Goal: Task Accomplishment & Management: Complete application form

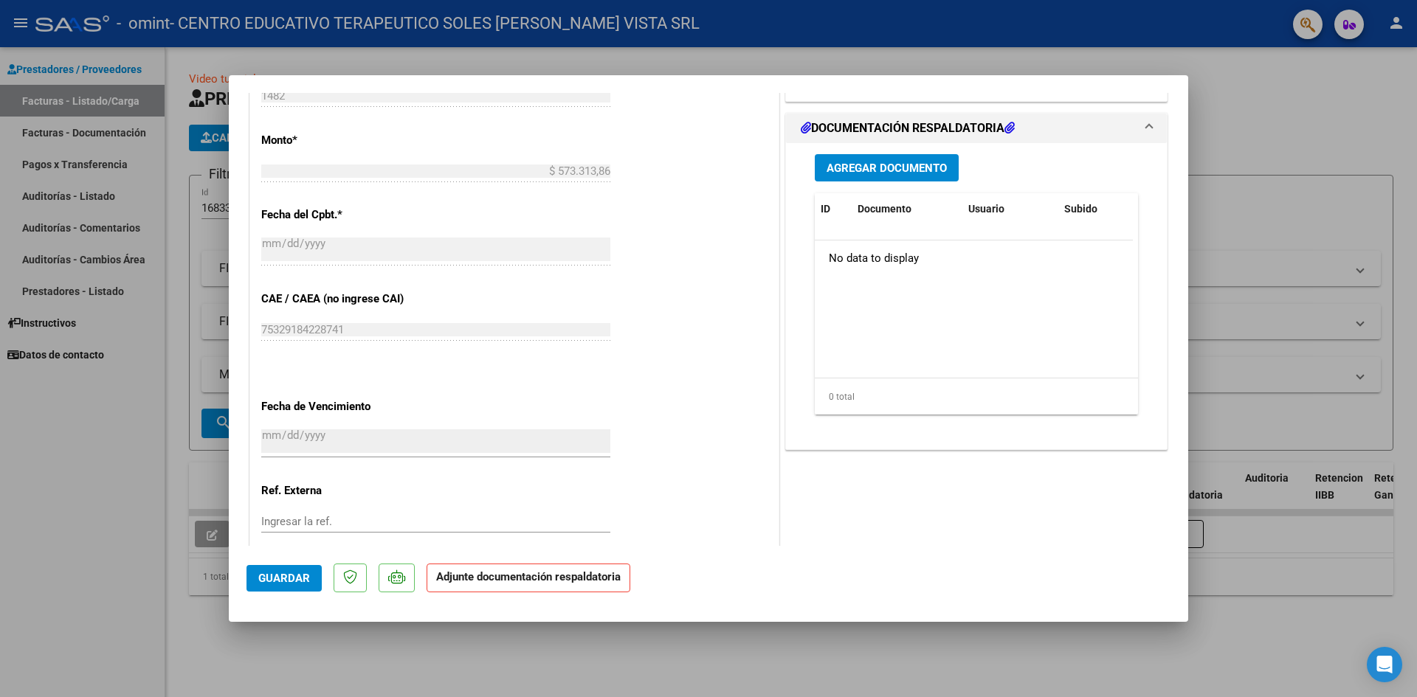
scroll to position [814, 0]
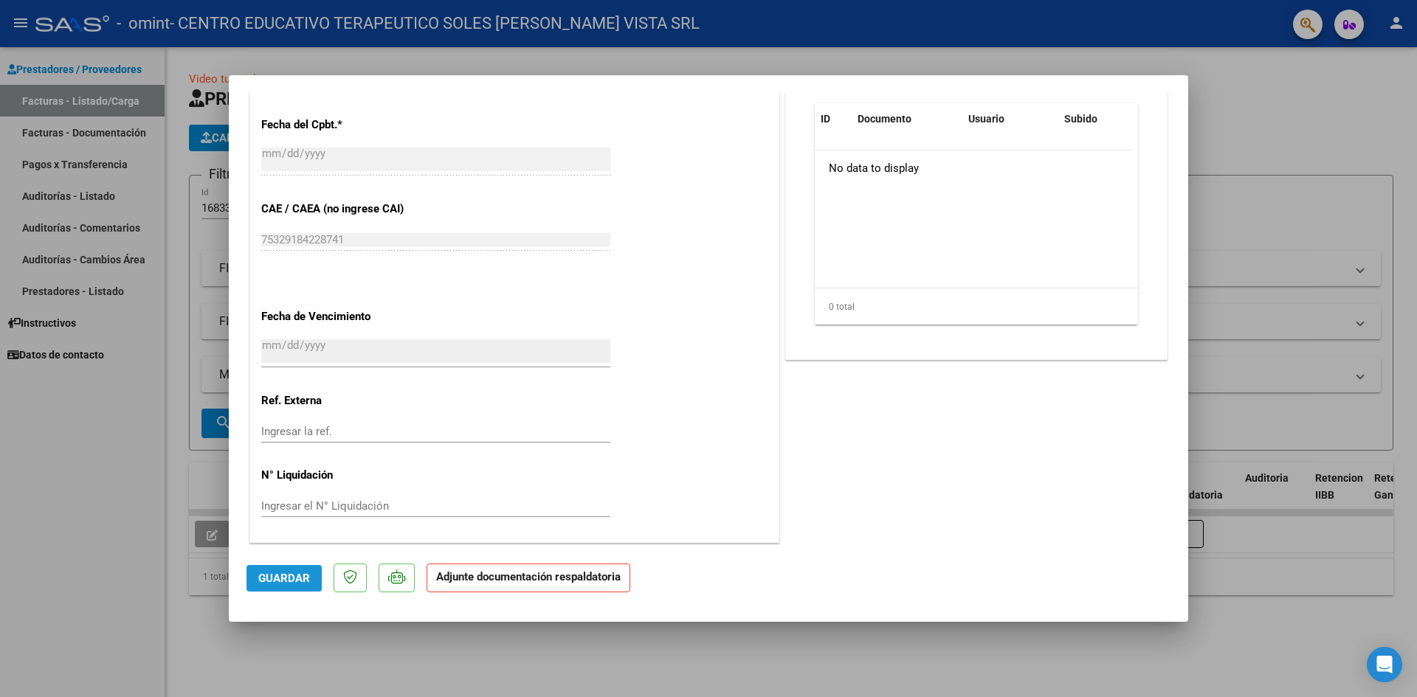
click at [288, 576] on span "Guardar" at bounding box center [284, 578] width 52 height 13
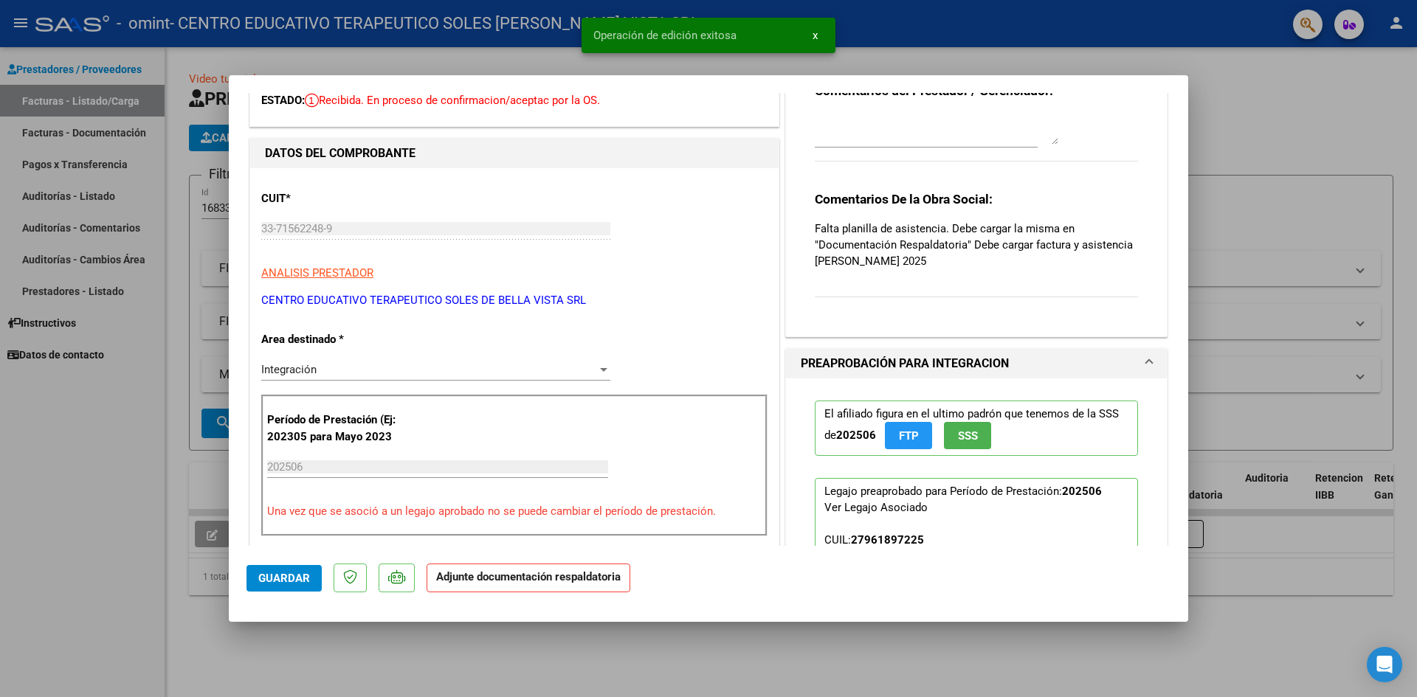
scroll to position [0, 0]
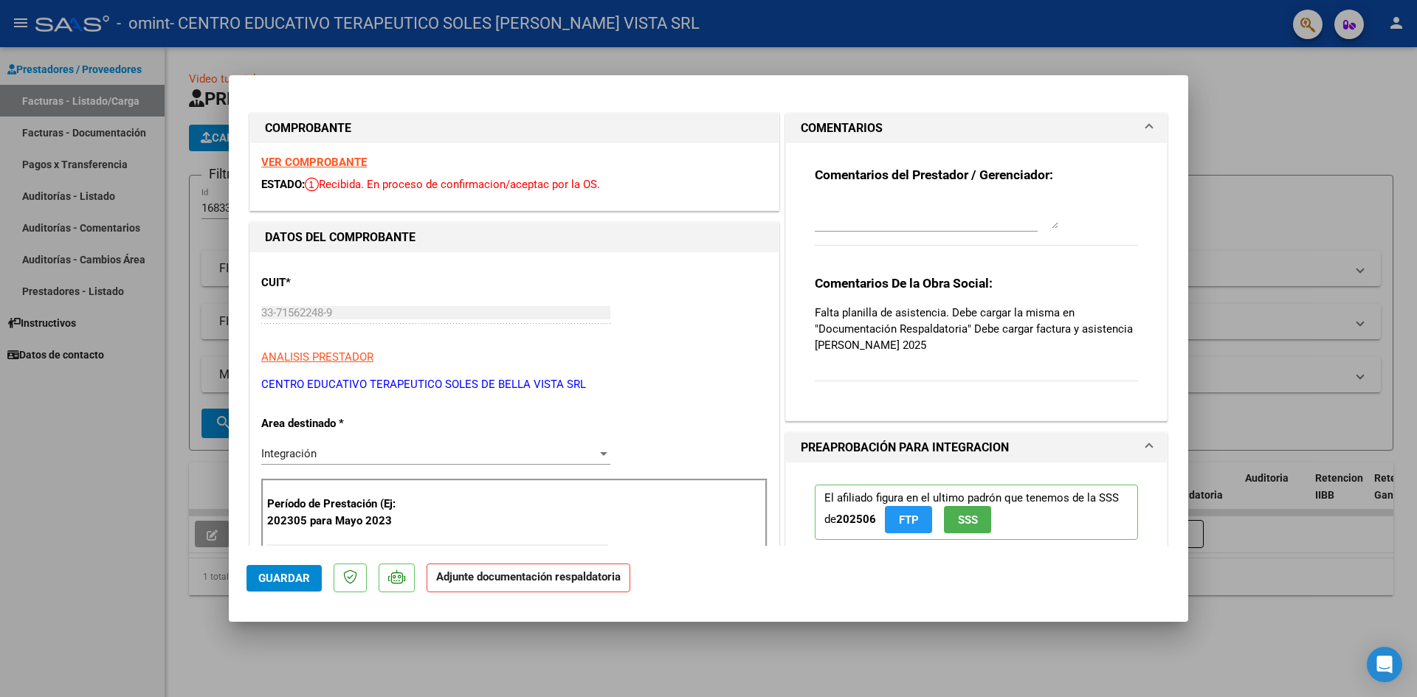
click at [1250, 123] on div at bounding box center [708, 348] width 1417 height 697
type input "$ 0,00"
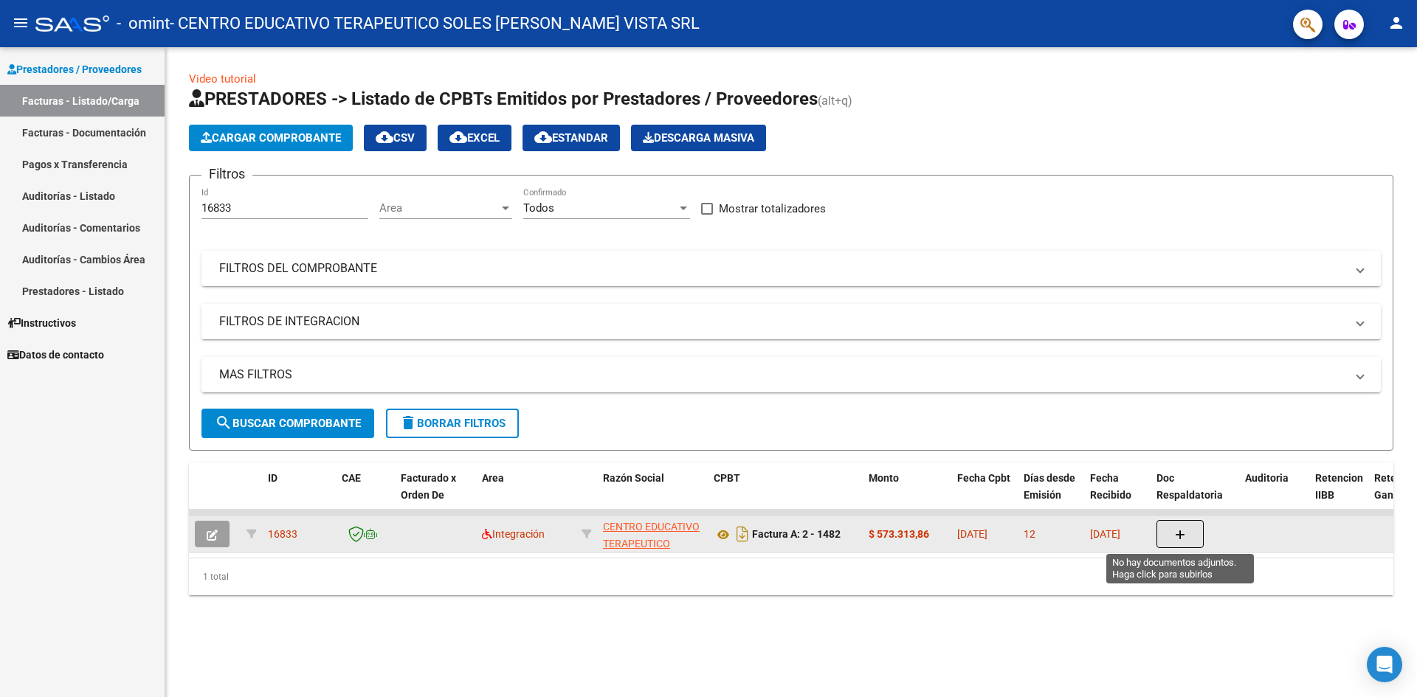
click at [1189, 536] on button "button" at bounding box center [1179, 534] width 47 height 28
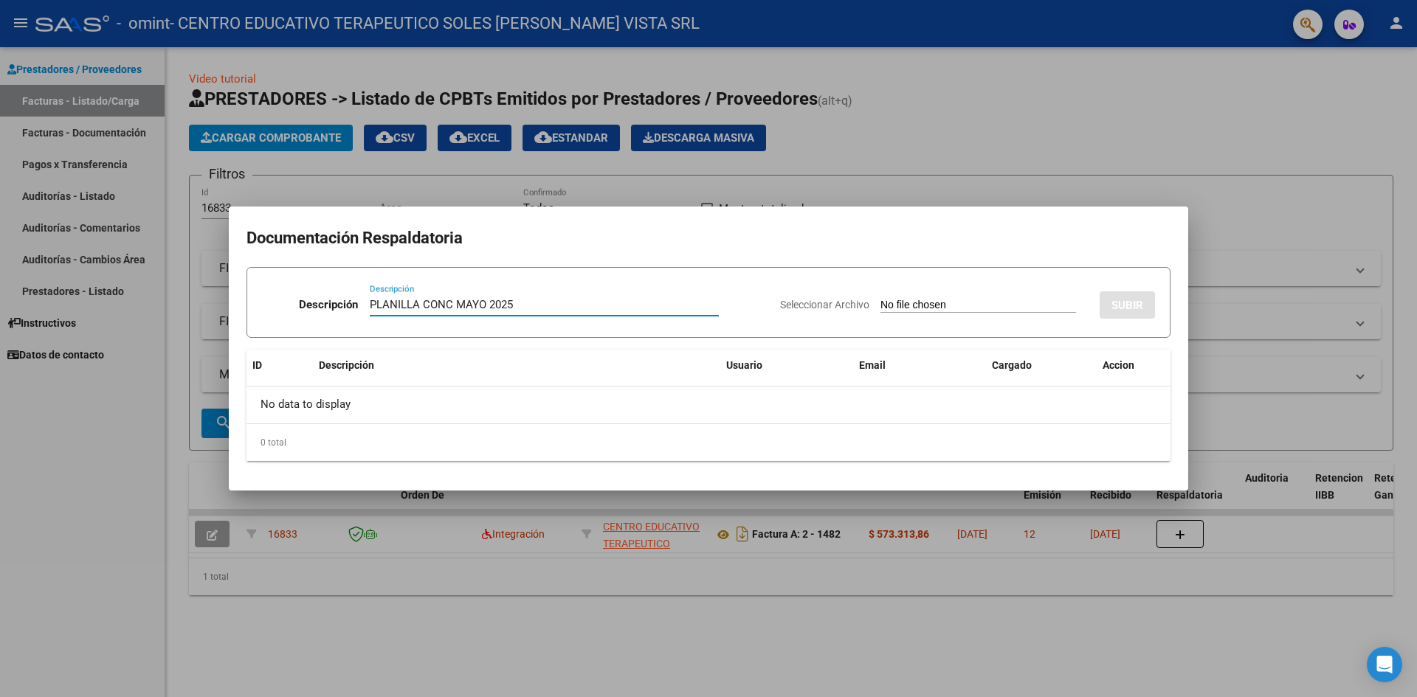
type input "PLANILLA CONC MAYO 2025"
click at [914, 297] on div "Seleccionar Archivo SUBIR" at bounding box center [967, 302] width 375 height 45
click at [919, 305] on input "Seleccionar Archivo" at bounding box center [978, 306] width 196 height 14
type input "C:\fakepath\PLANILLA CONC JUNIO 2025.pdf"
drag, startPoint x: 437, startPoint y: 305, endPoint x: 471, endPoint y: 306, distance: 34.0
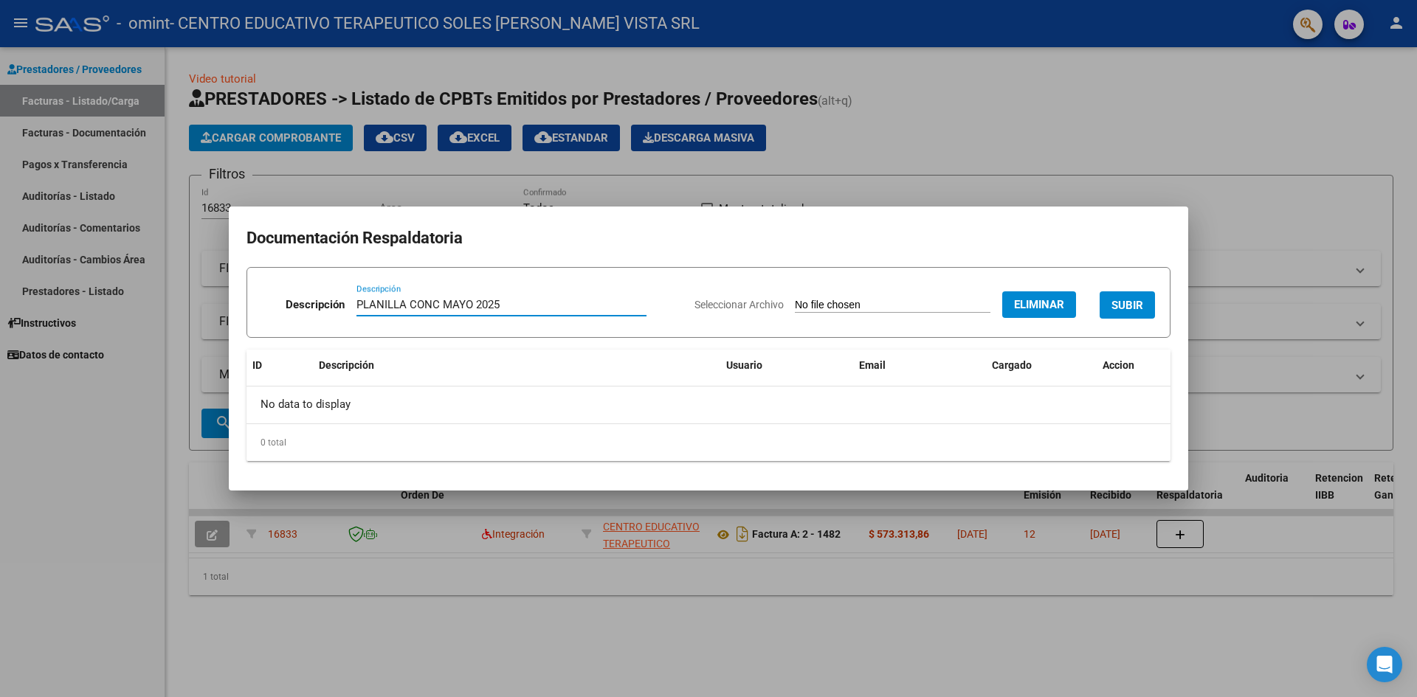
click at [471, 306] on input "PLANILLA CONC MAYO 2025" at bounding box center [501, 304] width 290 height 13
type input "PLANILLA CONC JUNIO 2025"
click at [1136, 311] on span "SUBIR" at bounding box center [1127, 305] width 32 height 13
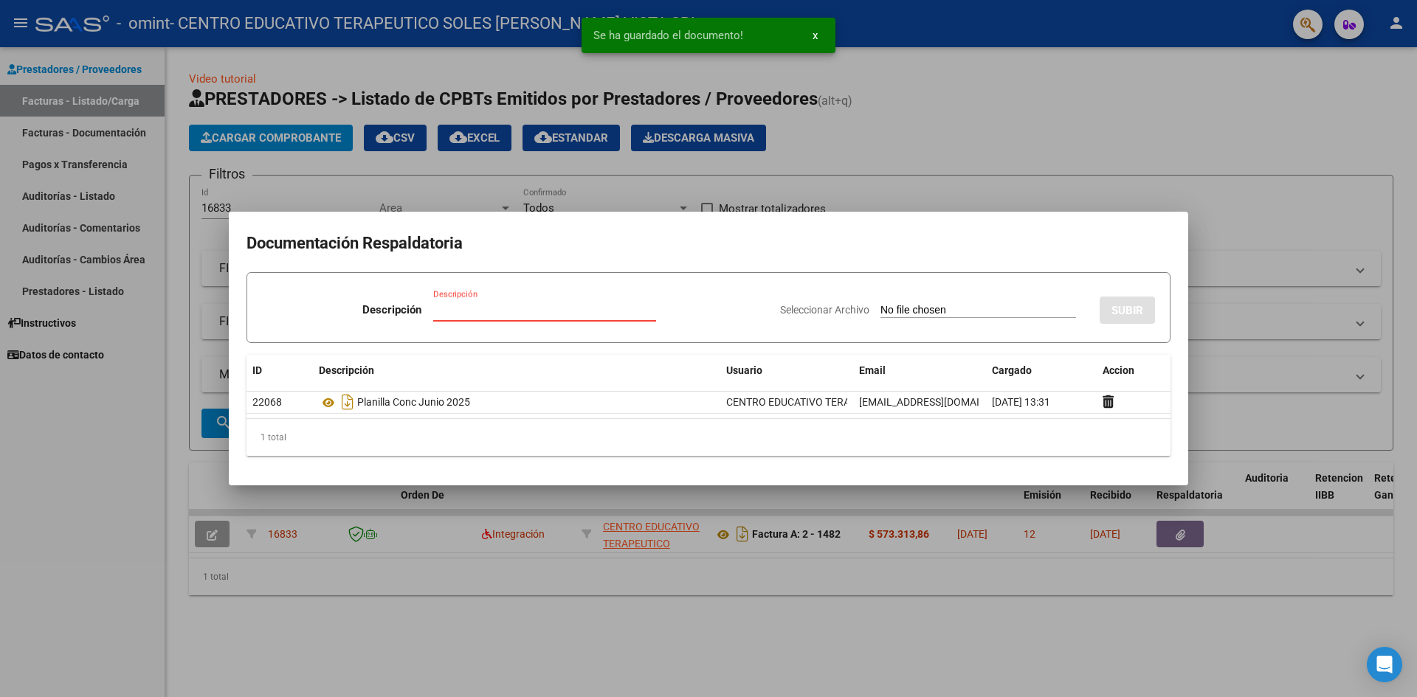
click at [452, 304] on input "Descripción" at bounding box center [544, 309] width 223 height 13
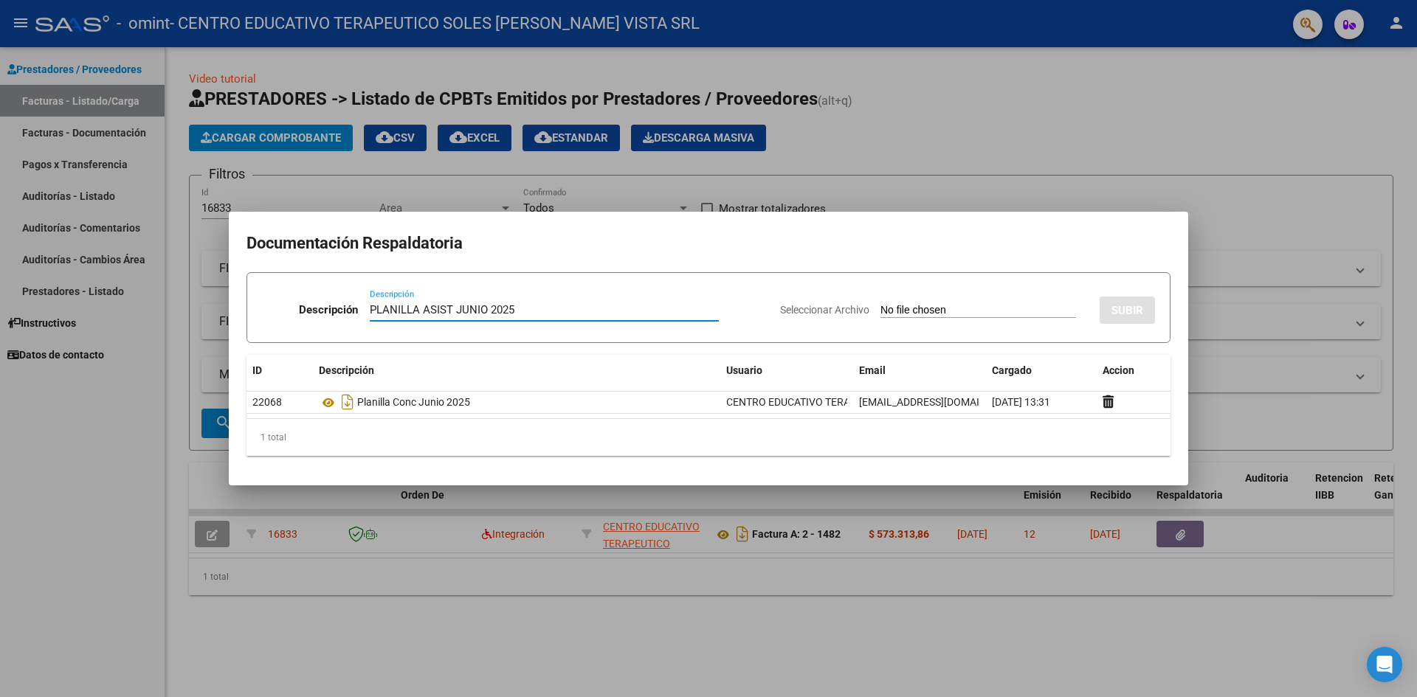
type input "PLANILLA ASIST JUNIO 2025"
click at [907, 310] on input "Seleccionar Archivo" at bounding box center [978, 311] width 196 height 14
type input "C:\fakepath\PLANILLA ASIST JUNIO 2025.pdf"
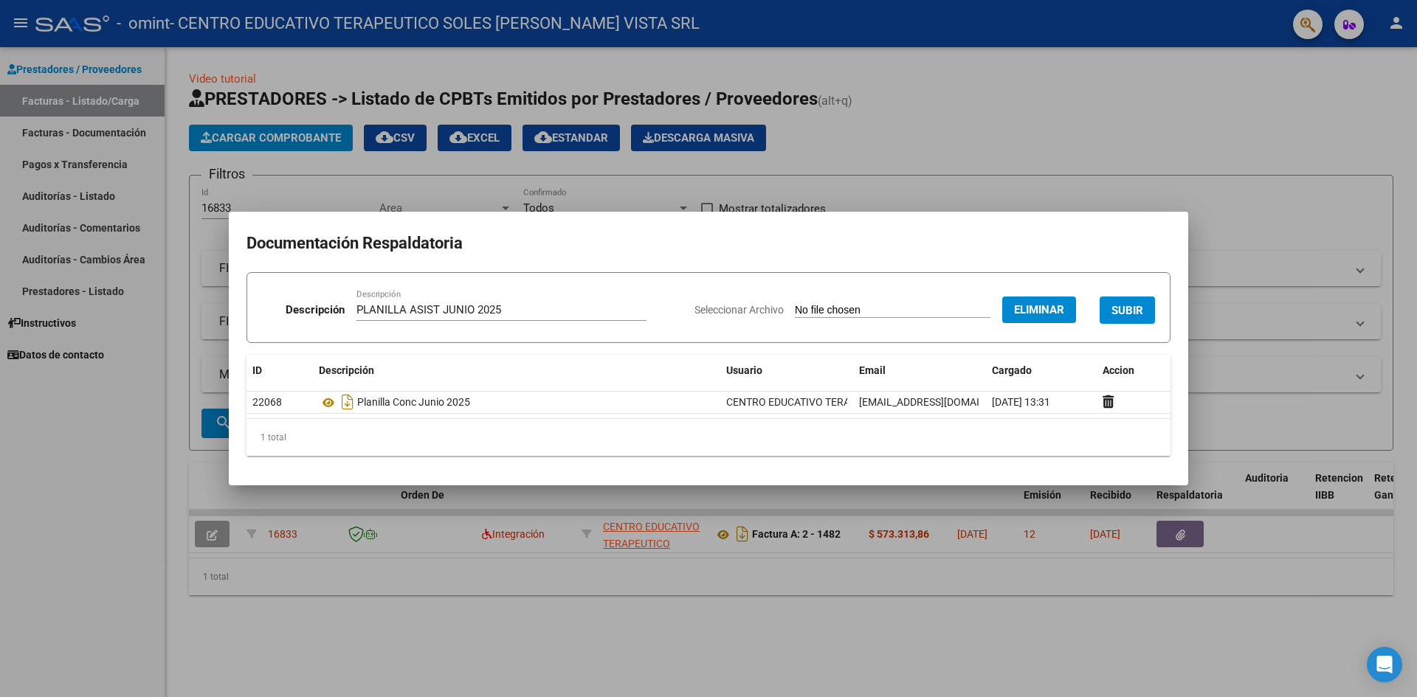
click at [1119, 302] on button "SUBIR" at bounding box center [1126, 310] width 55 height 27
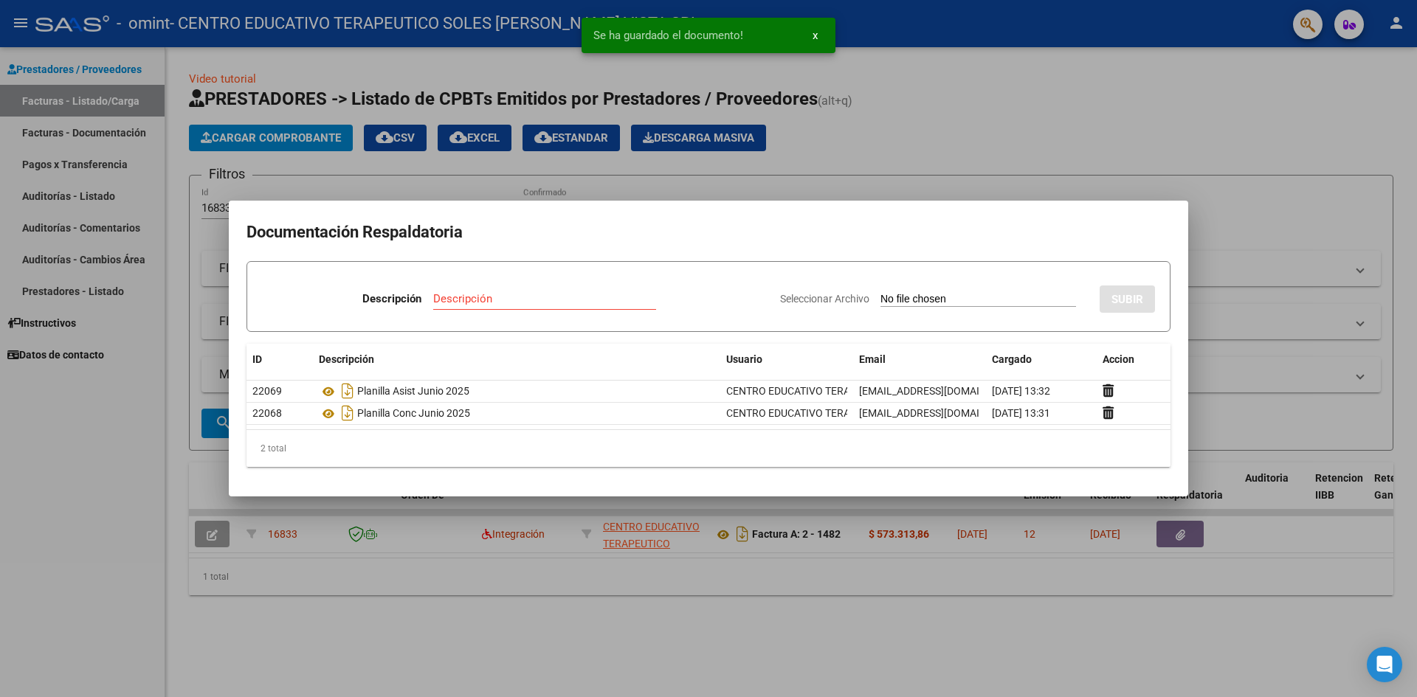
click at [1244, 297] on div at bounding box center [708, 348] width 1417 height 697
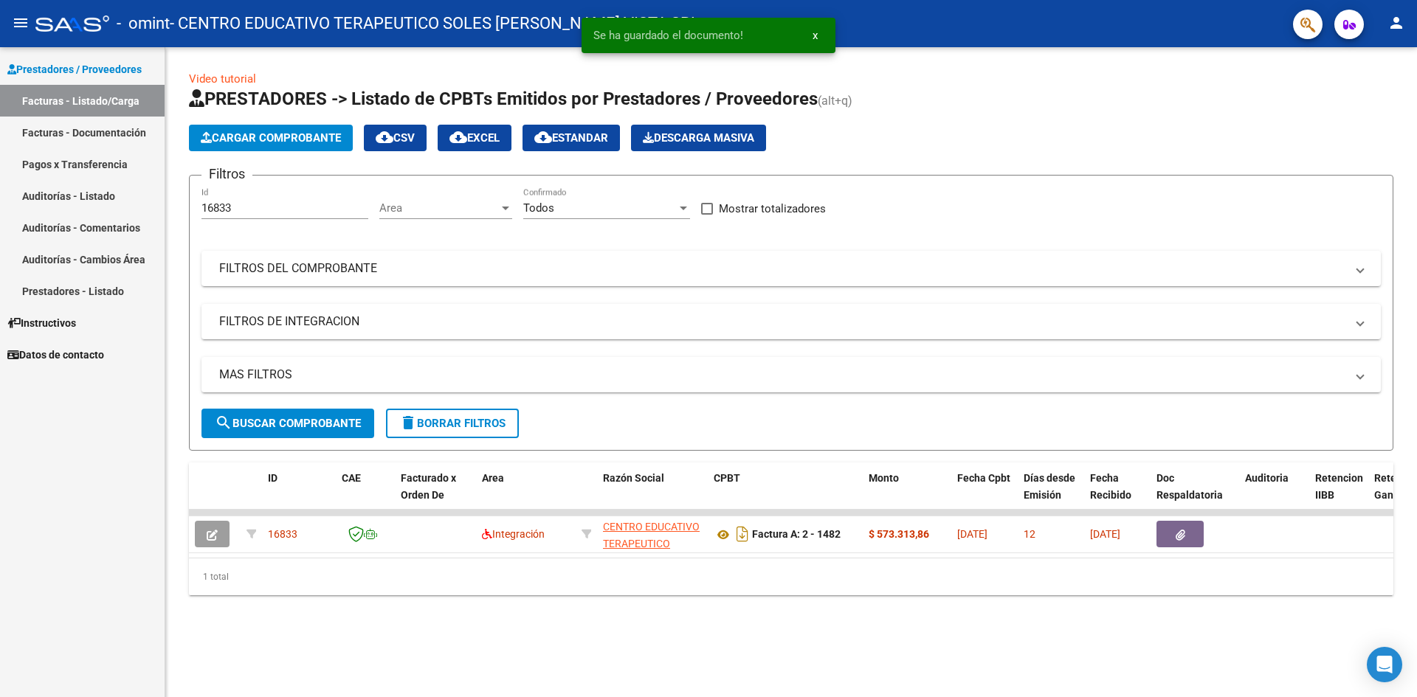
click at [79, 132] on link "Facturas - Documentación" at bounding box center [82, 133] width 165 height 32
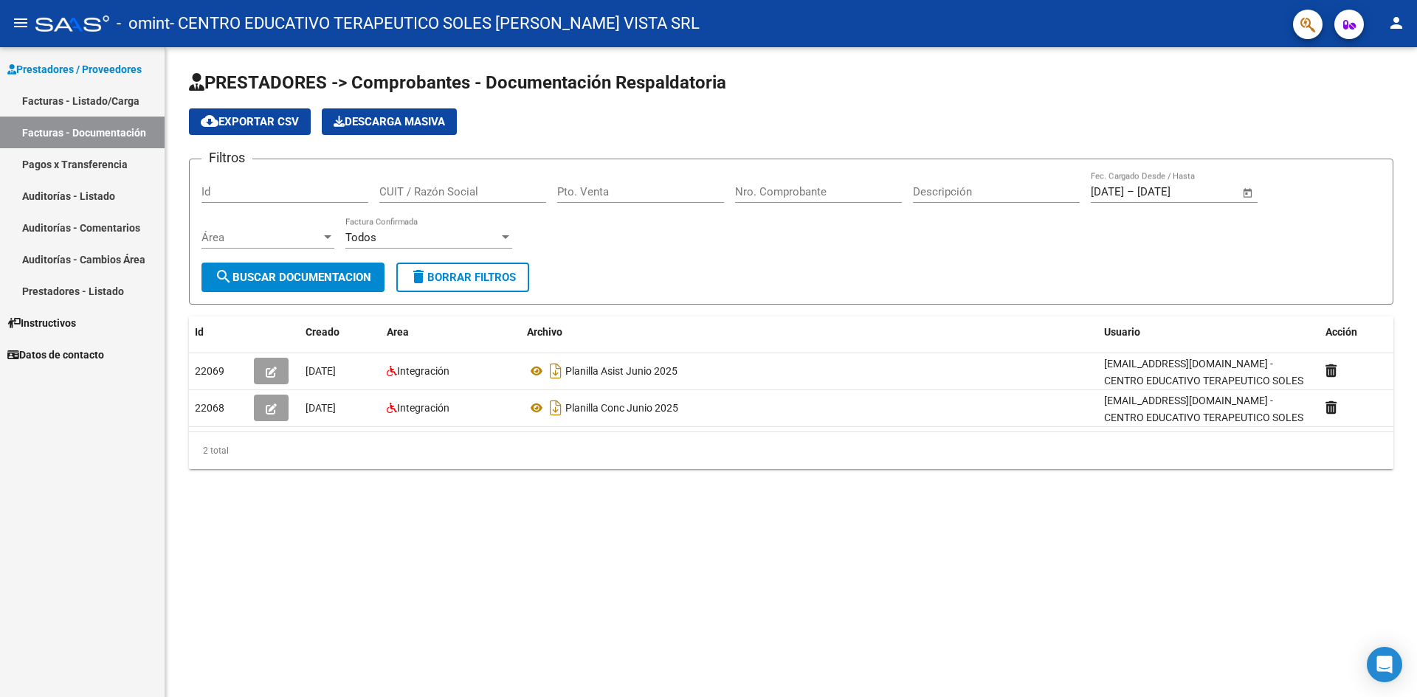
click at [82, 103] on link "Facturas - Listado/Carga" at bounding box center [82, 101] width 165 height 32
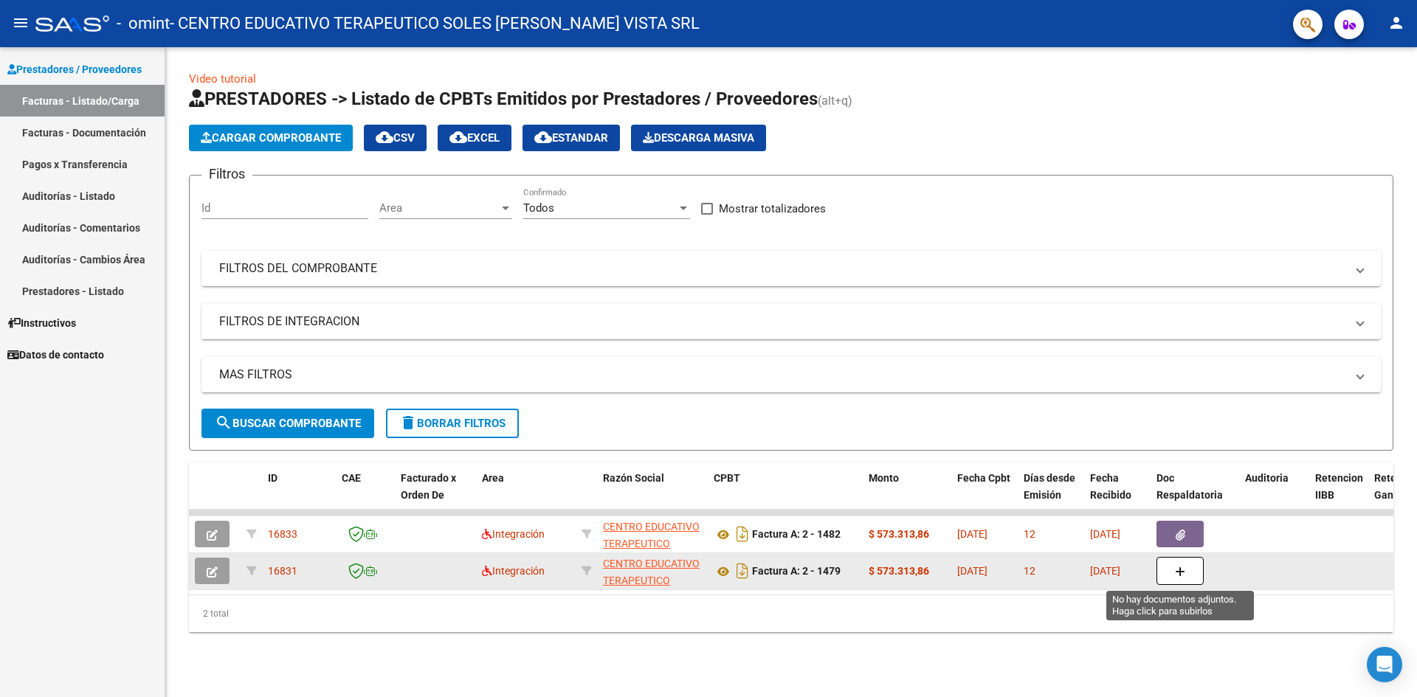
click at [1169, 570] on button "button" at bounding box center [1179, 571] width 47 height 28
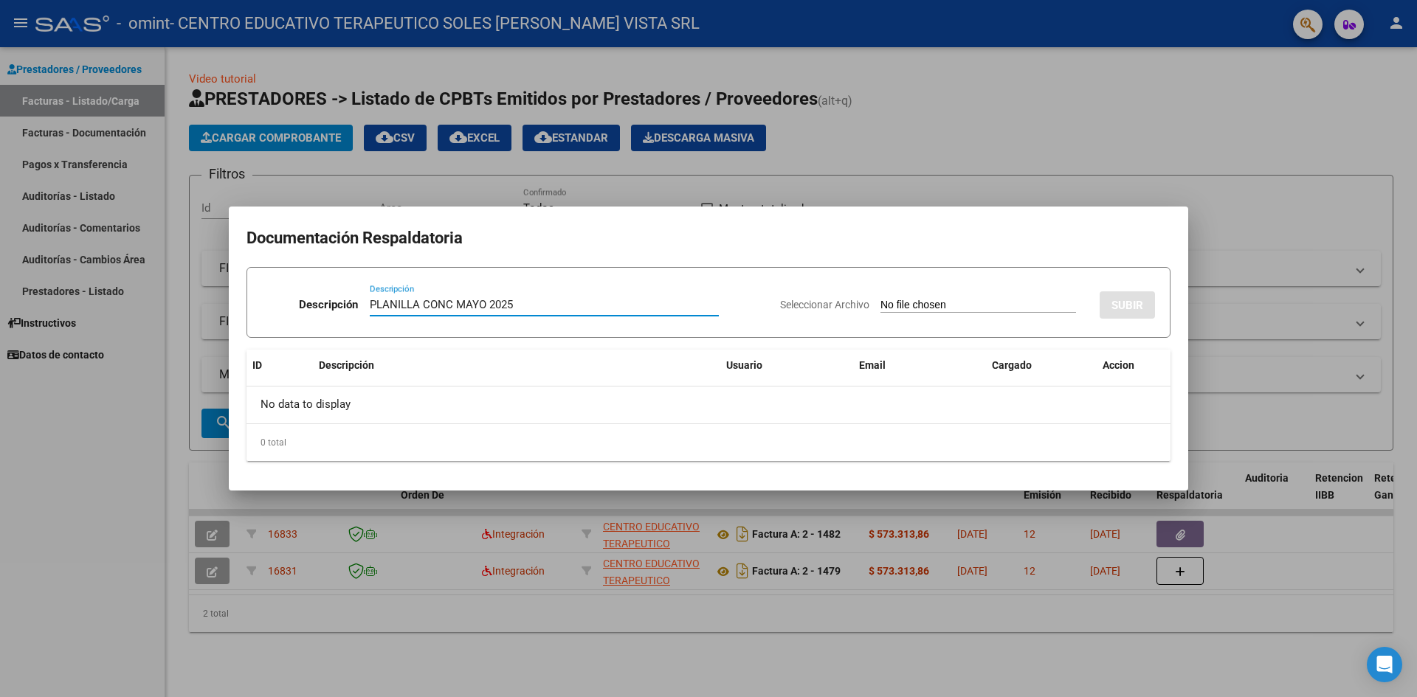
type input "PLANILLA CONC MAYO 2025"
click at [894, 299] on input "Seleccionar Archivo" at bounding box center [978, 306] width 196 height 14
type input "C:\fakepath\PLANILLA CONC MAYO 2025.pdf"
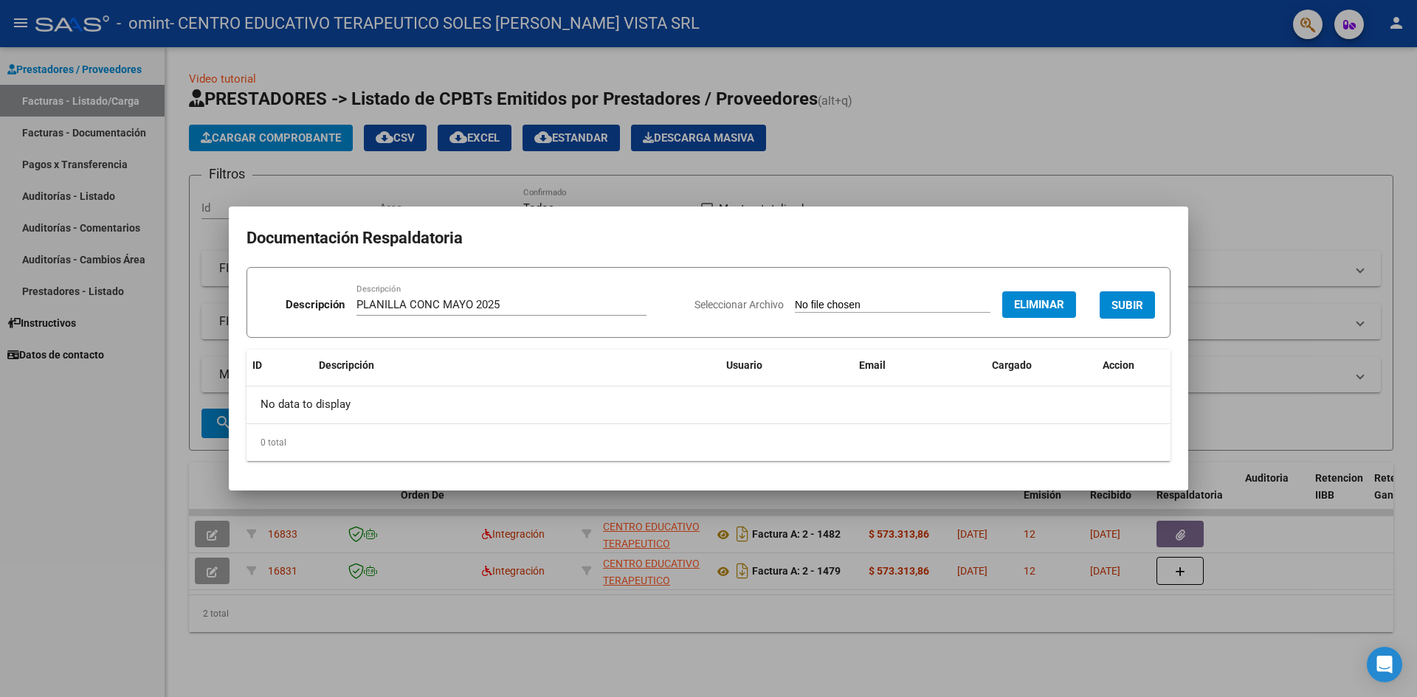
click at [1134, 311] on span "SUBIR" at bounding box center [1127, 305] width 32 height 13
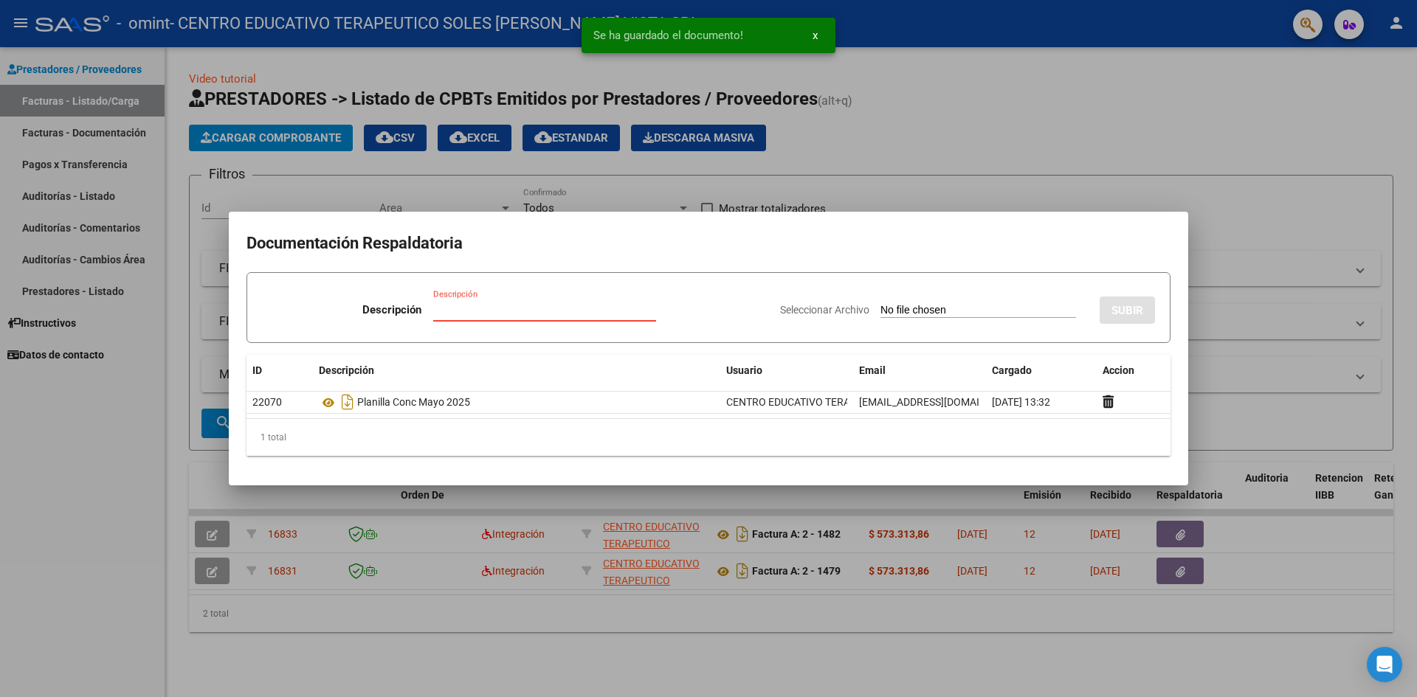
click at [484, 309] on input "Descripción" at bounding box center [544, 309] width 223 height 13
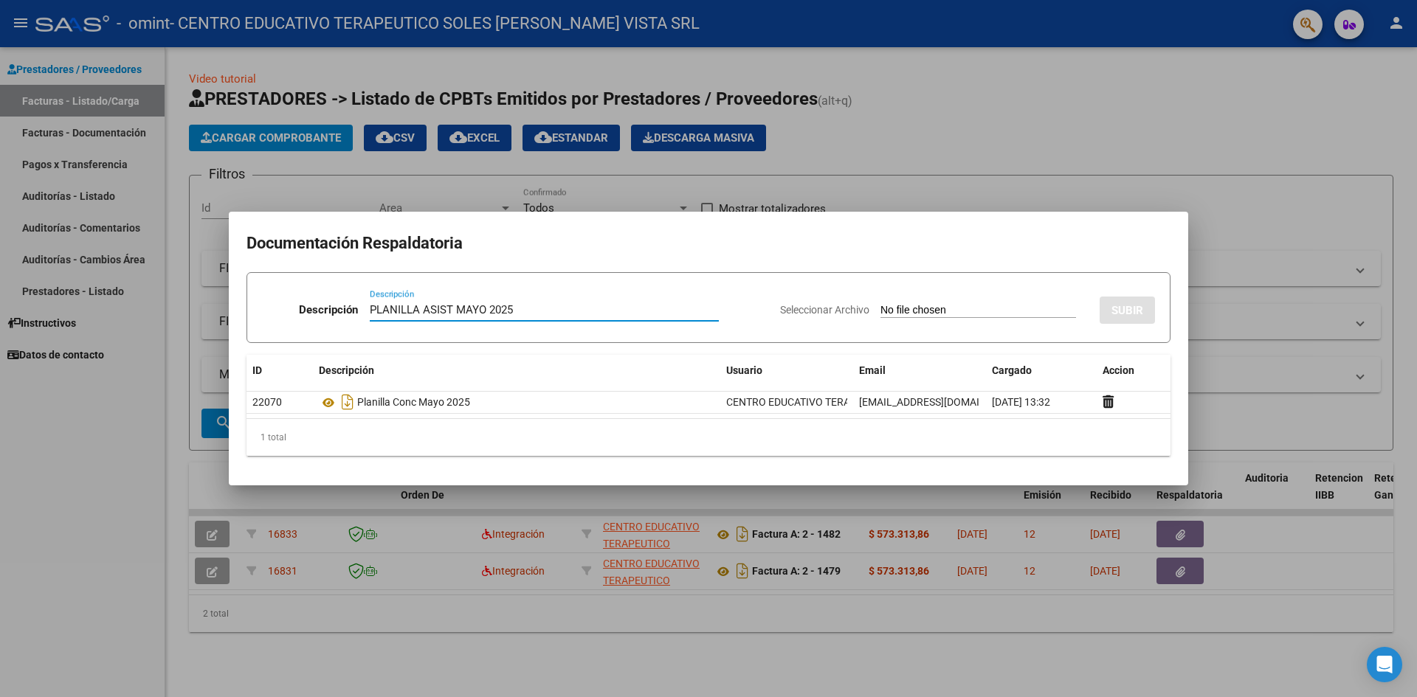
type input "PLANILLA ASIST MAYO 2025"
click at [918, 311] on input "Seleccionar Archivo" at bounding box center [978, 311] width 196 height 14
type input "C:\fakepath\PLANILLA ASIST MAYO 2025.pdf"
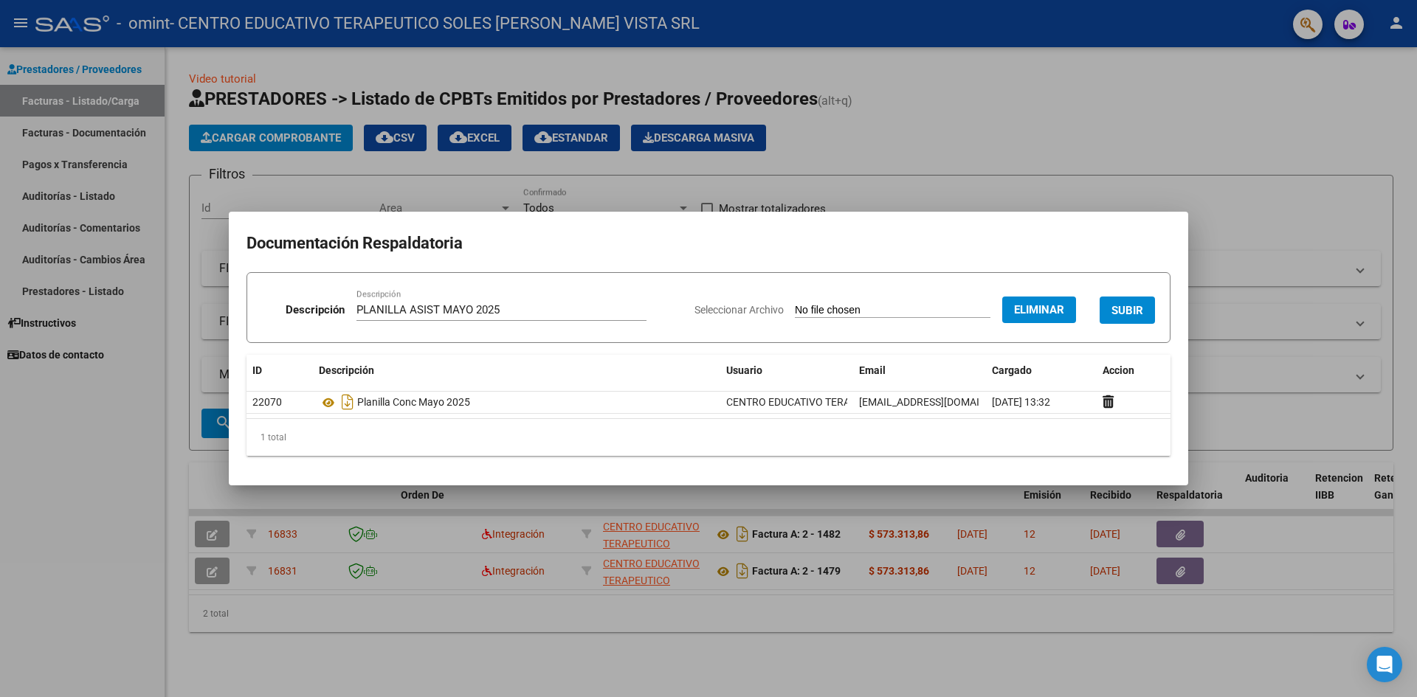
click at [1129, 306] on span "SUBIR" at bounding box center [1127, 310] width 32 height 13
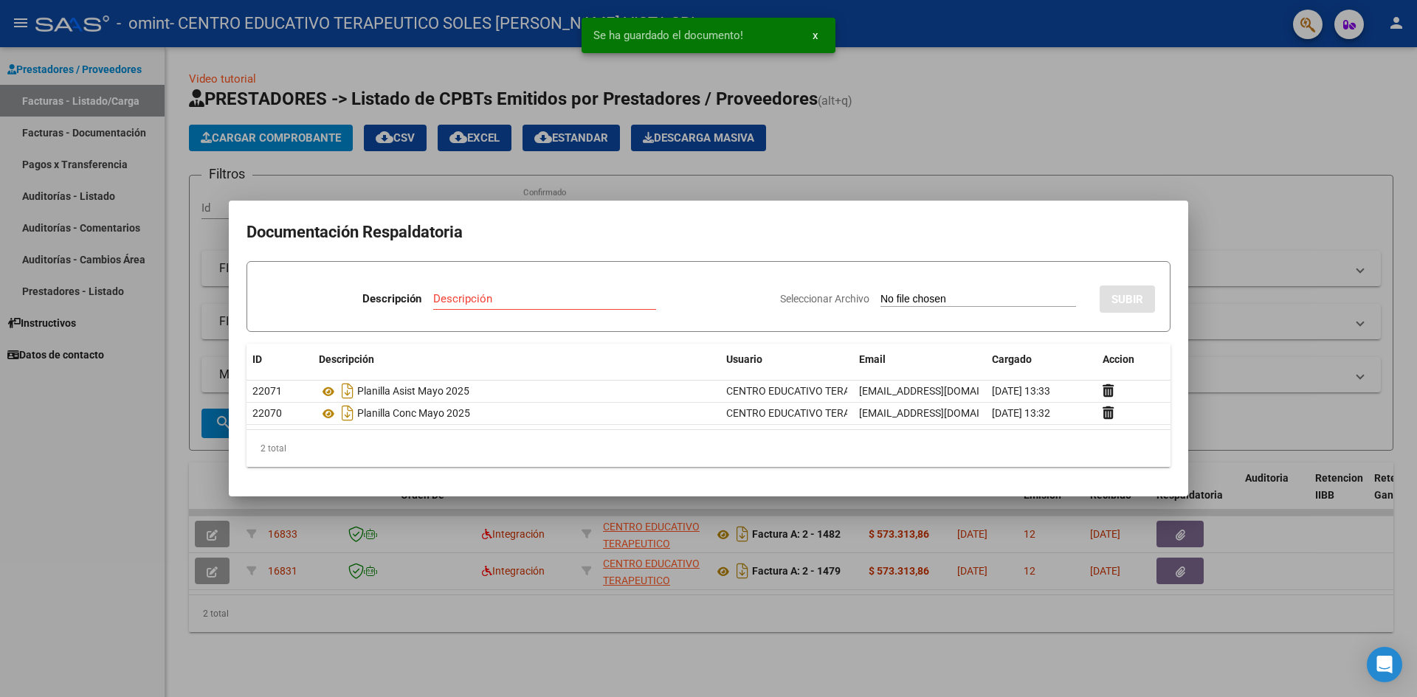
click at [1249, 219] on div at bounding box center [708, 348] width 1417 height 697
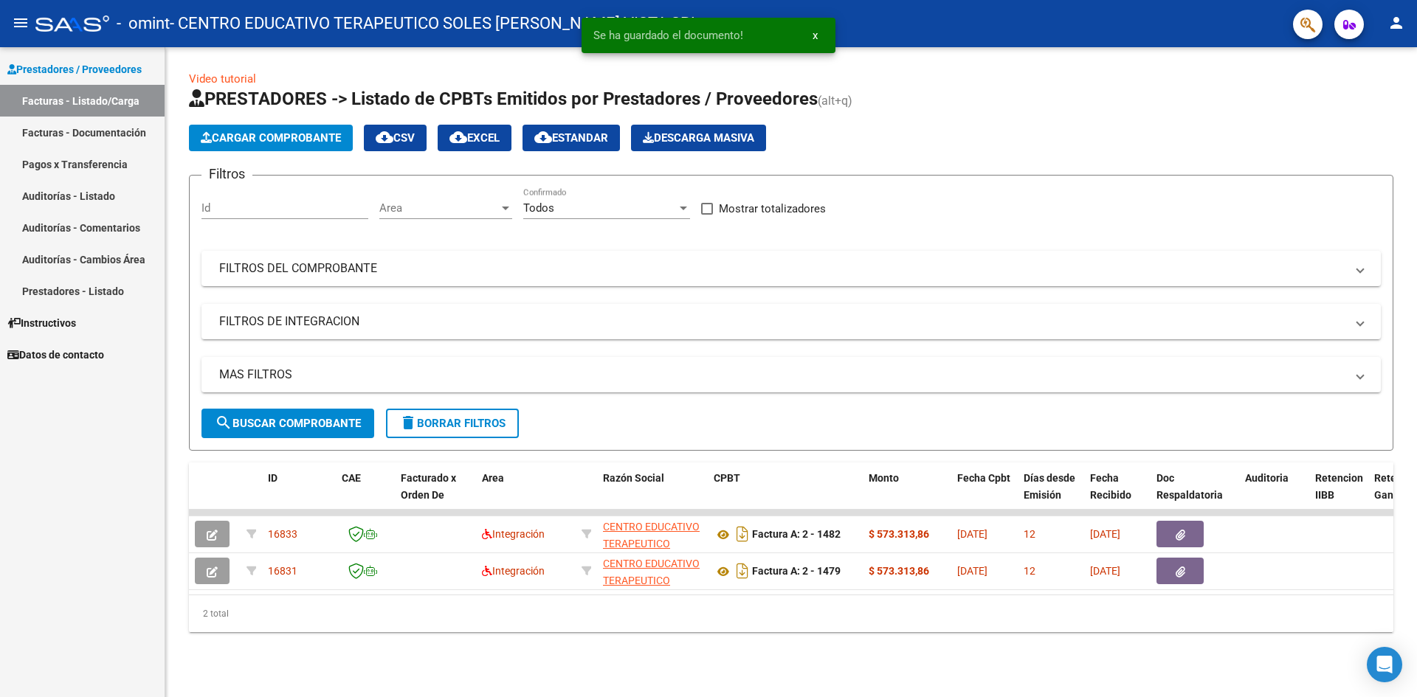
click at [240, 137] on span "Cargar Comprobante" at bounding box center [271, 137] width 140 height 13
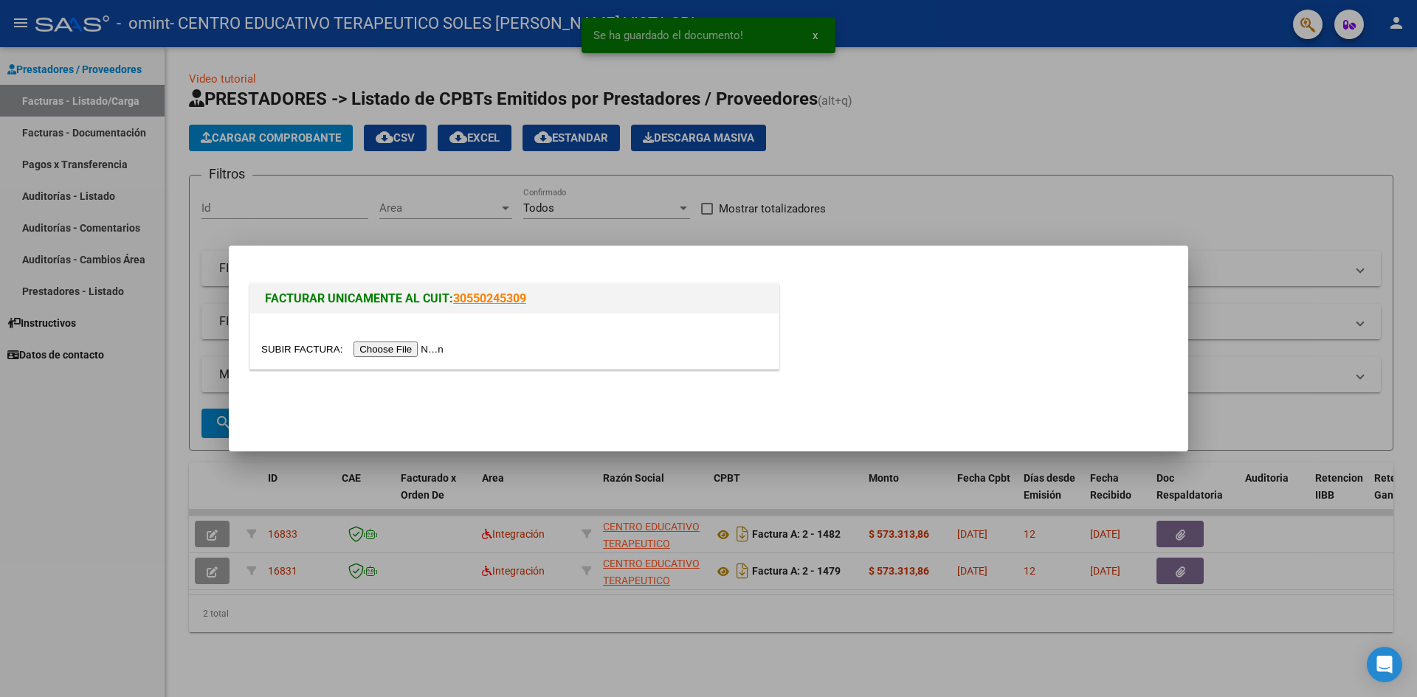
click at [430, 352] on input "file" at bounding box center [354, 349] width 187 height 15
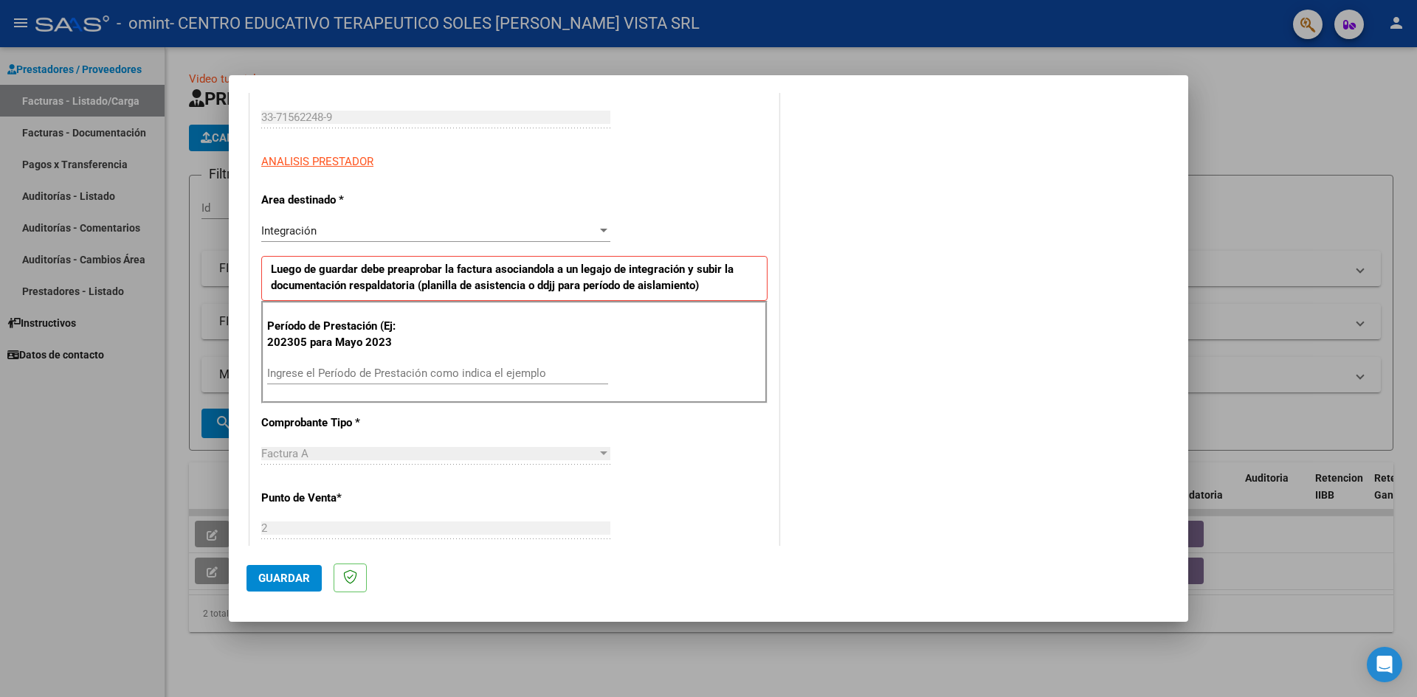
scroll to position [295, 0]
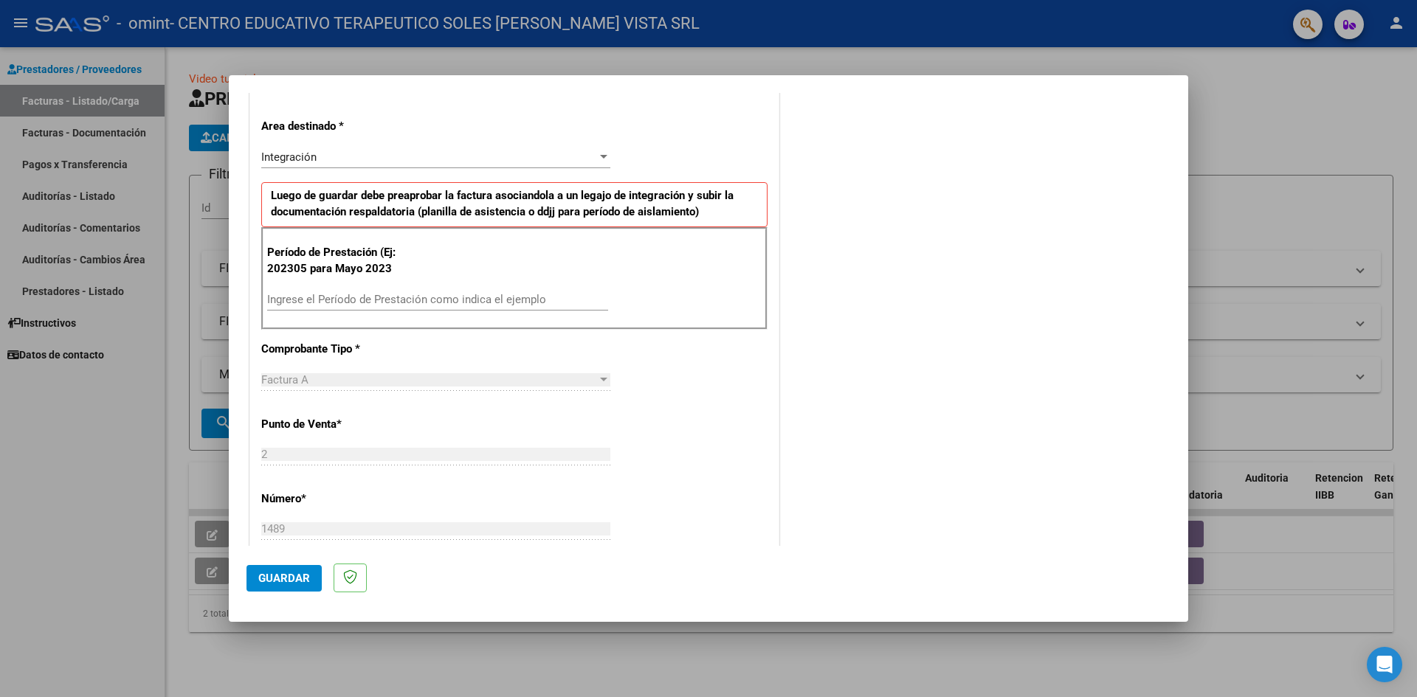
click at [381, 294] on input "Ingrese el Período de Prestación como indica el ejemplo" at bounding box center [437, 299] width 341 height 13
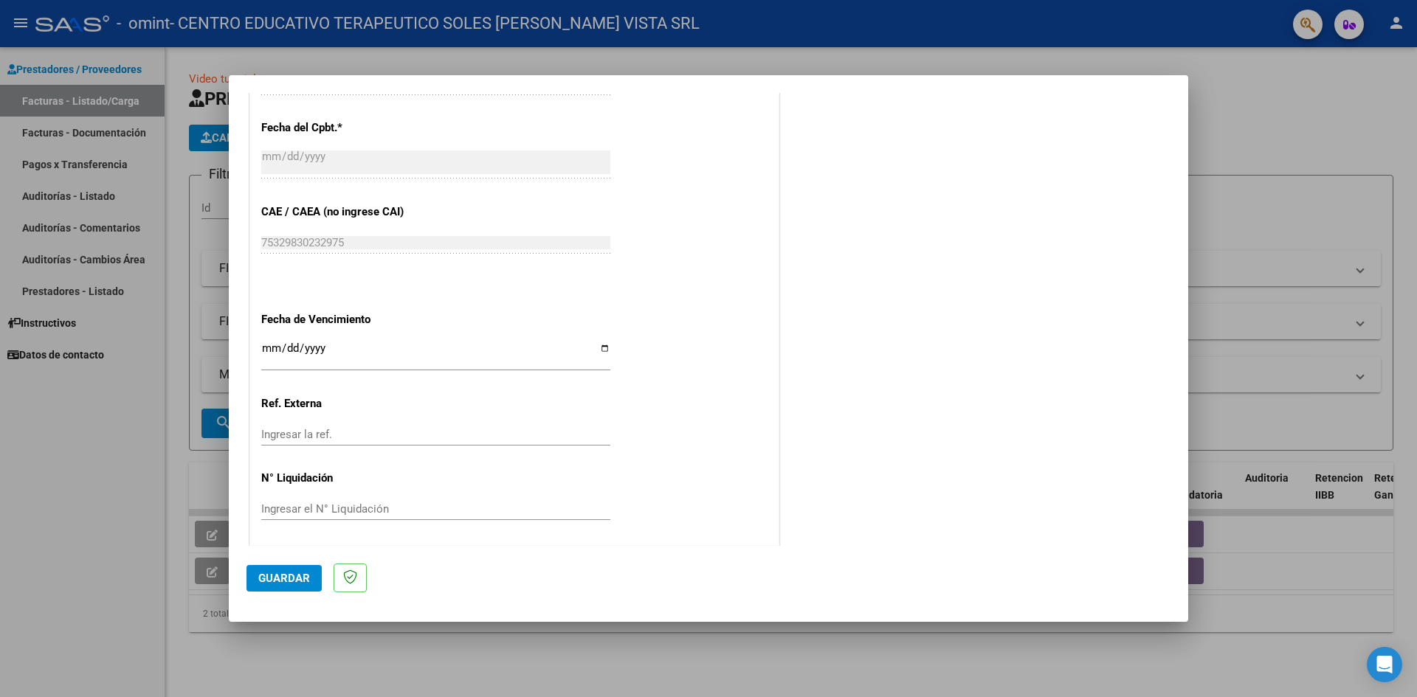
scroll to position [818, 0]
type input "202507"
click at [265, 348] on input "Ingresar la fecha" at bounding box center [435, 351] width 349 height 24
type input "[DATE]"
click at [279, 576] on span "Guardar" at bounding box center [284, 578] width 52 height 13
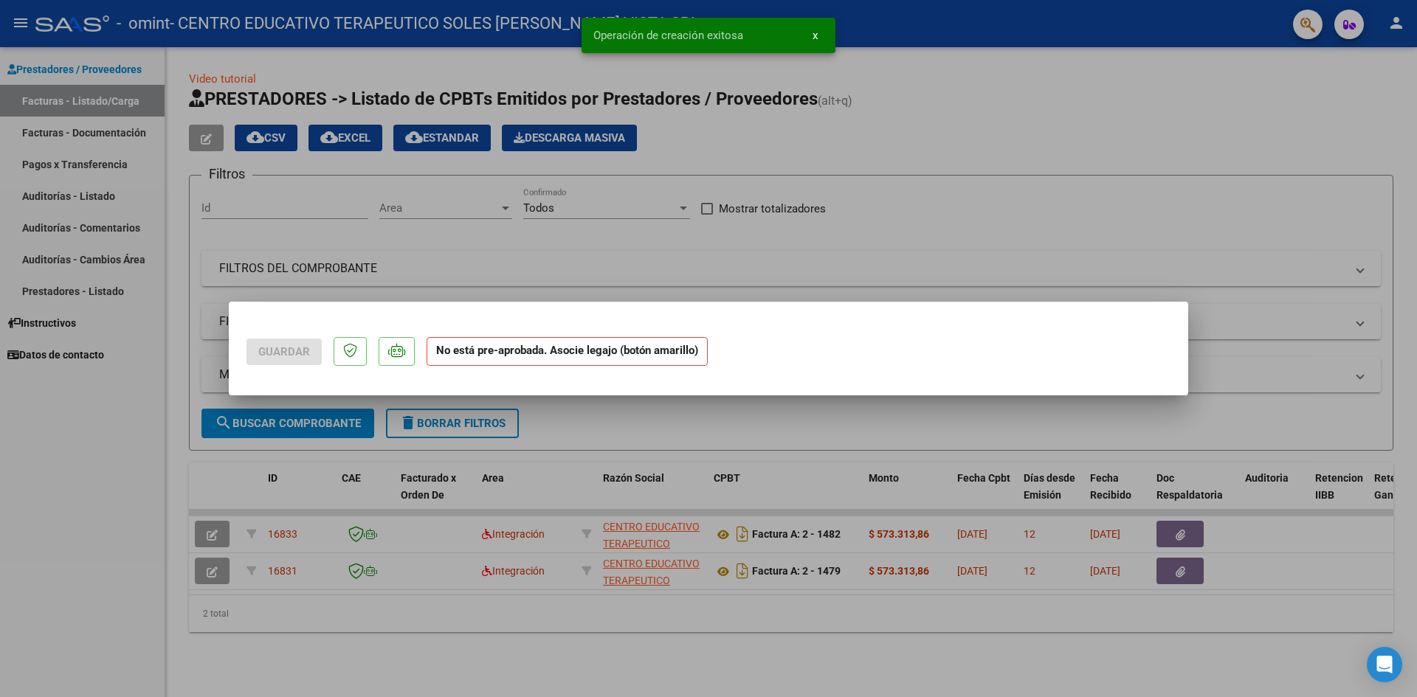
scroll to position [0, 0]
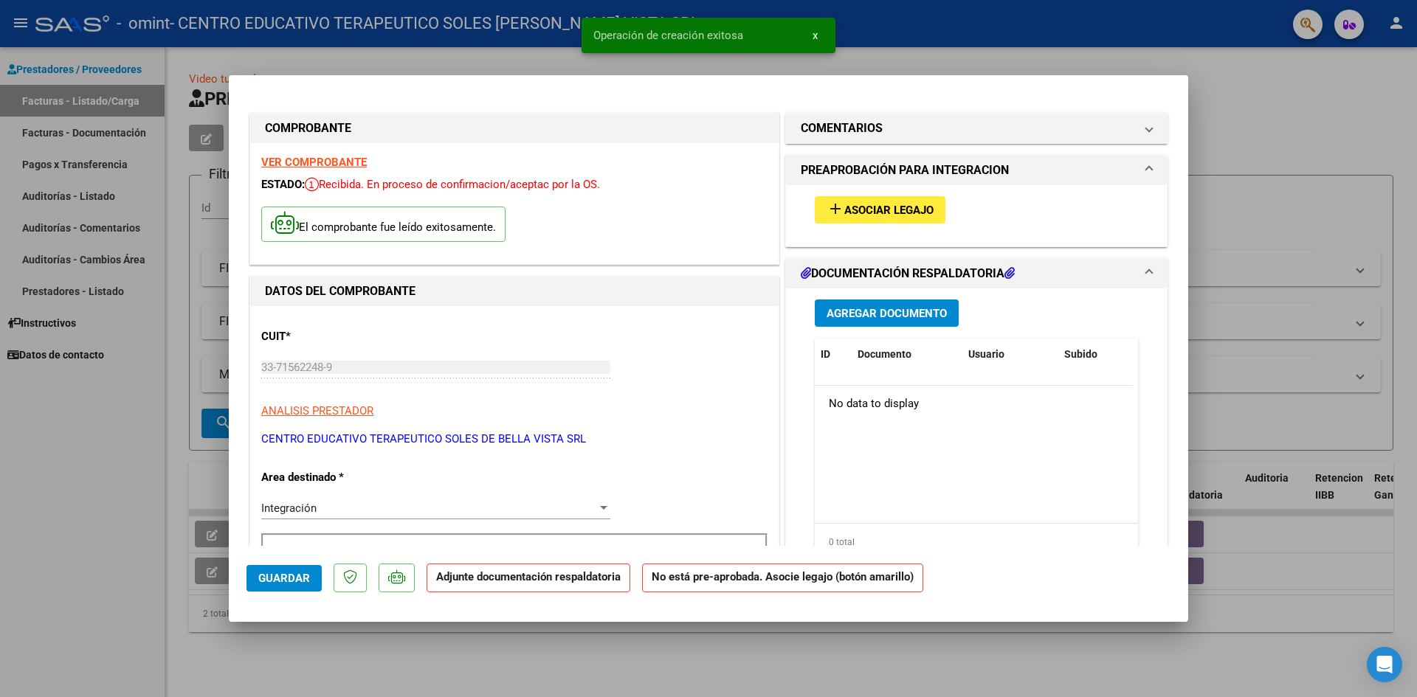
click at [875, 208] on span "Asociar Legajo" at bounding box center [888, 210] width 89 height 13
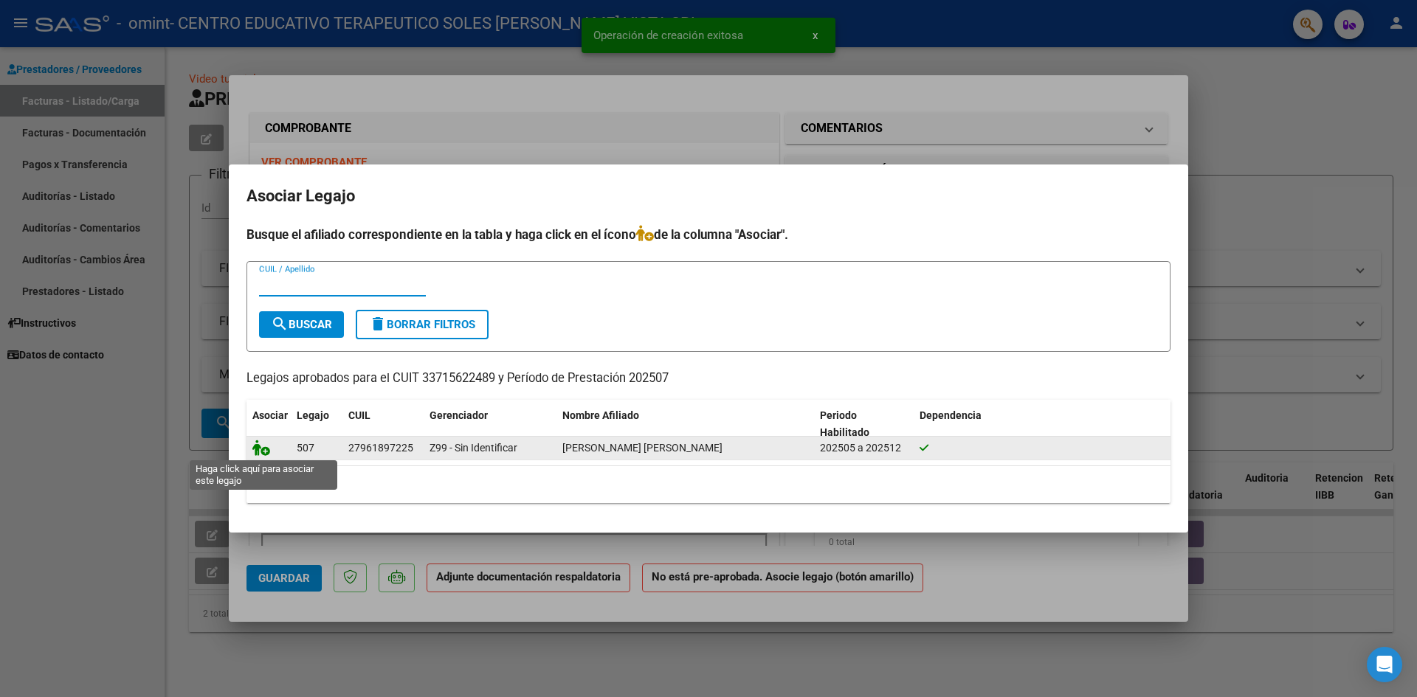
click at [260, 449] on icon at bounding box center [261, 448] width 18 height 16
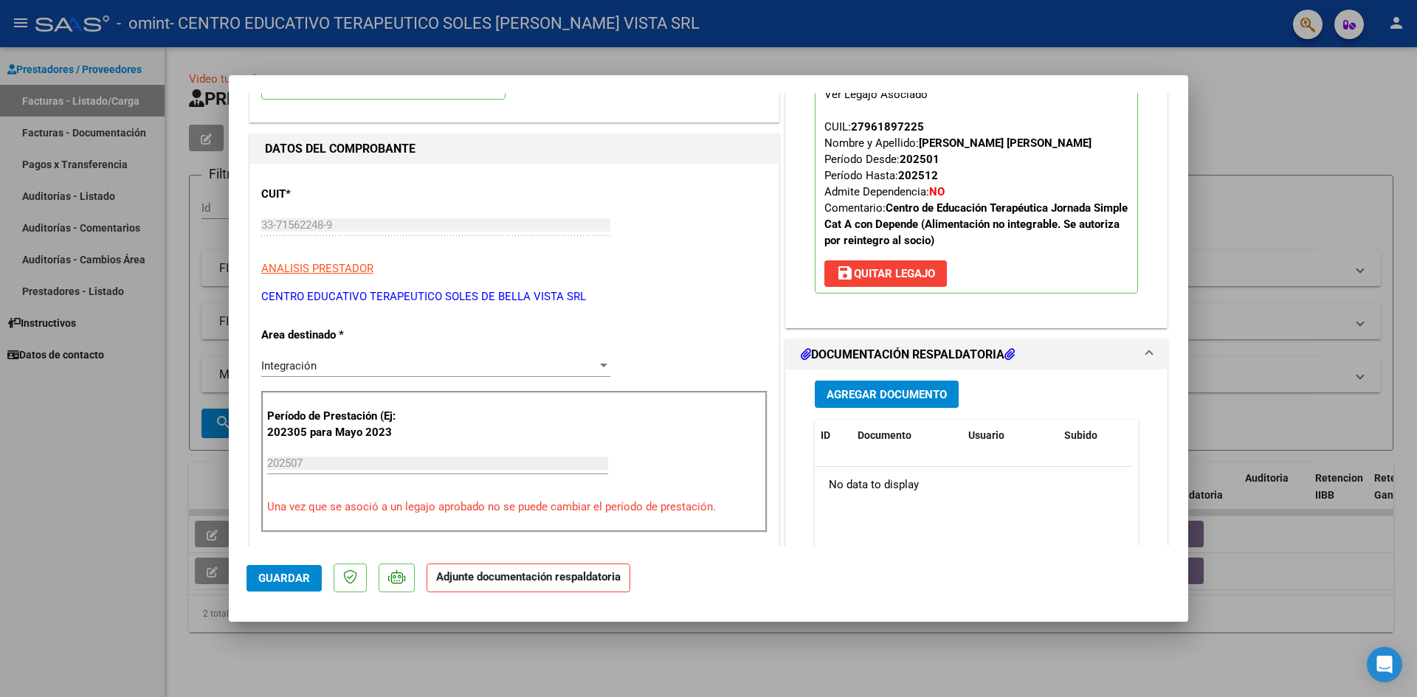
scroll to position [148, 0]
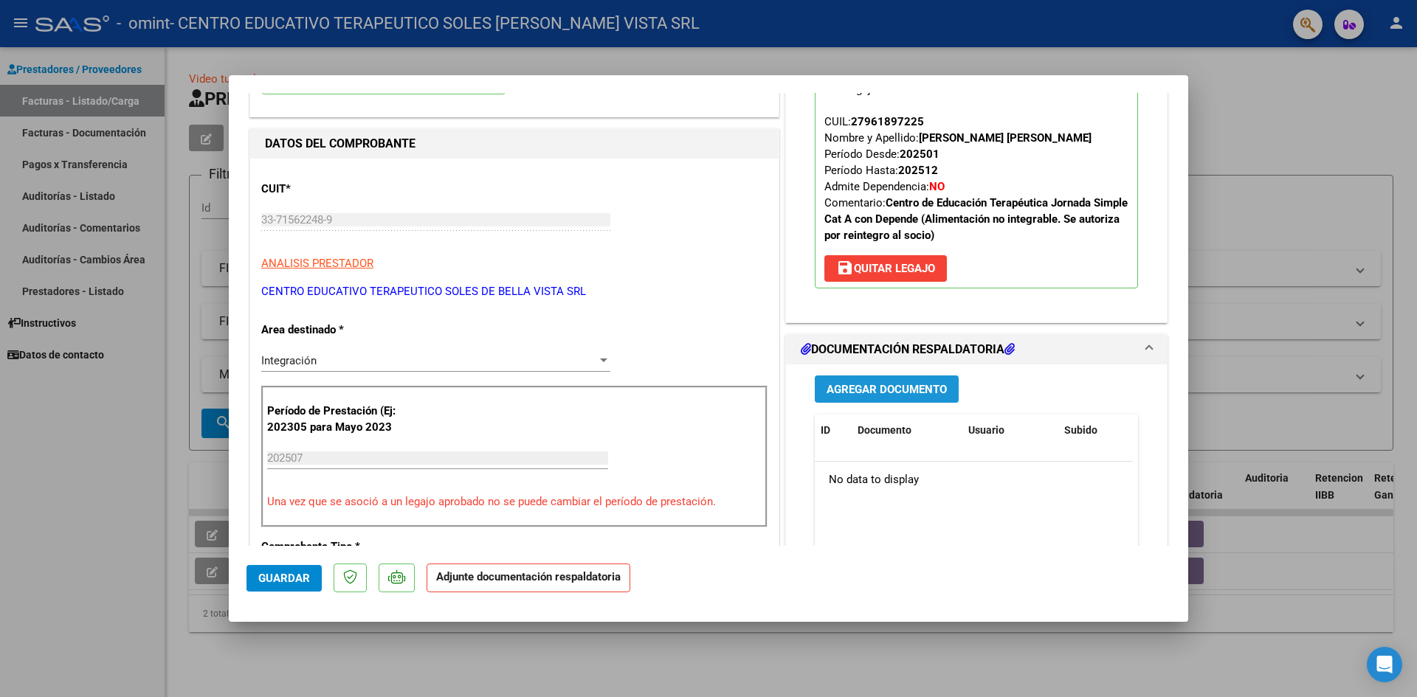
click at [880, 390] on span "Agregar Documento" at bounding box center [886, 389] width 120 height 13
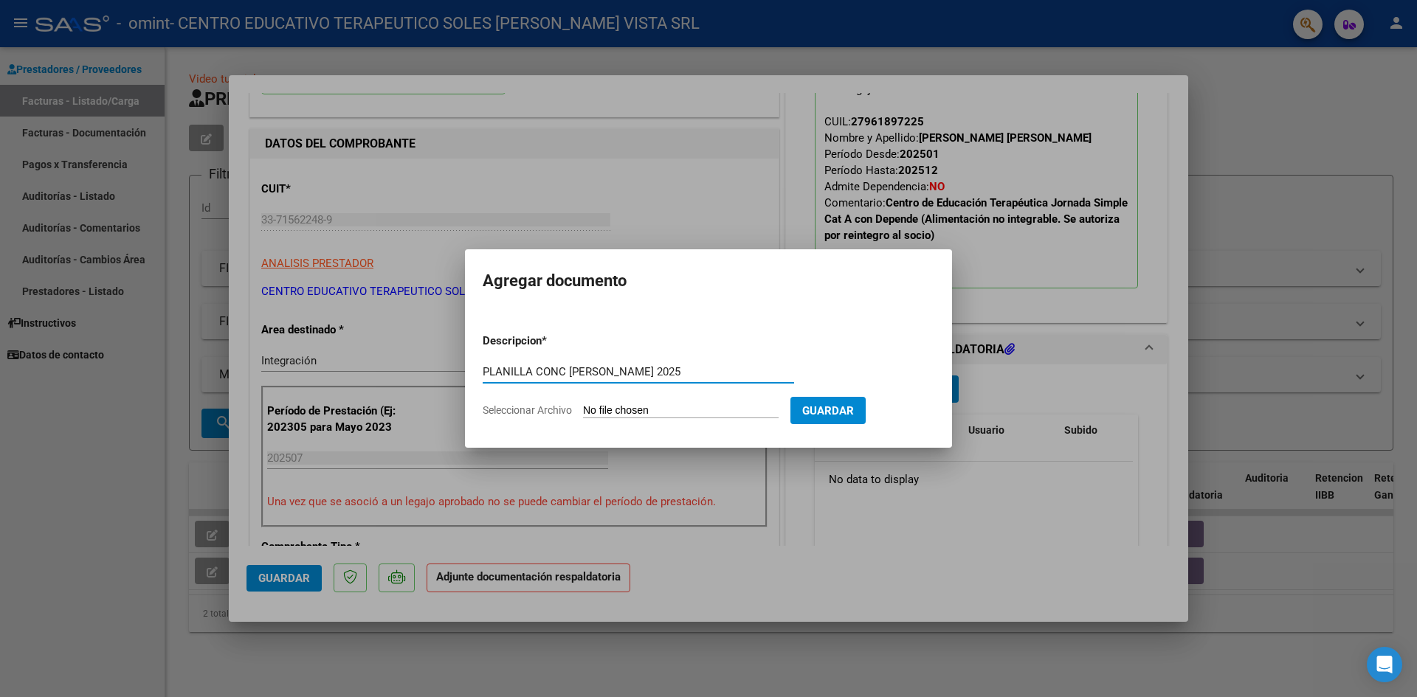
type input "PLANILLA CONC [PERSON_NAME] 2025"
click at [722, 411] on input "Seleccionar Archivo" at bounding box center [681, 411] width 196 height 14
type input "C:\fakepath\PLANILLA CONC [PERSON_NAME] 2025.pdf"
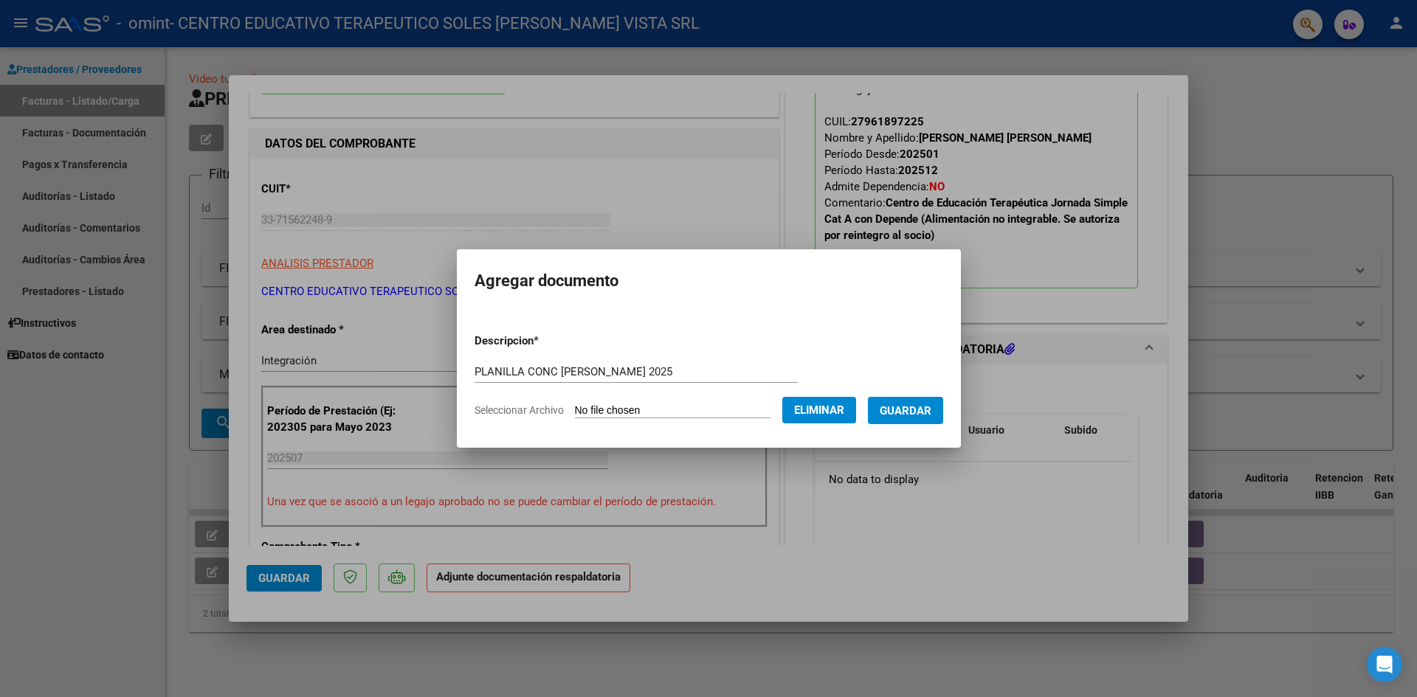
click at [932, 419] on button "Guardar" at bounding box center [905, 410] width 75 height 27
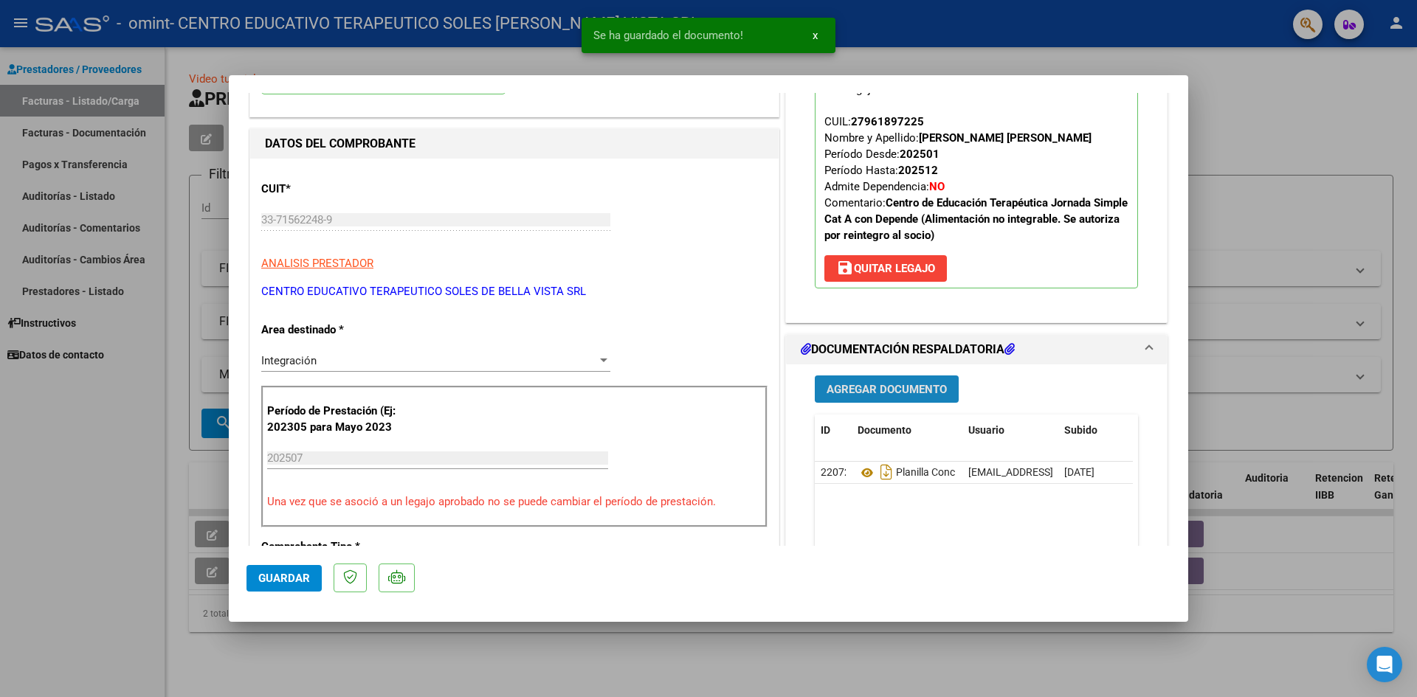
click at [916, 387] on span "Agregar Documento" at bounding box center [886, 389] width 120 height 13
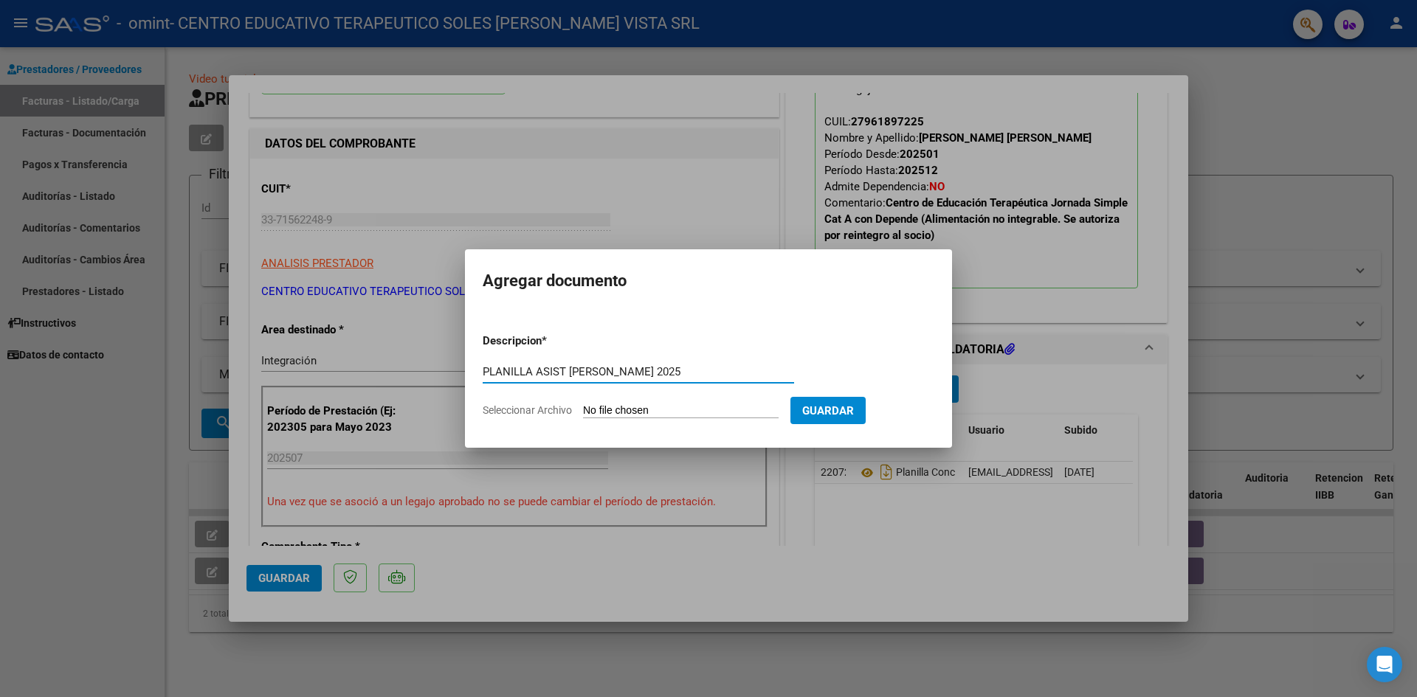
type input "PLANILLA ASIST [PERSON_NAME] 2025"
click at [717, 411] on input "Seleccionar Archivo" at bounding box center [681, 411] width 196 height 14
type input "C:\fakepath\PLANILLA ASIST [PERSON_NAME] 2025.pdf"
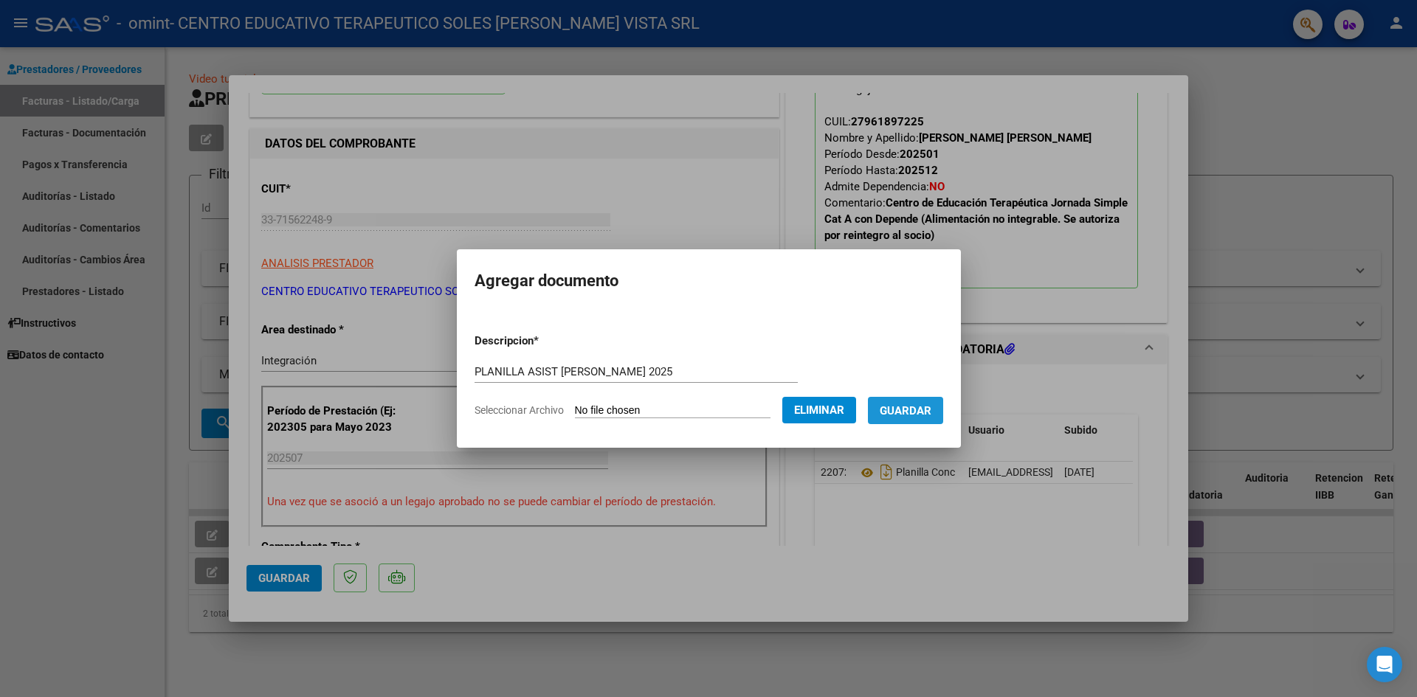
click at [931, 411] on span "Guardar" at bounding box center [906, 410] width 52 height 13
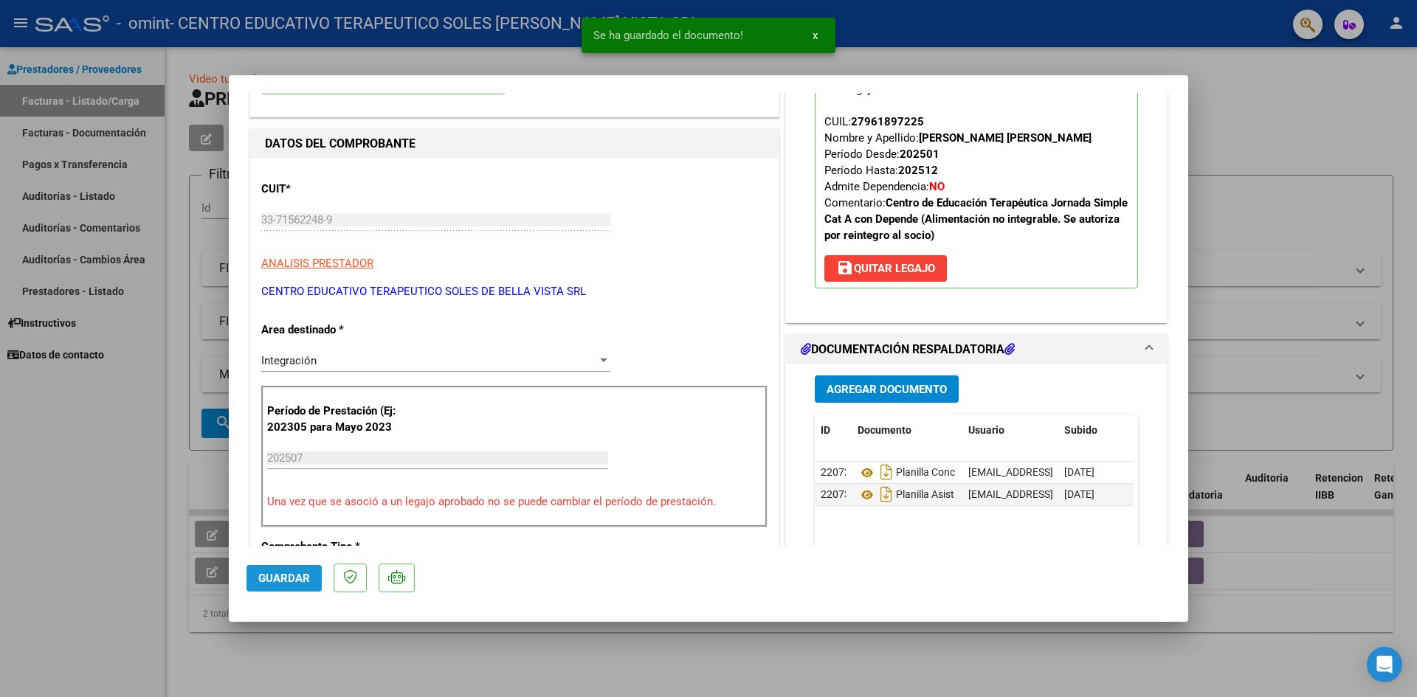
click at [290, 581] on span "Guardar" at bounding box center [284, 578] width 52 height 13
click at [117, 585] on div at bounding box center [708, 348] width 1417 height 697
type input "$ 0,00"
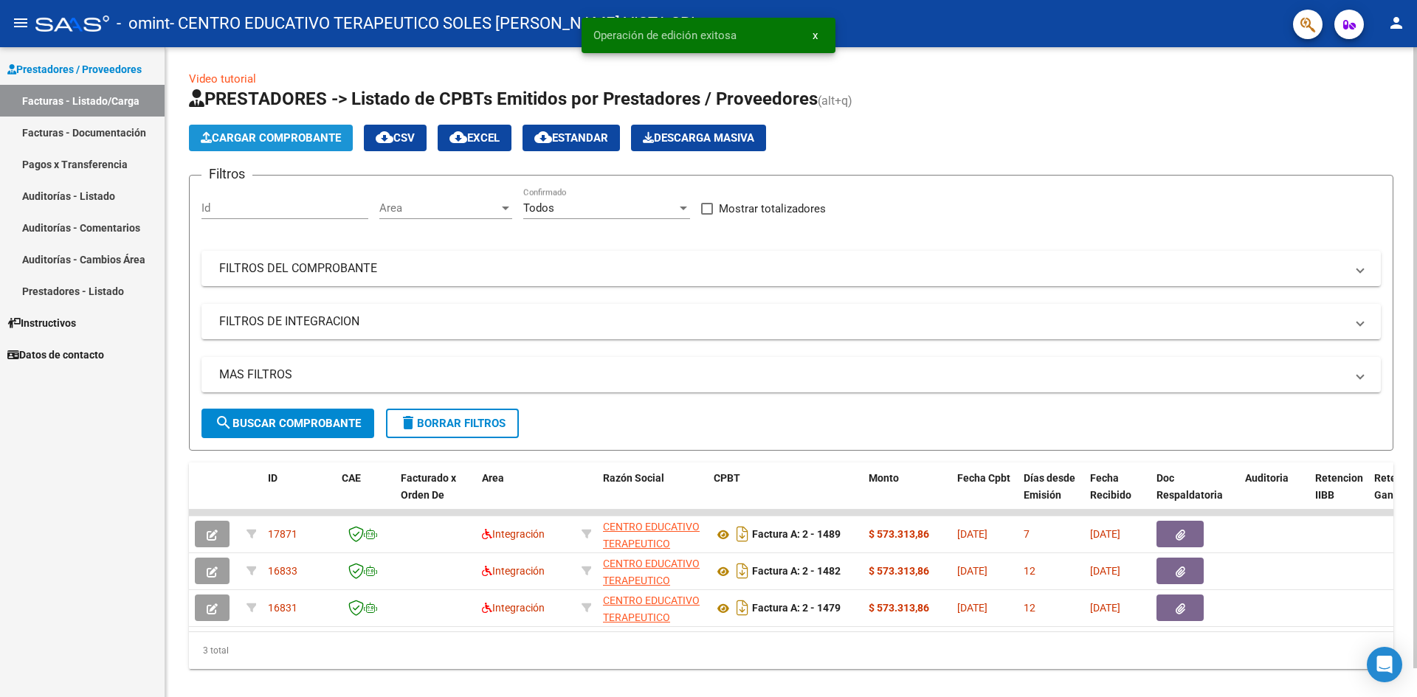
click at [266, 142] on span "Cargar Comprobante" at bounding box center [271, 137] width 140 height 13
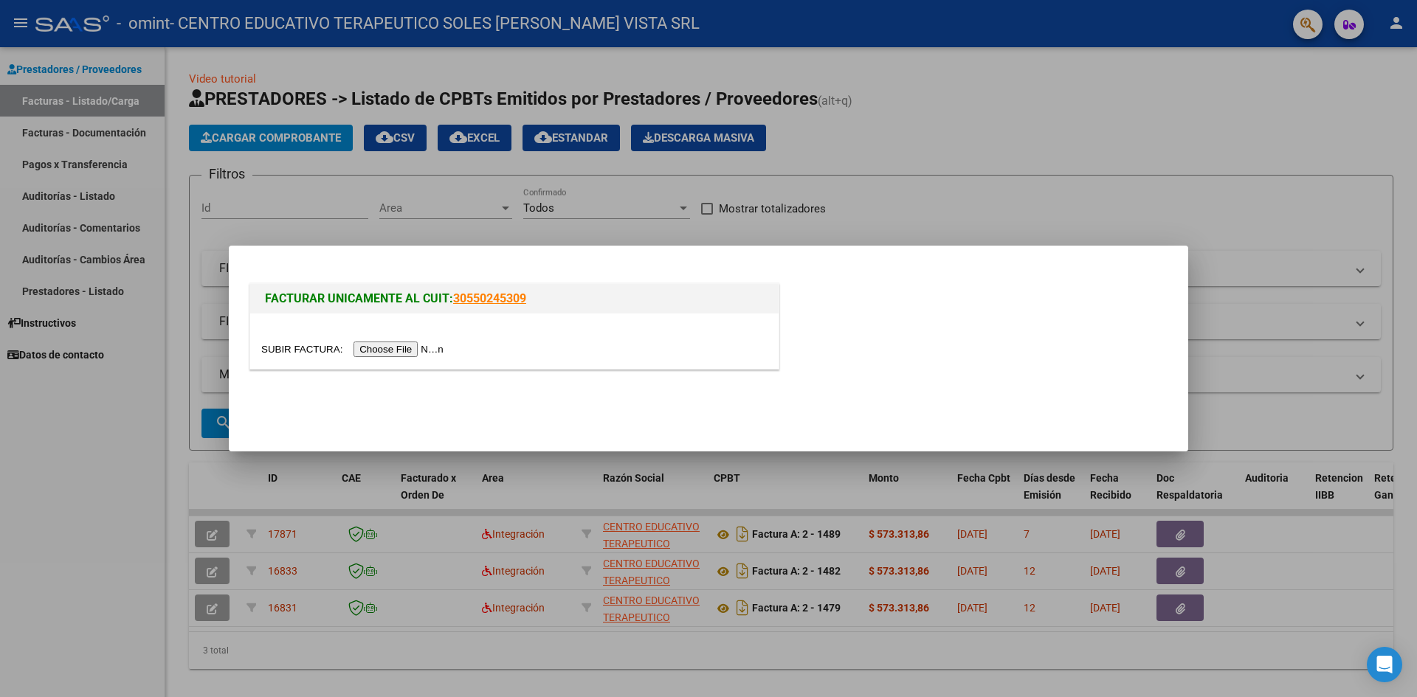
click at [433, 348] on input "file" at bounding box center [354, 349] width 187 height 15
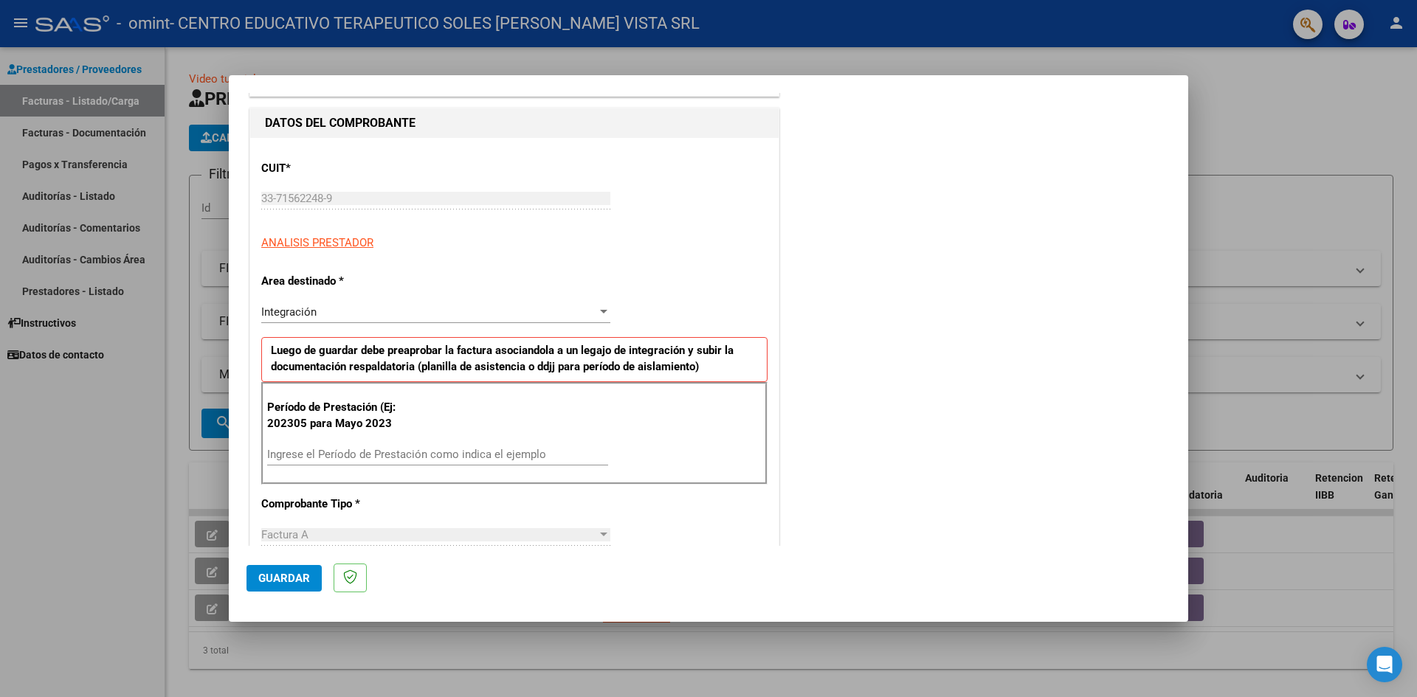
scroll to position [148, 0]
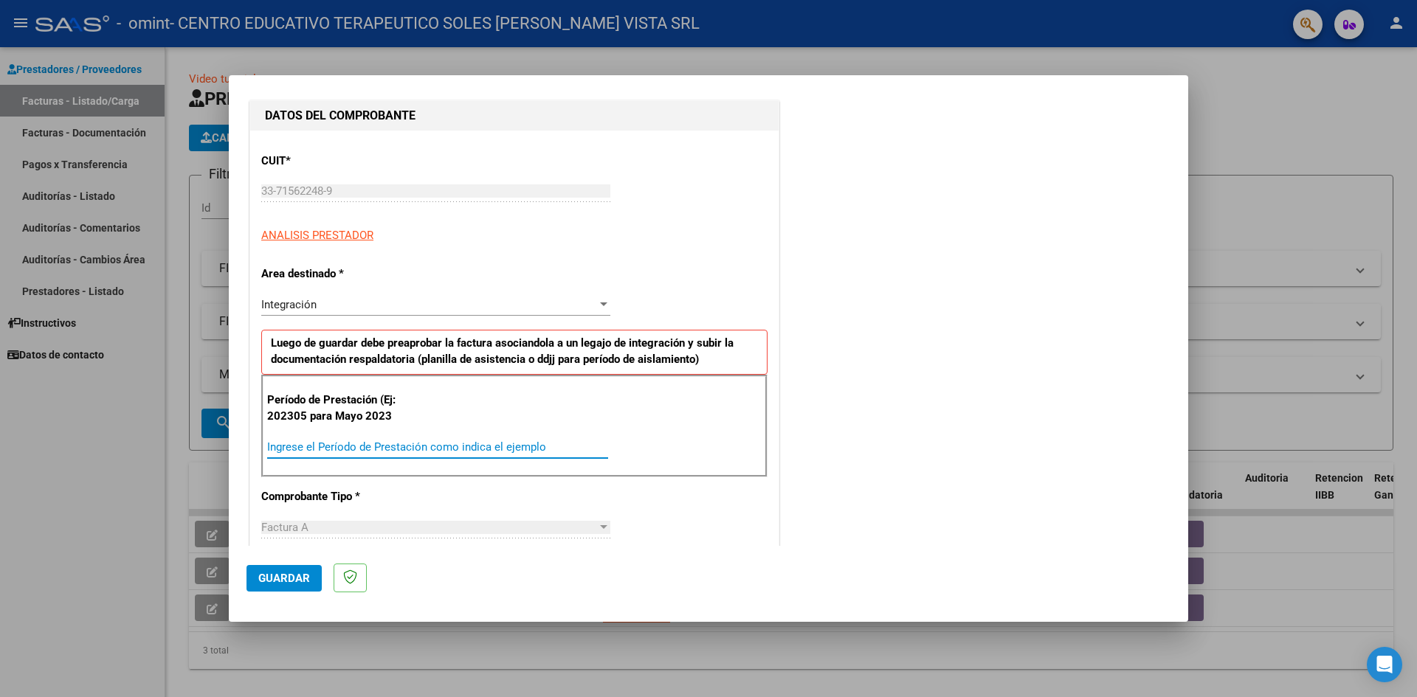
click at [358, 441] on input "Ingrese el Período de Prestación como indica el ejemplo" at bounding box center [437, 447] width 341 height 13
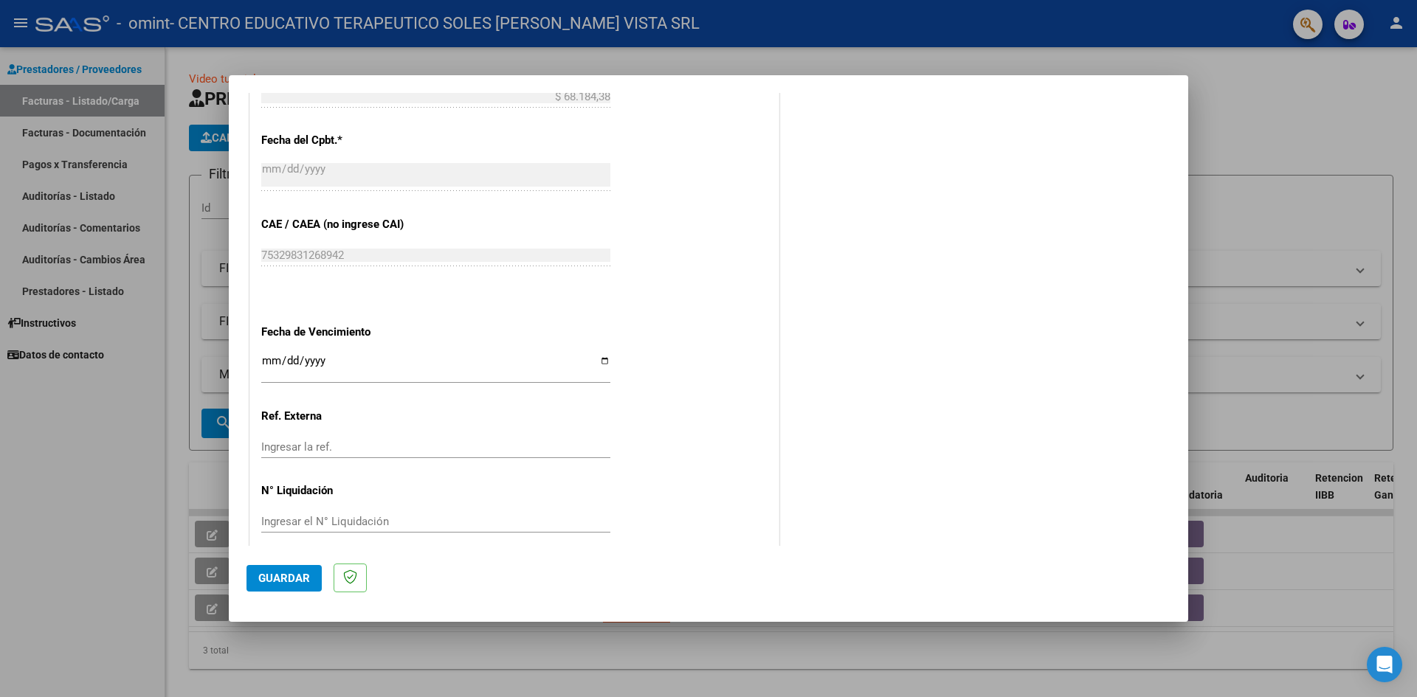
scroll to position [818, 0]
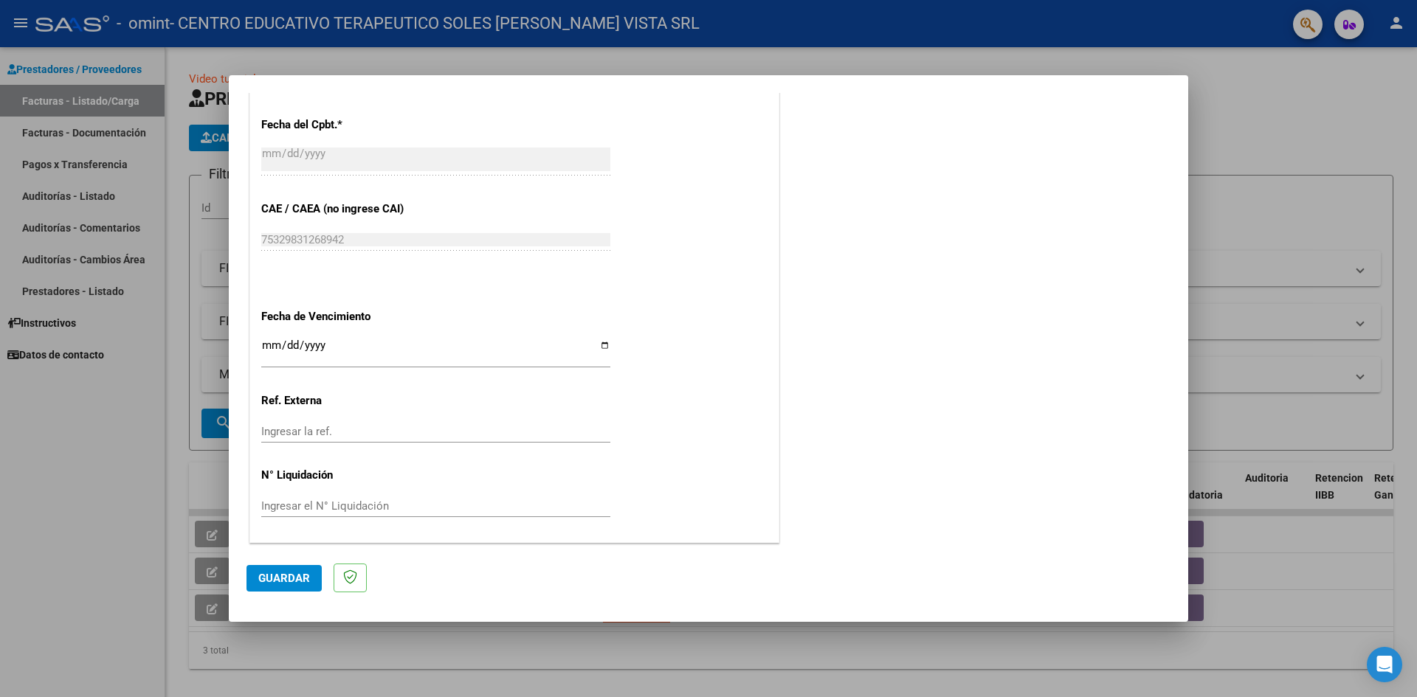
type input "202507"
click at [263, 348] on input "Ingresar la fecha" at bounding box center [435, 351] width 349 height 24
type input "[DATE]"
click at [283, 577] on span "Guardar" at bounding box center [284, 578] width 52 height 13
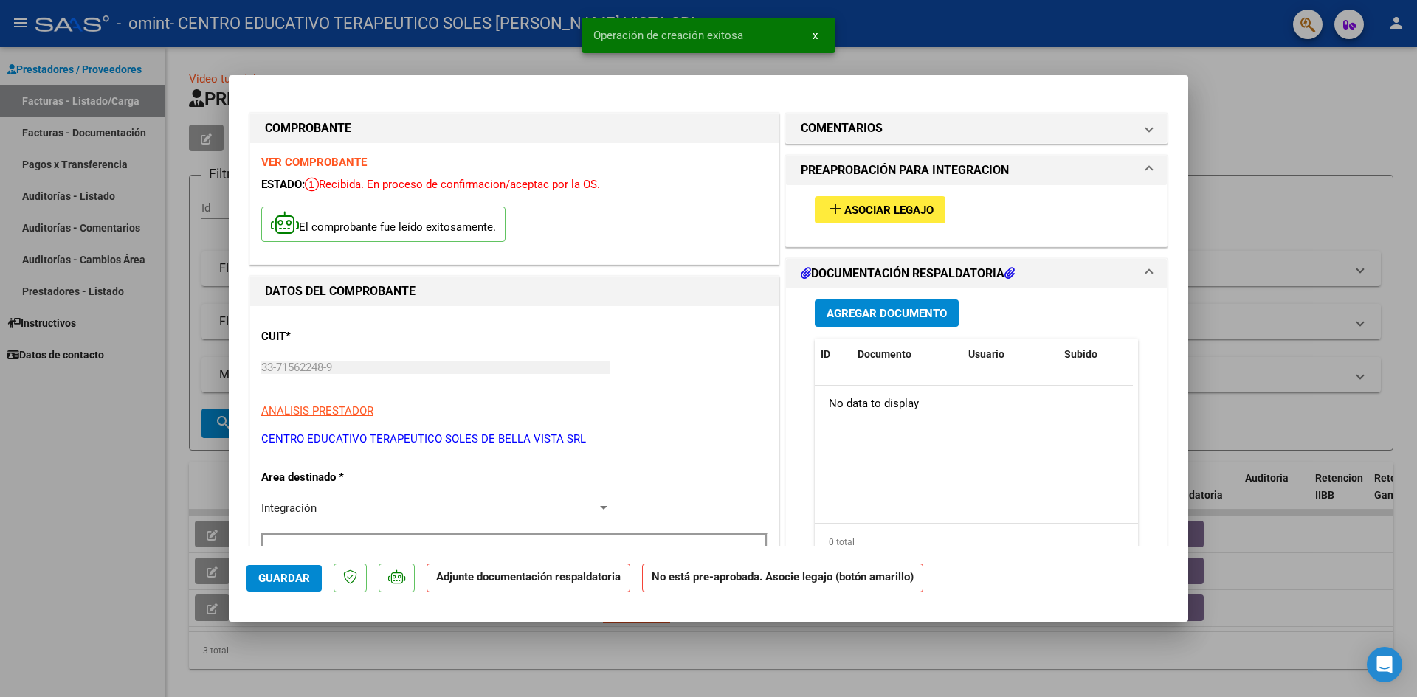
click at [836, 212] on mat-icon "add" at bounding box center [835, 209] width 18 height 18
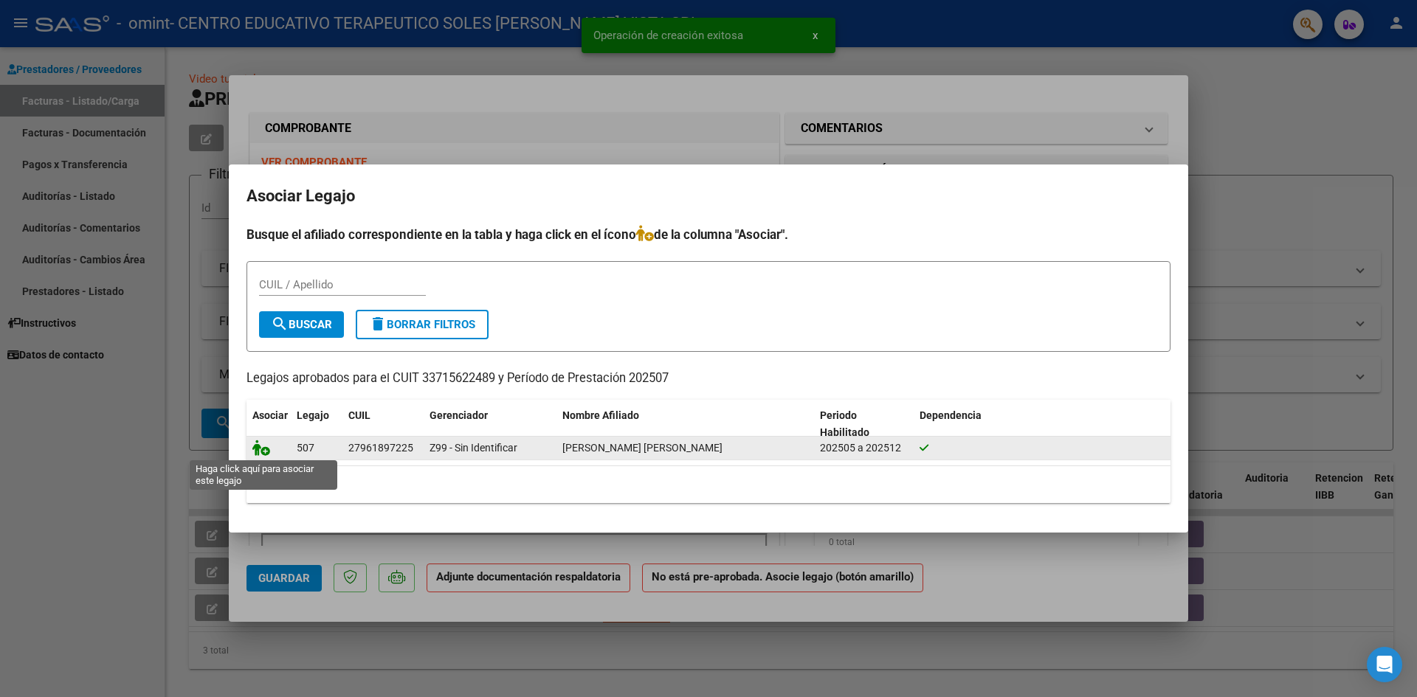
click at [258, 449] on icon at bounding box center [261, 448] width 18 height 16
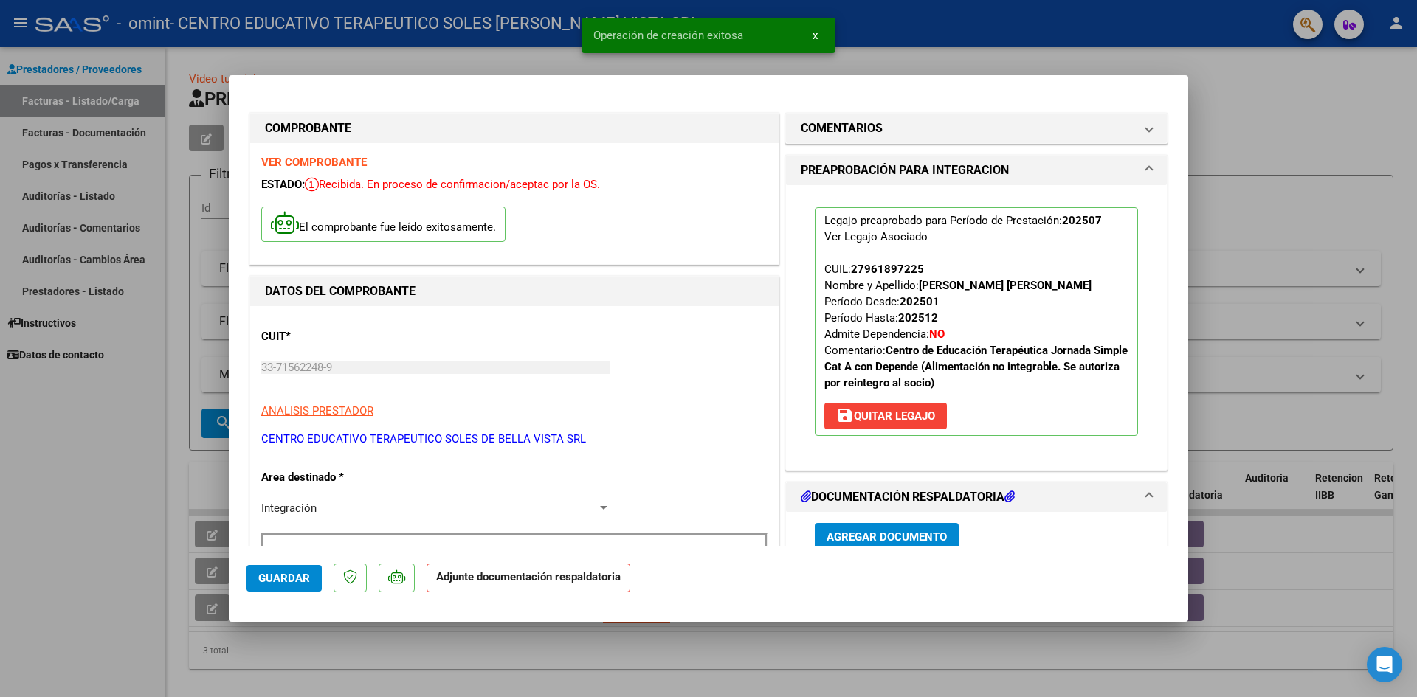
click at [908, 539] on span "Agregar Documento" at bounding box center [886, 537] width 120 height 13
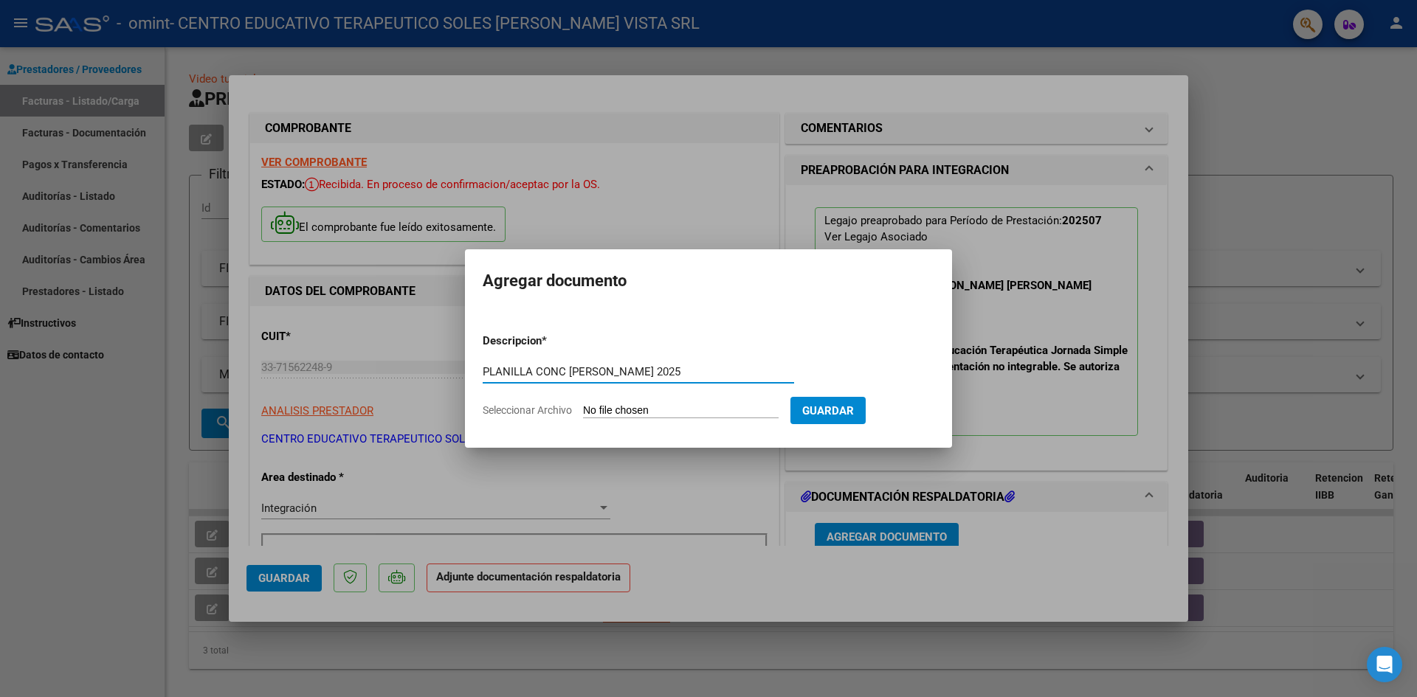
type input "PLANILLA CONC [PERSON_NAME] 2025"
click at [621, 410] on input "Seleccionar Archivo" at bounding box center [681, 411] width 196 height 14
type input "C:\fakepath\PLANILLA CONC [PERSON_NAME] 2025.pdf"
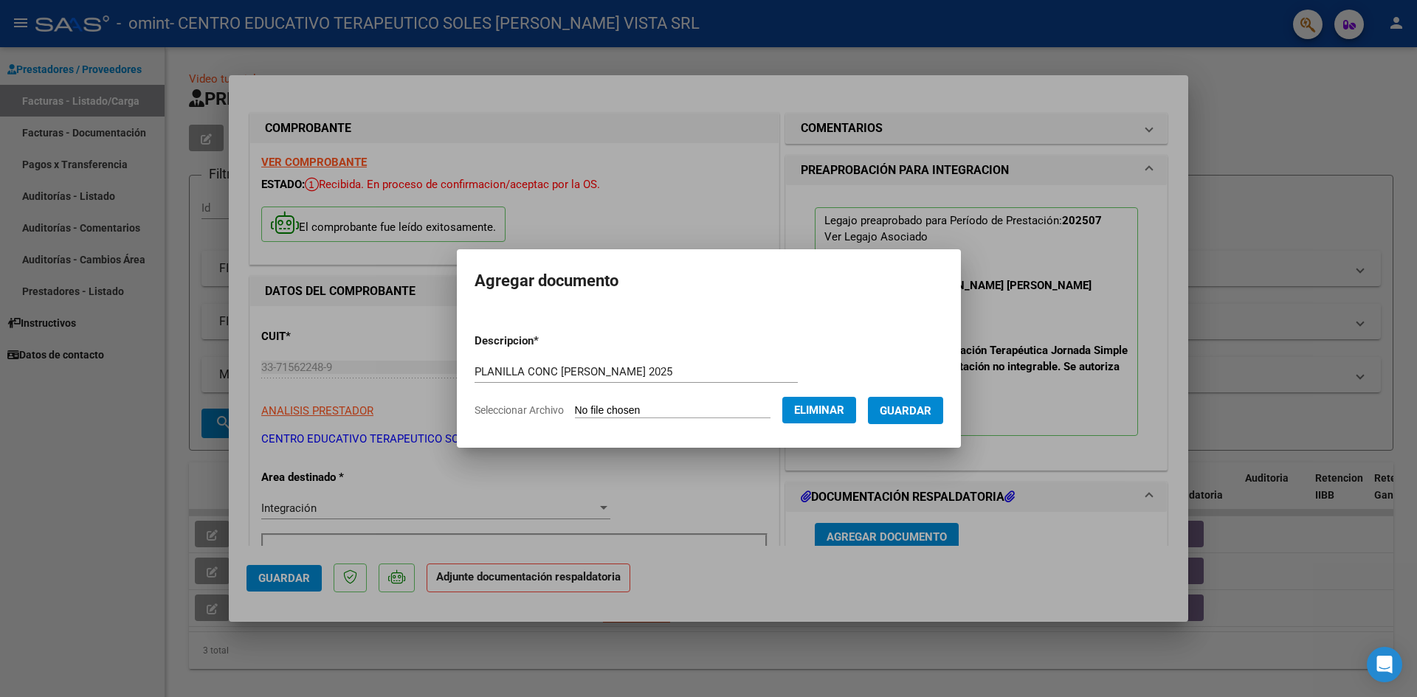
click at [931, 416] on span "Guardar" at bounding box center [906, 410] width 52 height 13
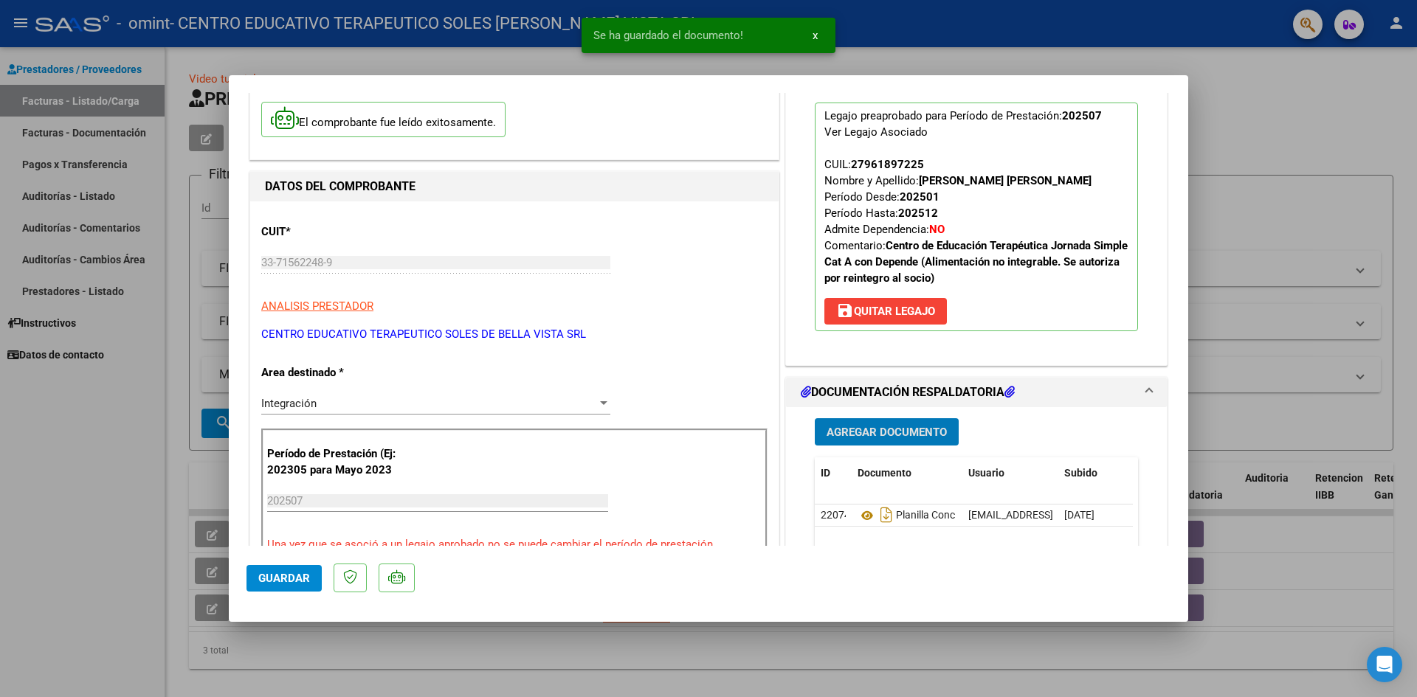
scroll to position [151, 0]
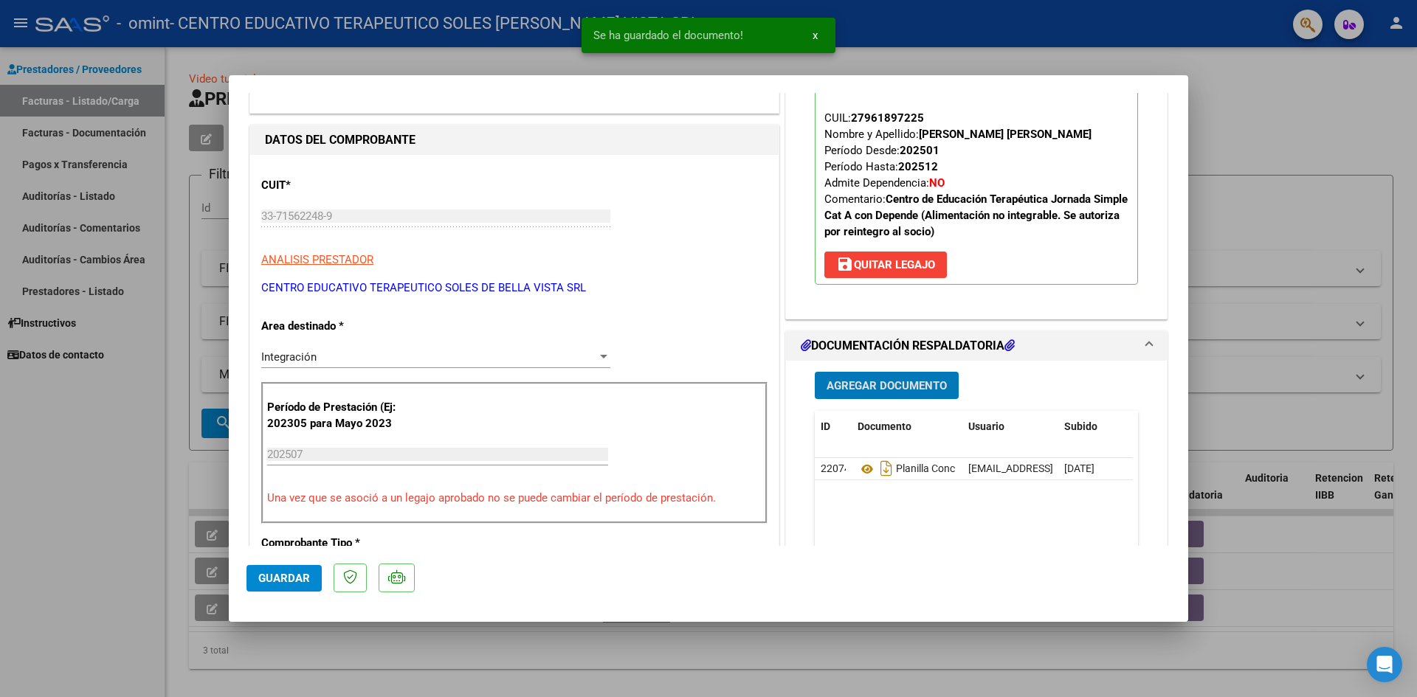
click at [907, 394] on button "Agregar Documento" at bounding box center [887, 385] width 144 height 27
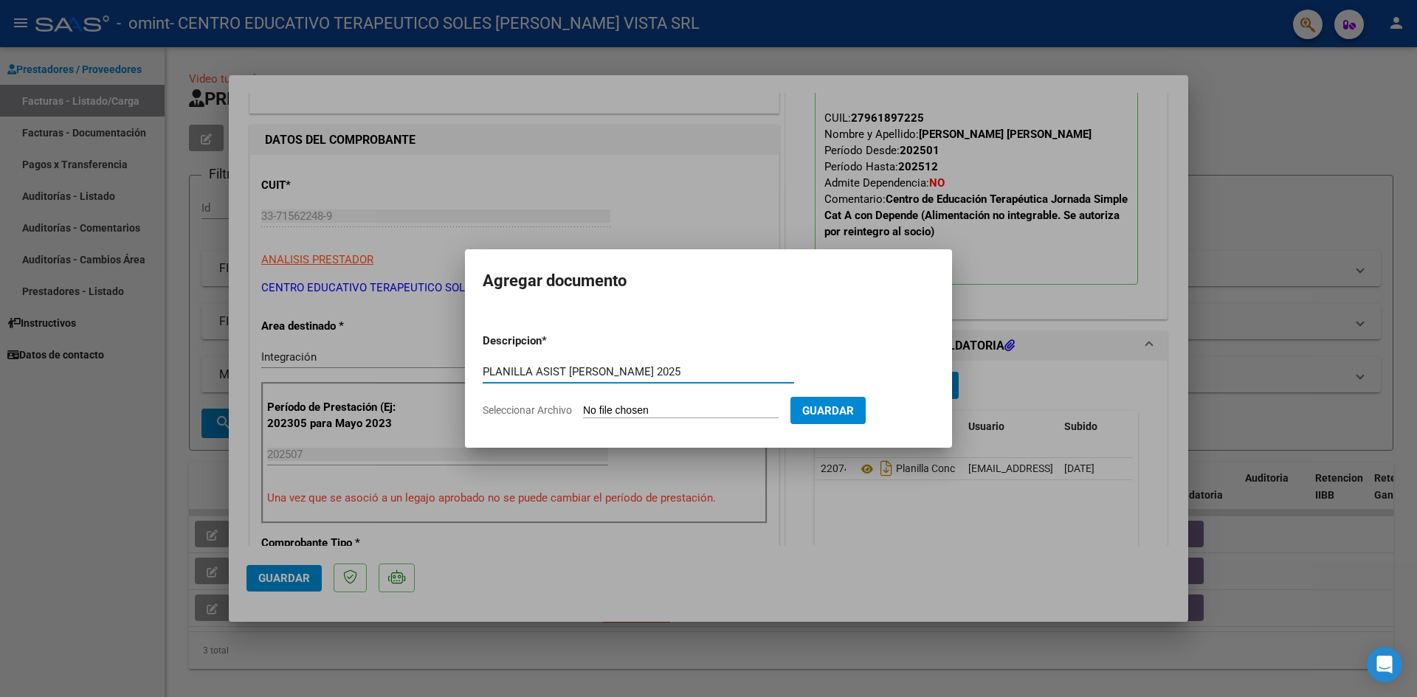
type input "PLANILLA ASIST [PERSON_NAME] 2025"
click at [746, 413] on input "Seleccionar Archivo" at bounding box center [681, 411] width 196 height 14
type input "C:\fakepath\PLANILLA ASIST [PERSON_NAME] 2025.pdf"
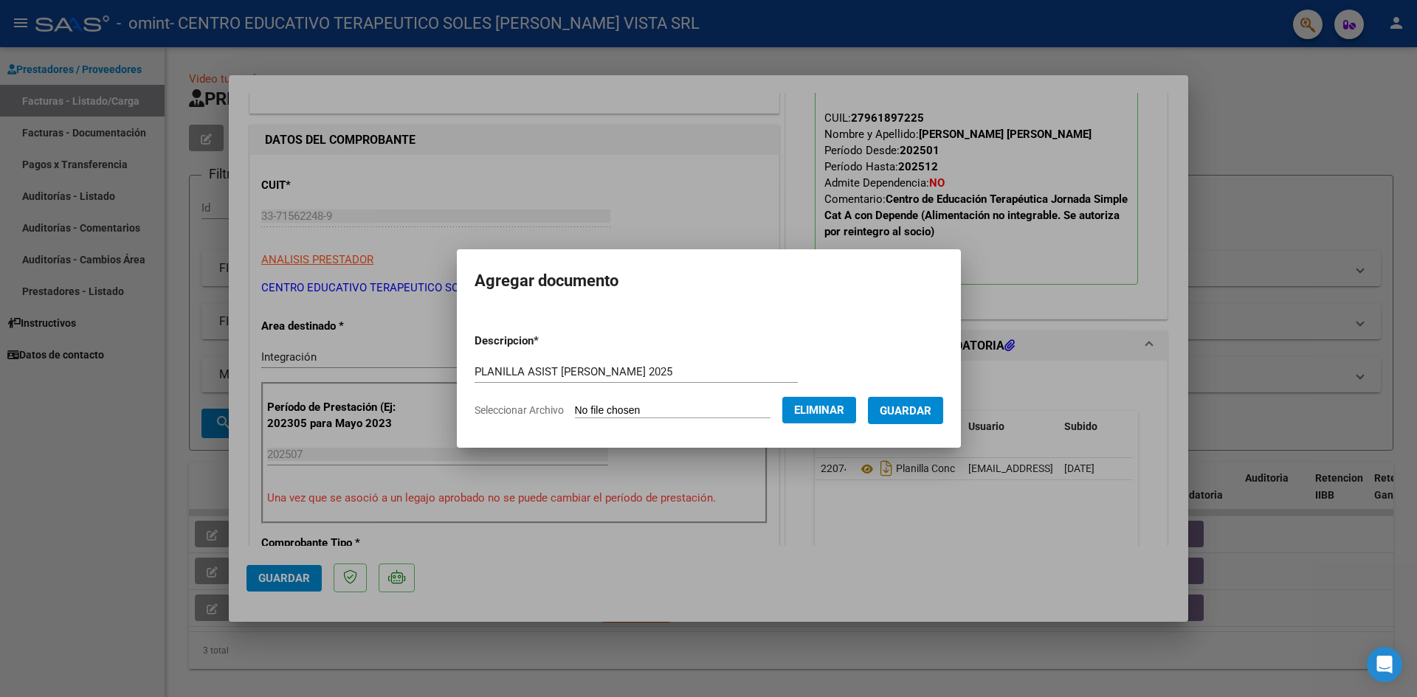
click at [931, 407] on span "Guardar" at bounding box center [906, 410] width 52 height 13
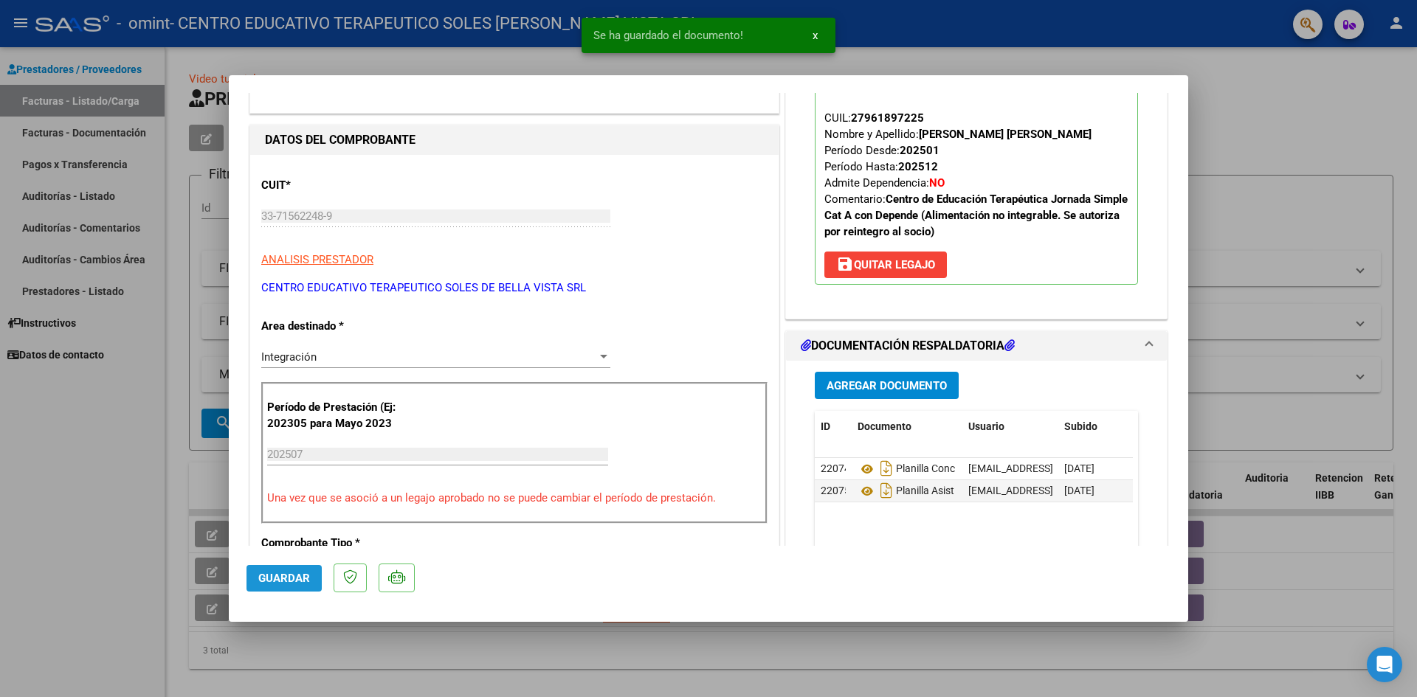
click at [289, 579] on span "Guardar" at bounding box center [284, 578] width 52 height 13
click at [115, 587] on div at bounding box center [708, 348] width 1417 height 697
type input "$ 0,00"
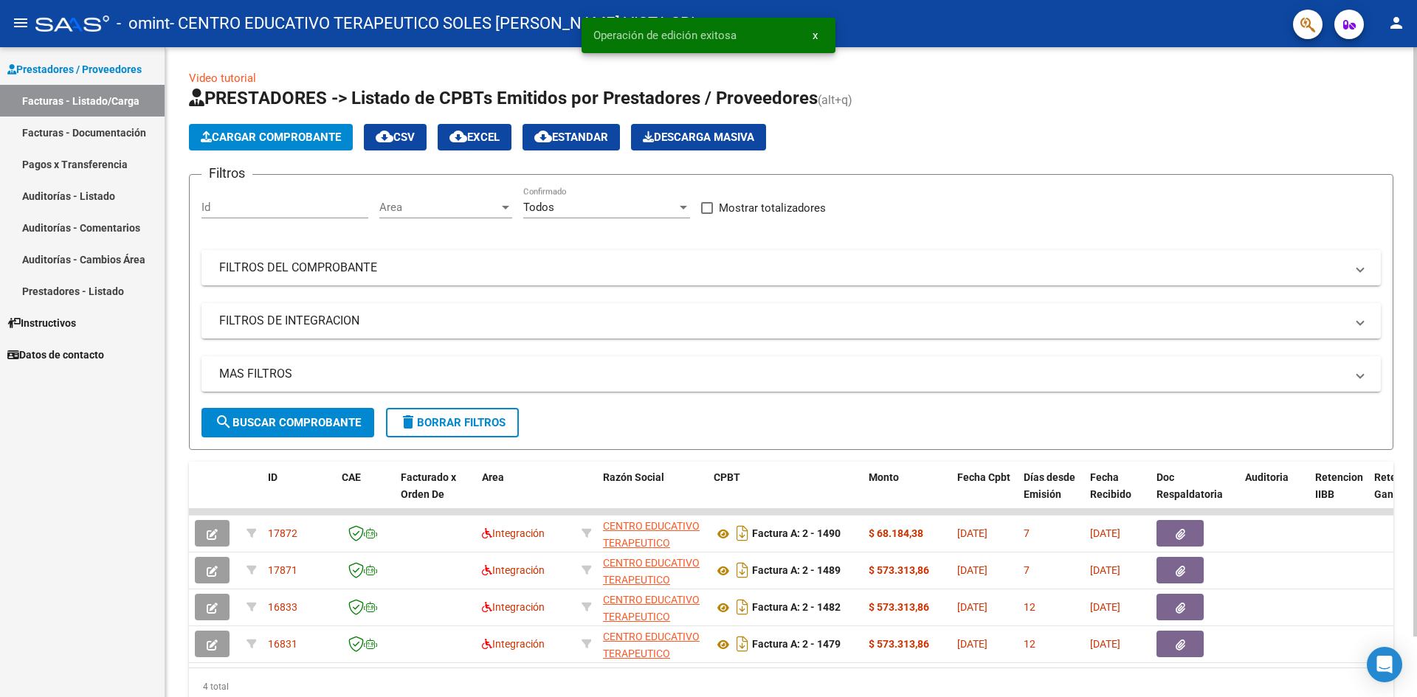
scroll to position [0, 0]
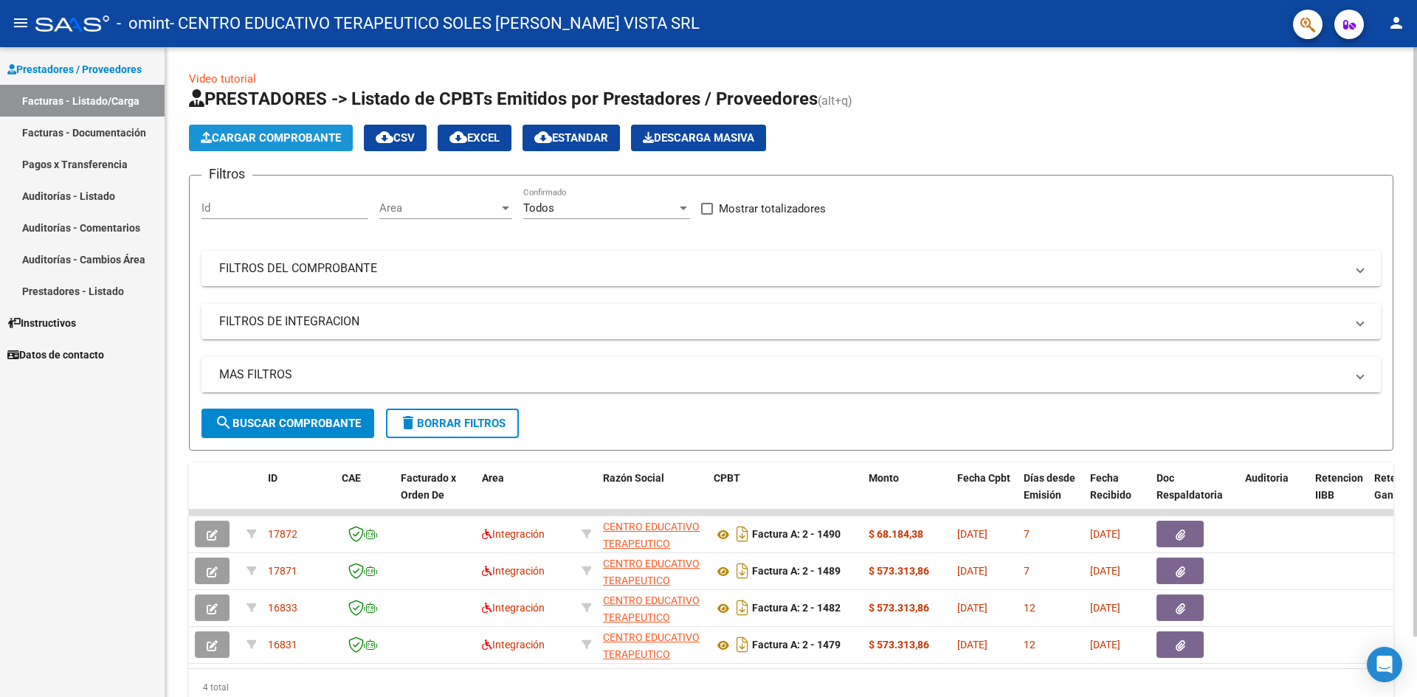
click at [327, 142] on span "Cargar Comprobante" at bounding box center [271, 137] width 140 height 13
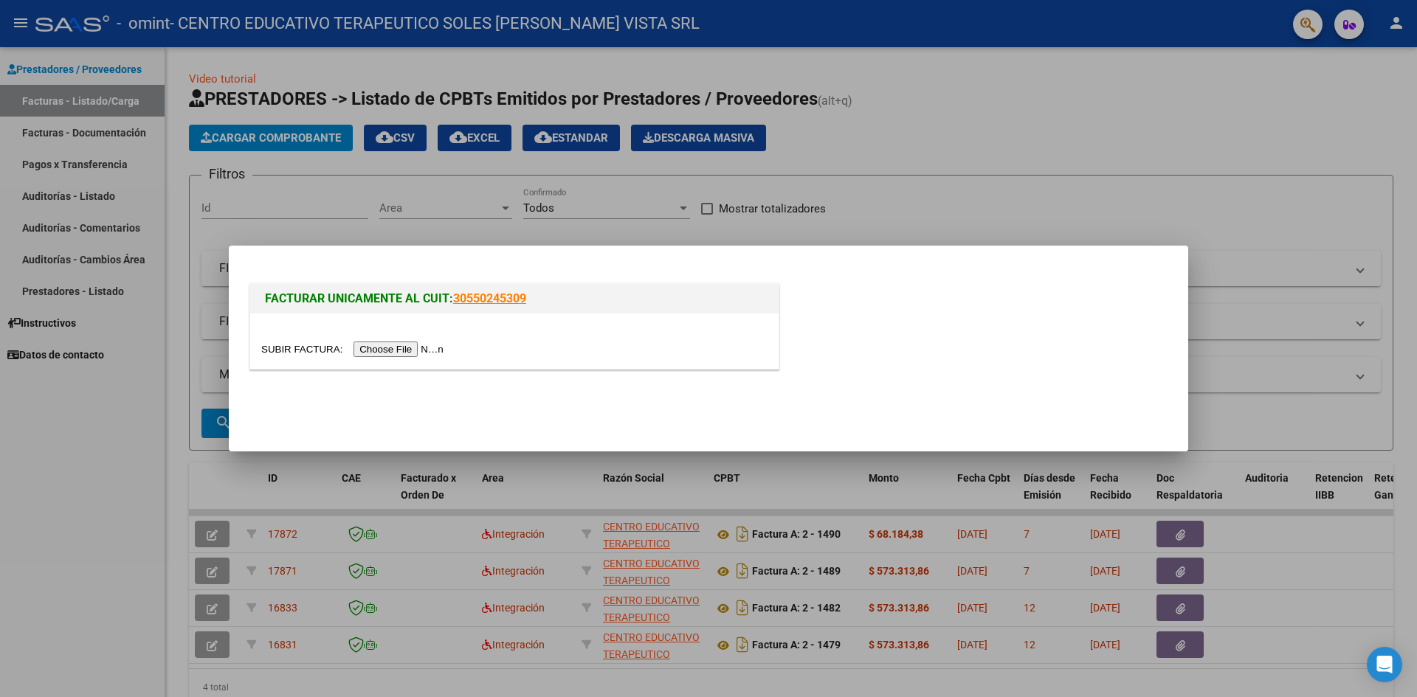
click at [403, 347] on input "file" at bounding box center [354, 349] width 187 height 15
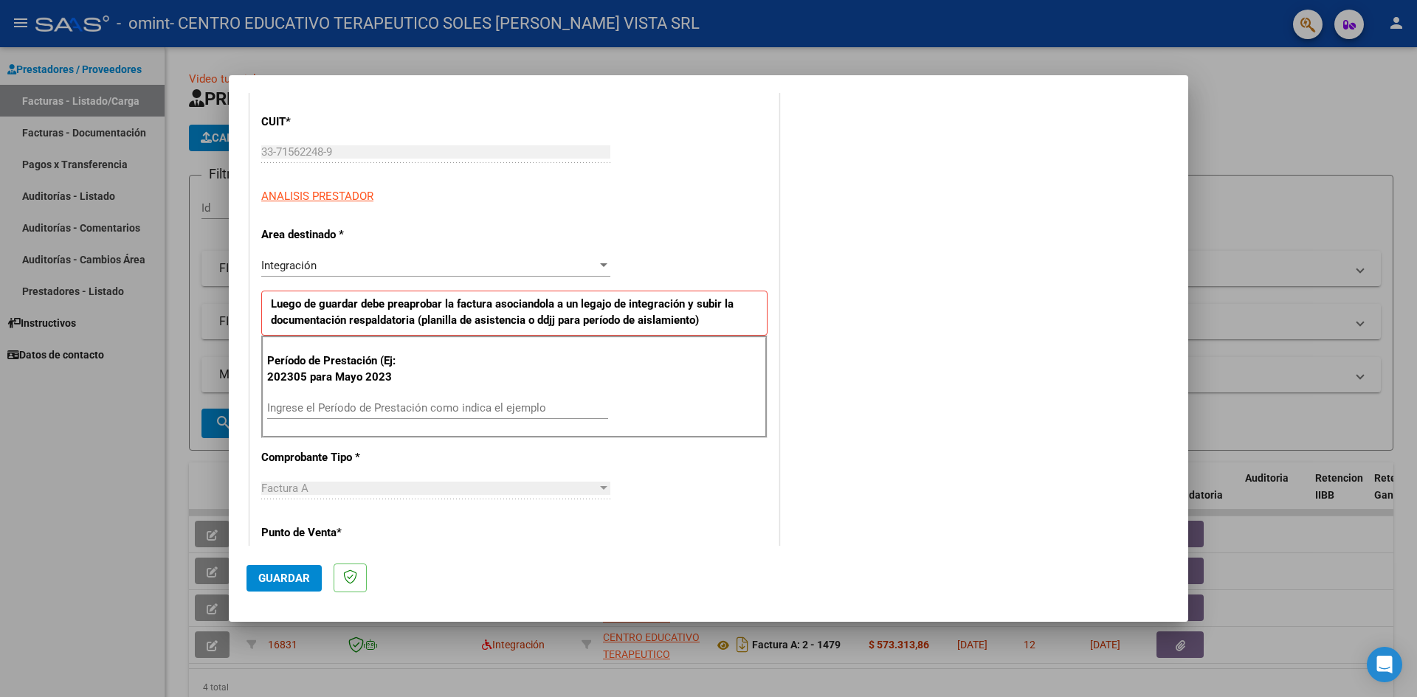
scroll to position [221, 0]
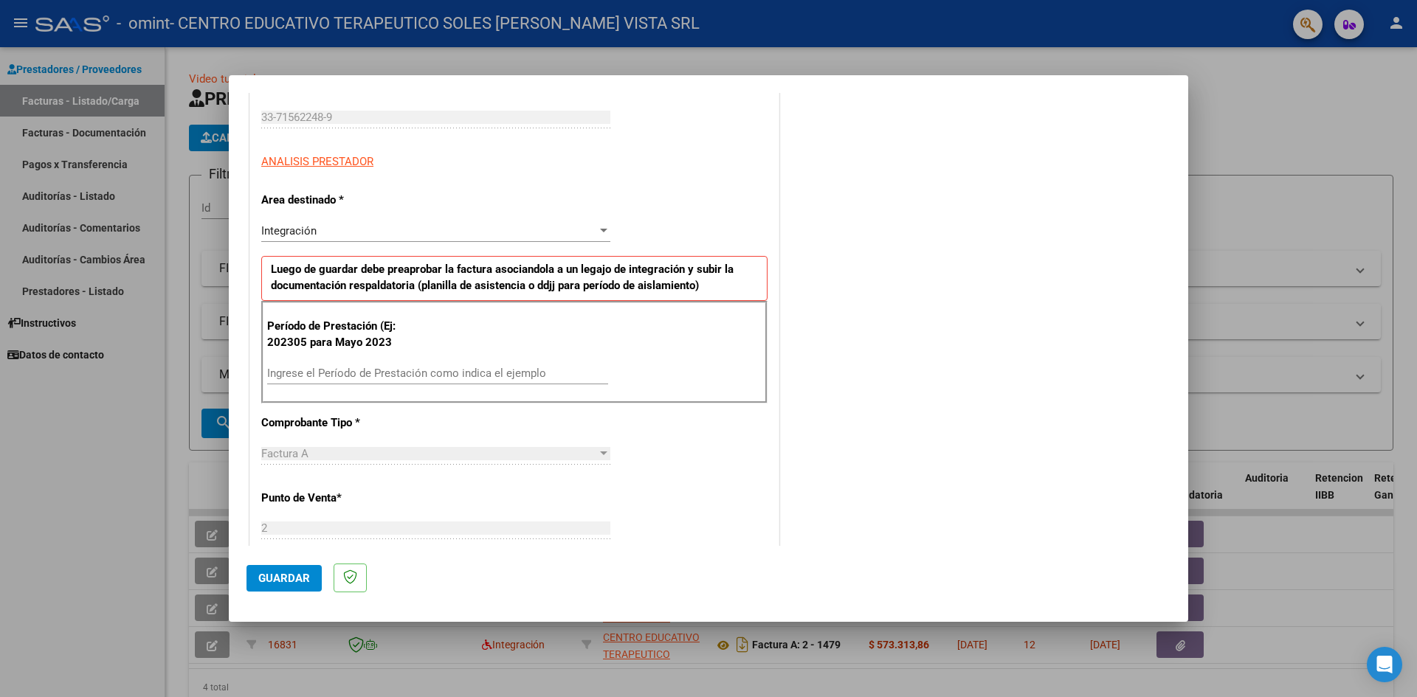
click at [387, 368] on input "Ingrese el Período de Prestación como indica el ejemplo" at bounding box center [437, 373] width 341 height 13
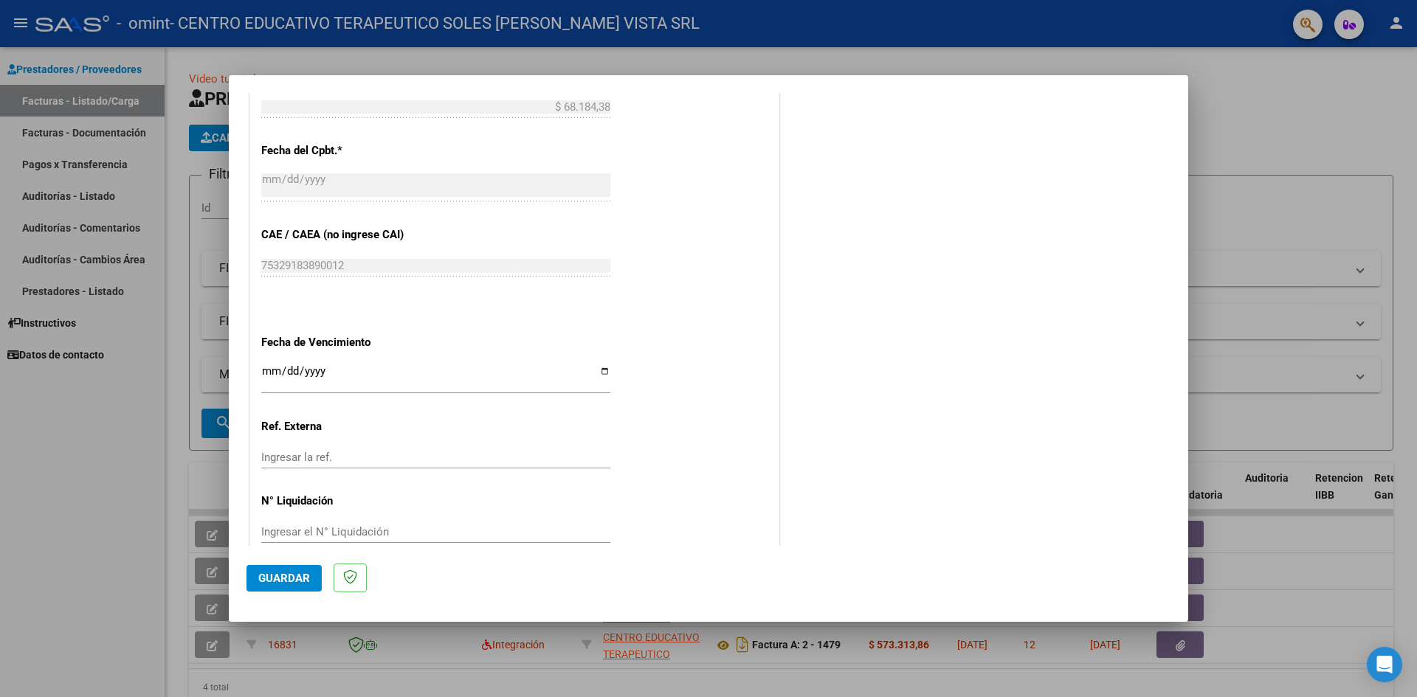
scroll to position [812, 0]
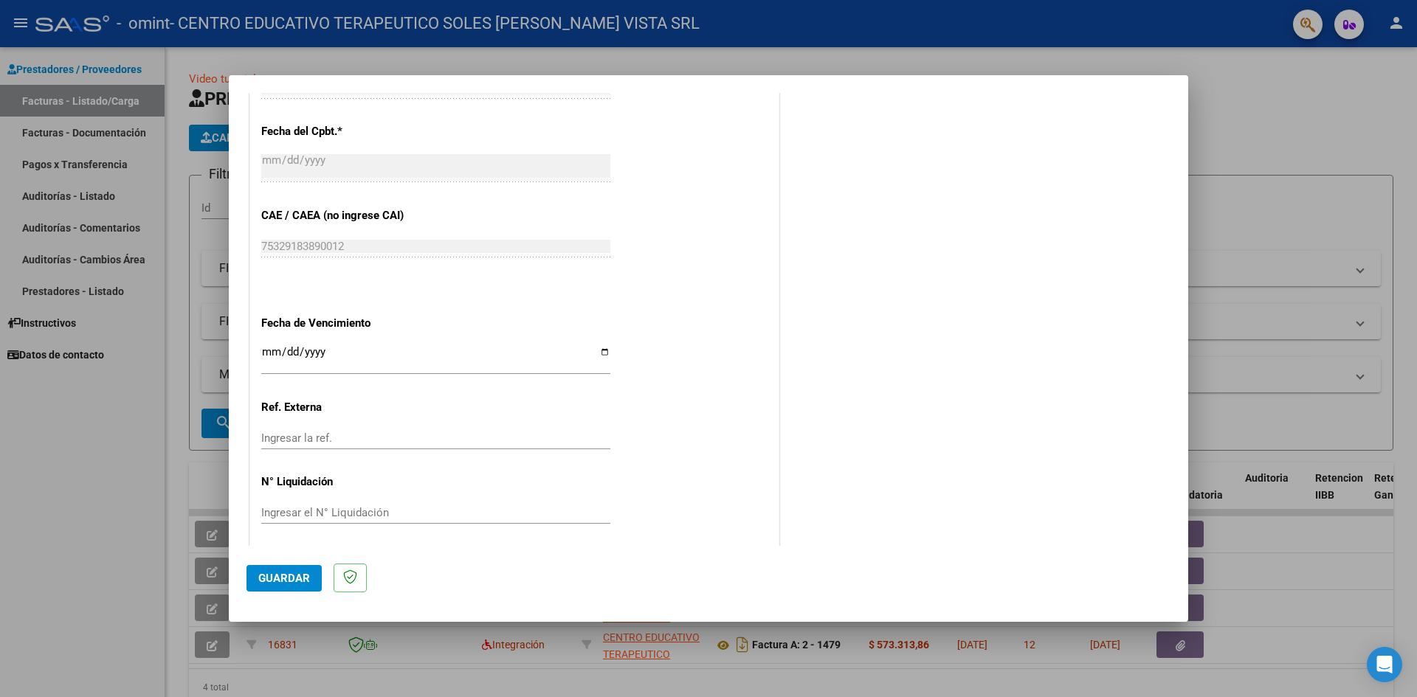
type input "202505"
click at [270, 355] on input "Ingresar la fecha" at bounding box center [435, 358] width 349 height 24
type input "[DATE]"
click at [276, 577] on span "Guardar" at bounding box center [284, 578] width 52 height 13
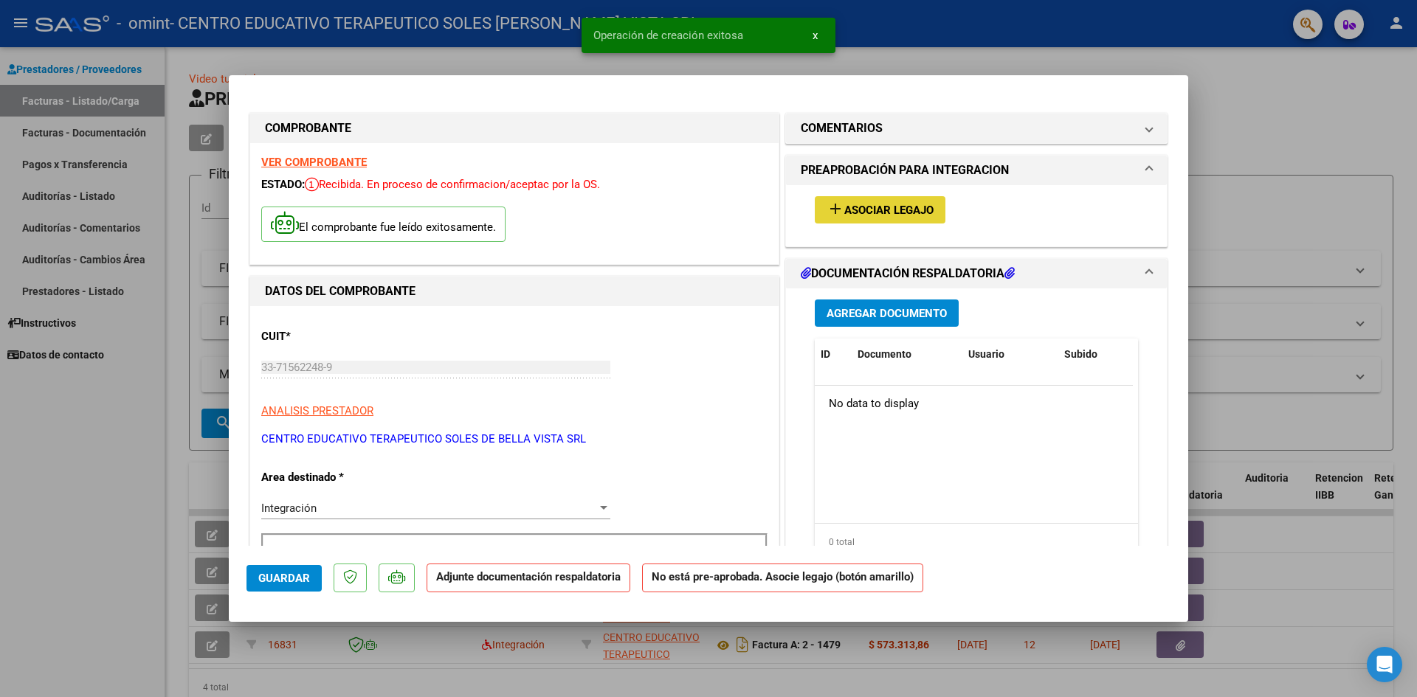
click at [882, 211] on span "Asociar Legajo" at bounding box center [888, 210] width 89 height 13
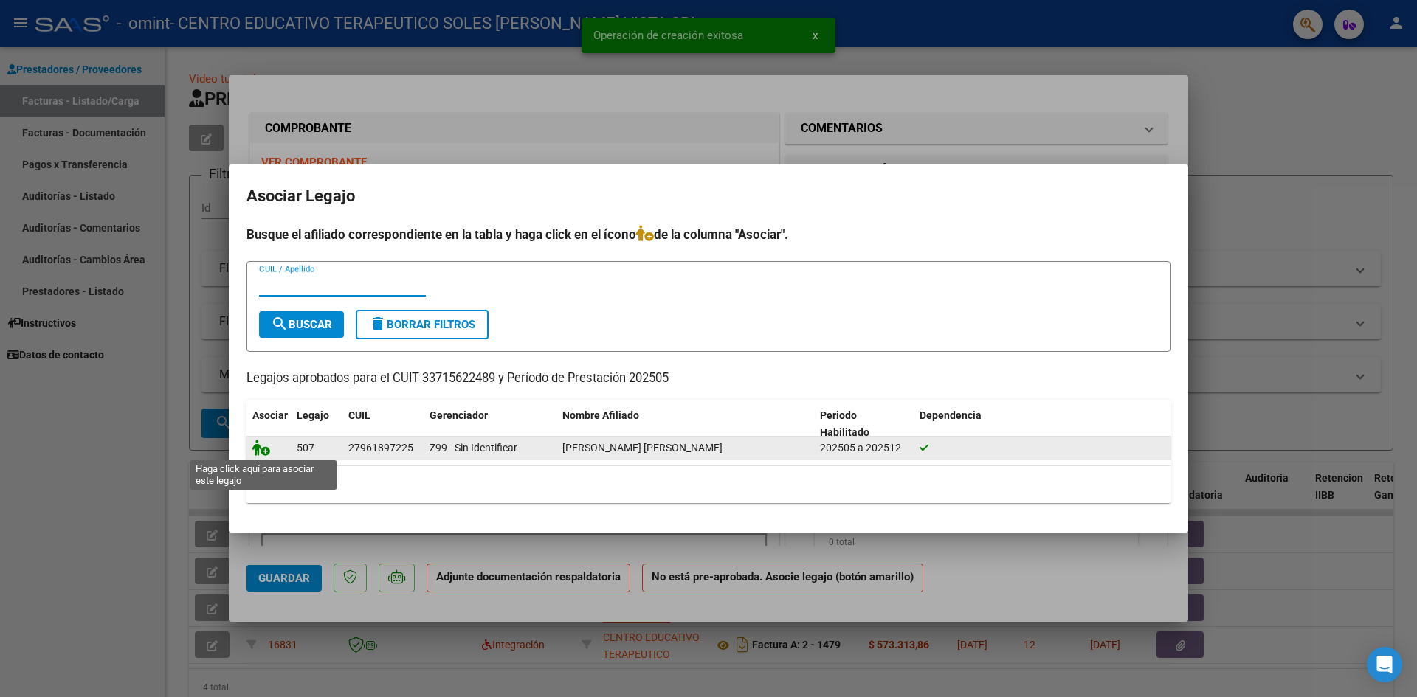
click at [264, 452] on icon at bounding box center [261, 448] width 18 height 16
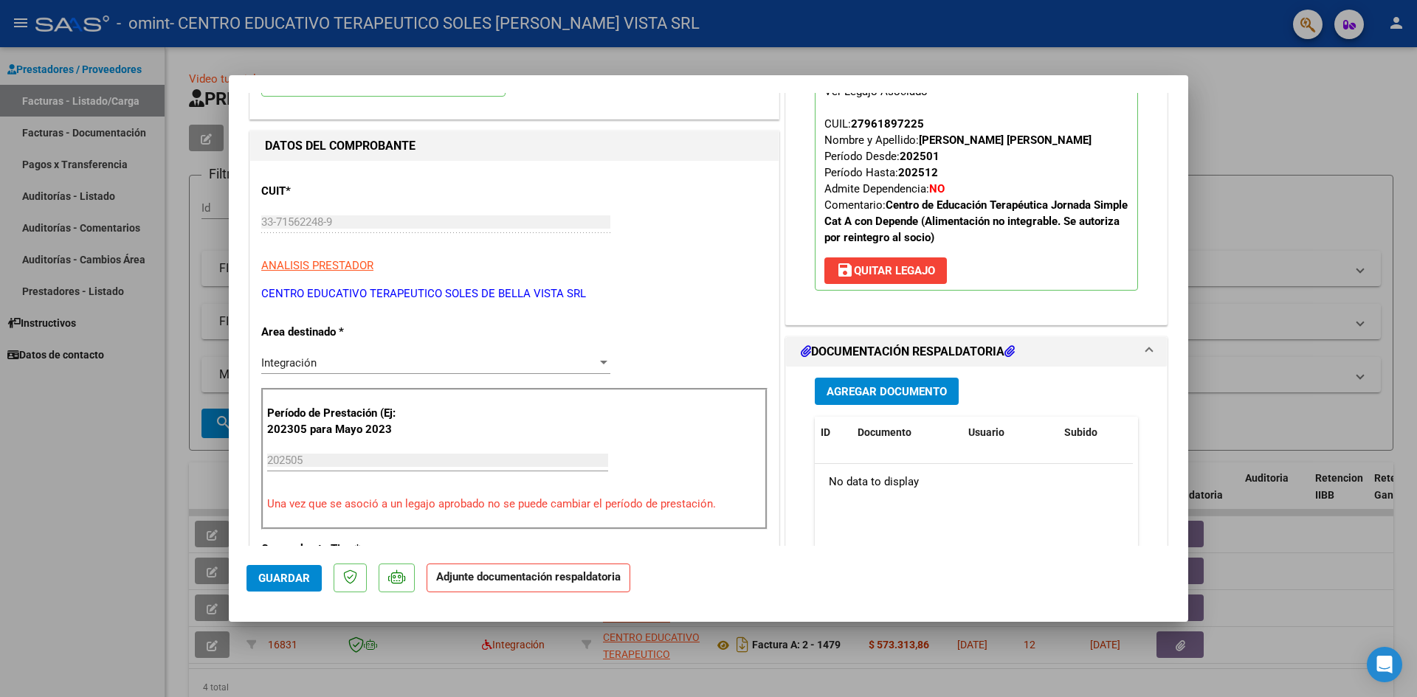
scroll to position [148, 0]
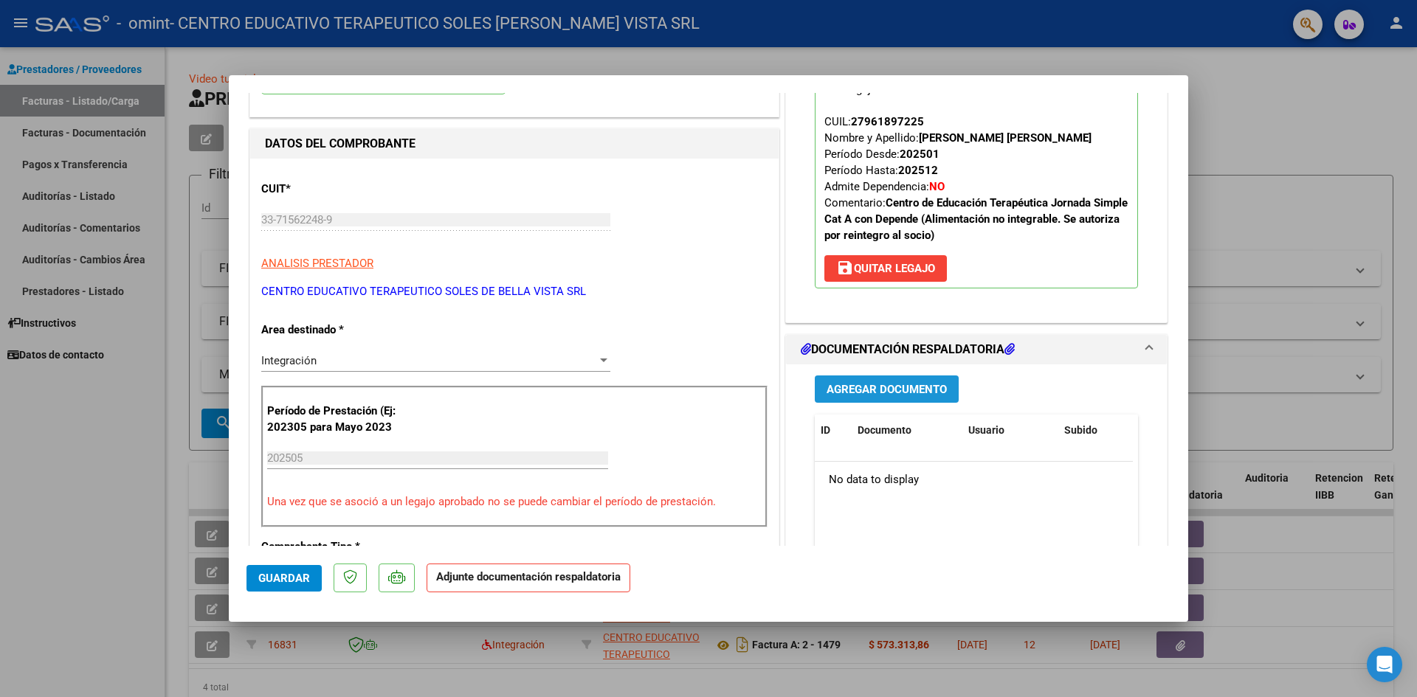
click at [937, 390] on span "Agregar Documento" at bounding box center [886, 389] width 120 height 13
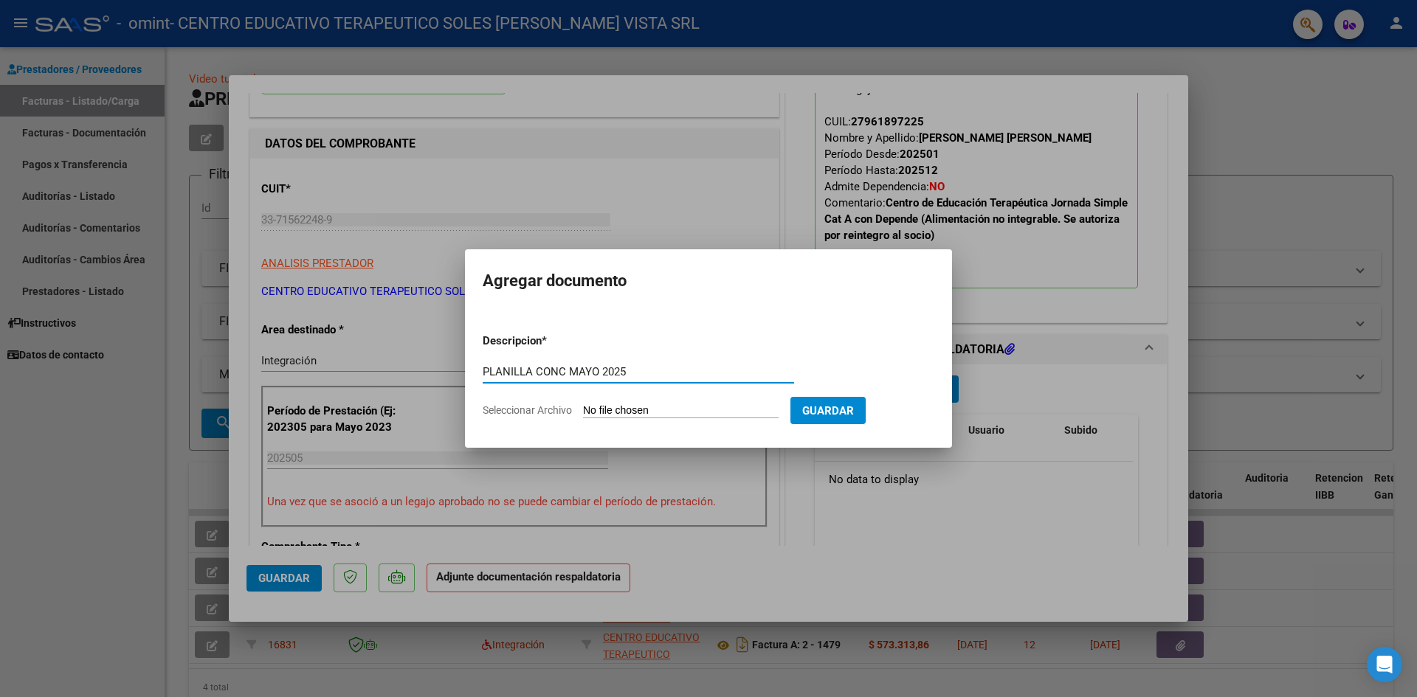
type input "PLANILLA CONC MAYO 2025"
click at [648, 411] on input "Seleccionar Archivo" at bounding box center [681, 411] width 196 height 14
type input "C:\fakepath\PLANILLA CONC MAYO 2025.pdf"
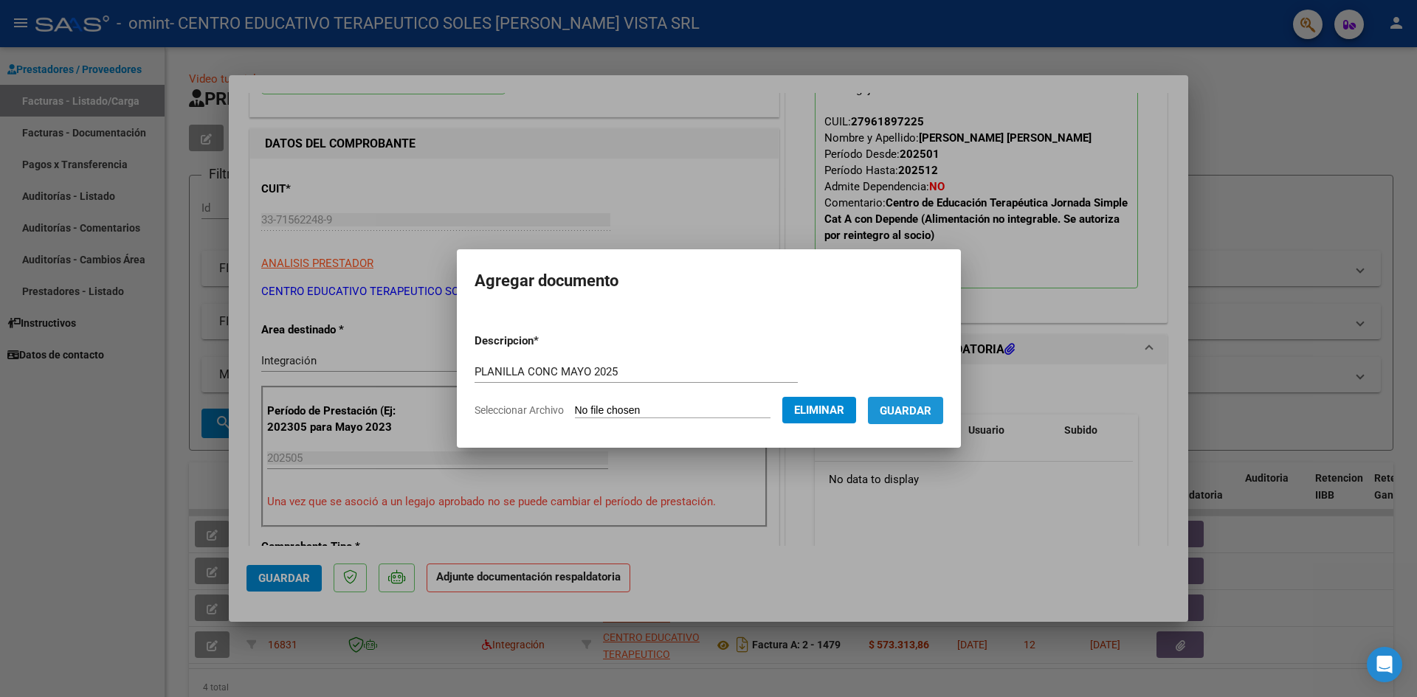
click at [931, 412] on span "Guardar" at bounding box center [906, 410] width 52 height 13
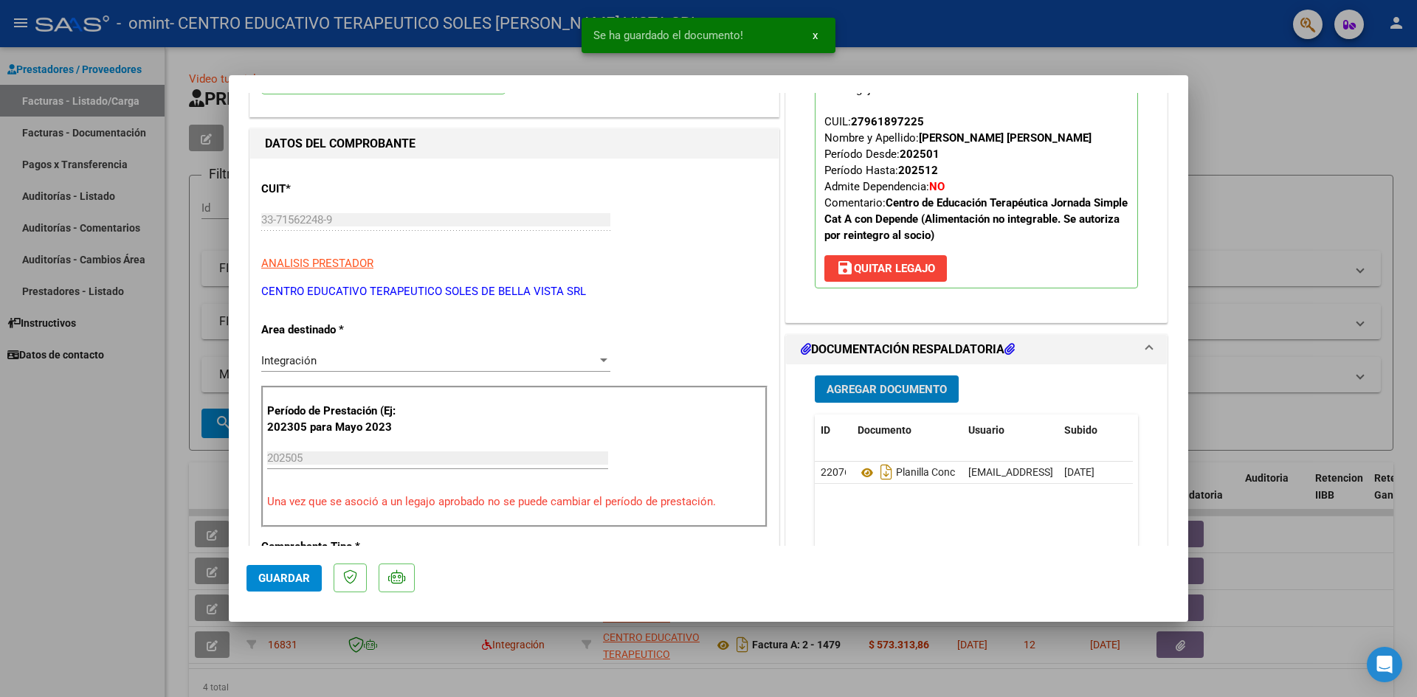
click at [908, 387] on span "Agregar Documento" at bounding box center [886, 389] width 120 height 13
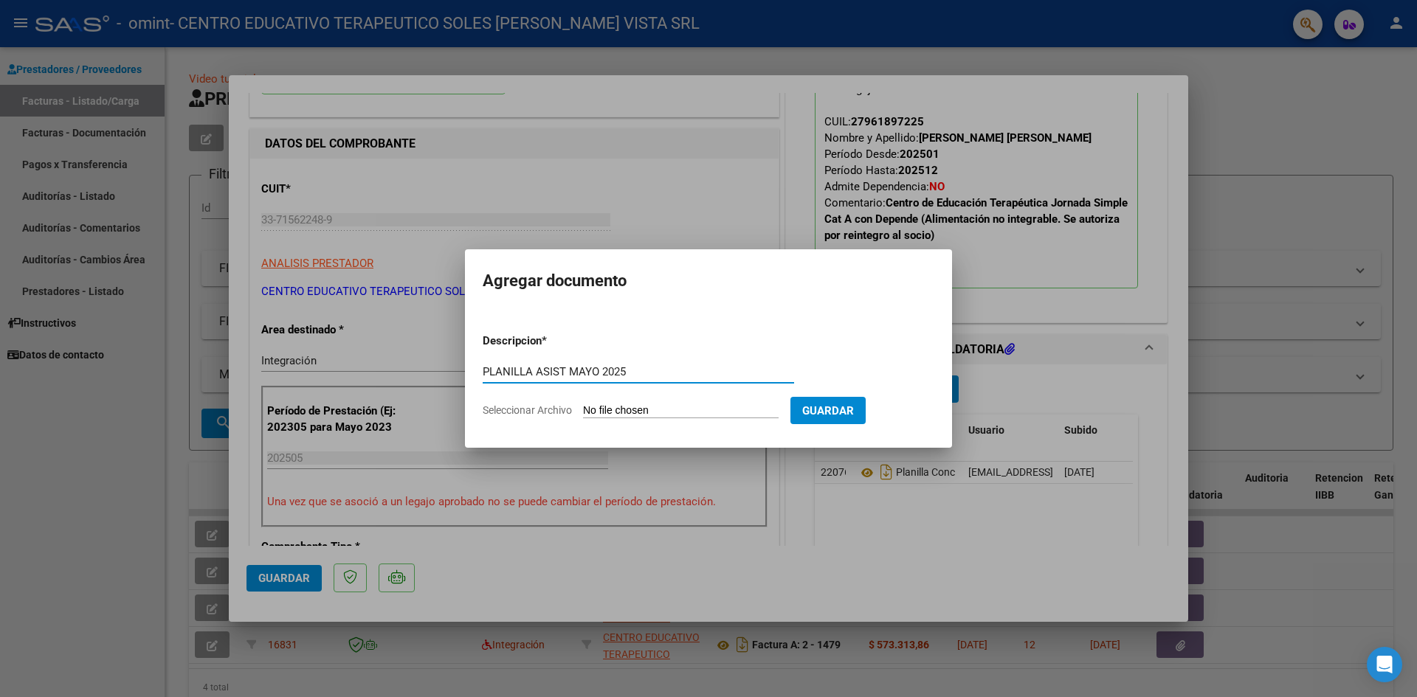
type input "PLANILLA ASIST MAYO 2025"
click at [700, 416] on input "Seleccionar Archivo" at bounding box center [681, 411] width 196 height 14
type input "C:\fakepath\PLANILLA ASIST MAYO 2025.pdf"
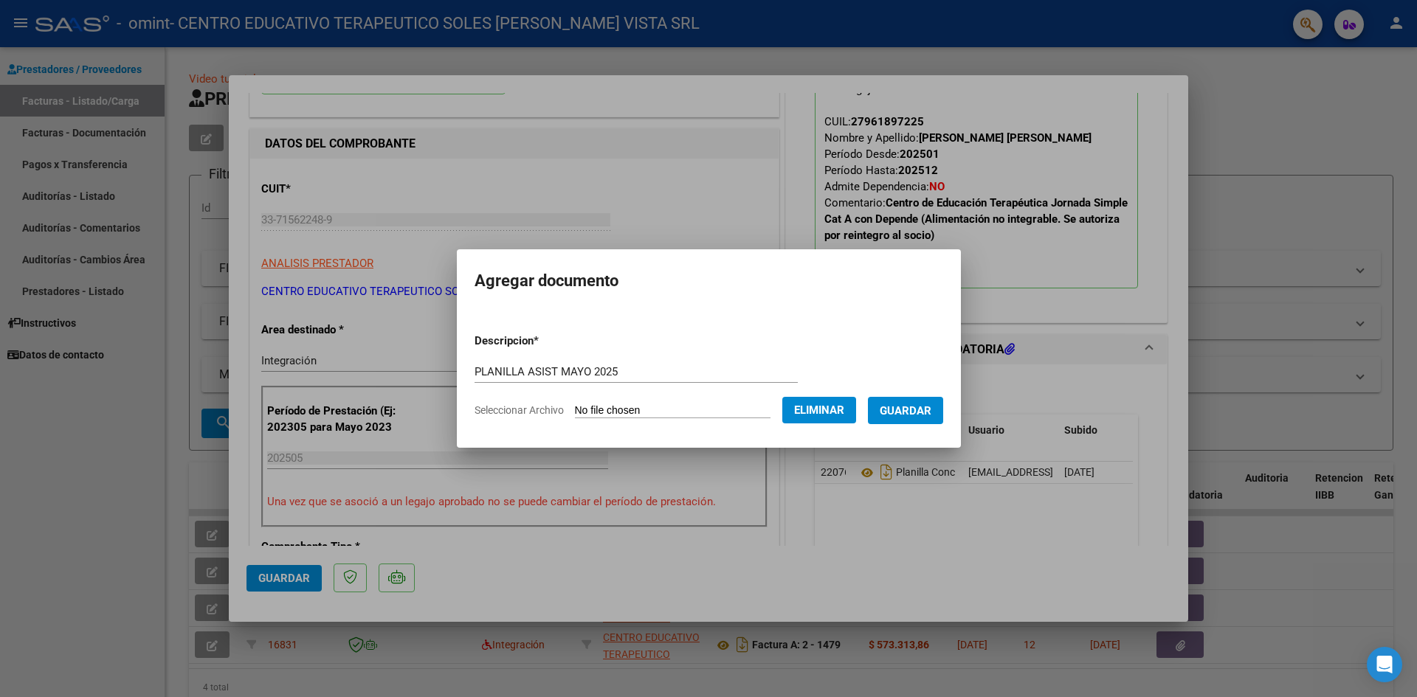
click at [931, 411] on span "Guardar" at bounding box center [906, 410] width 52 height 13
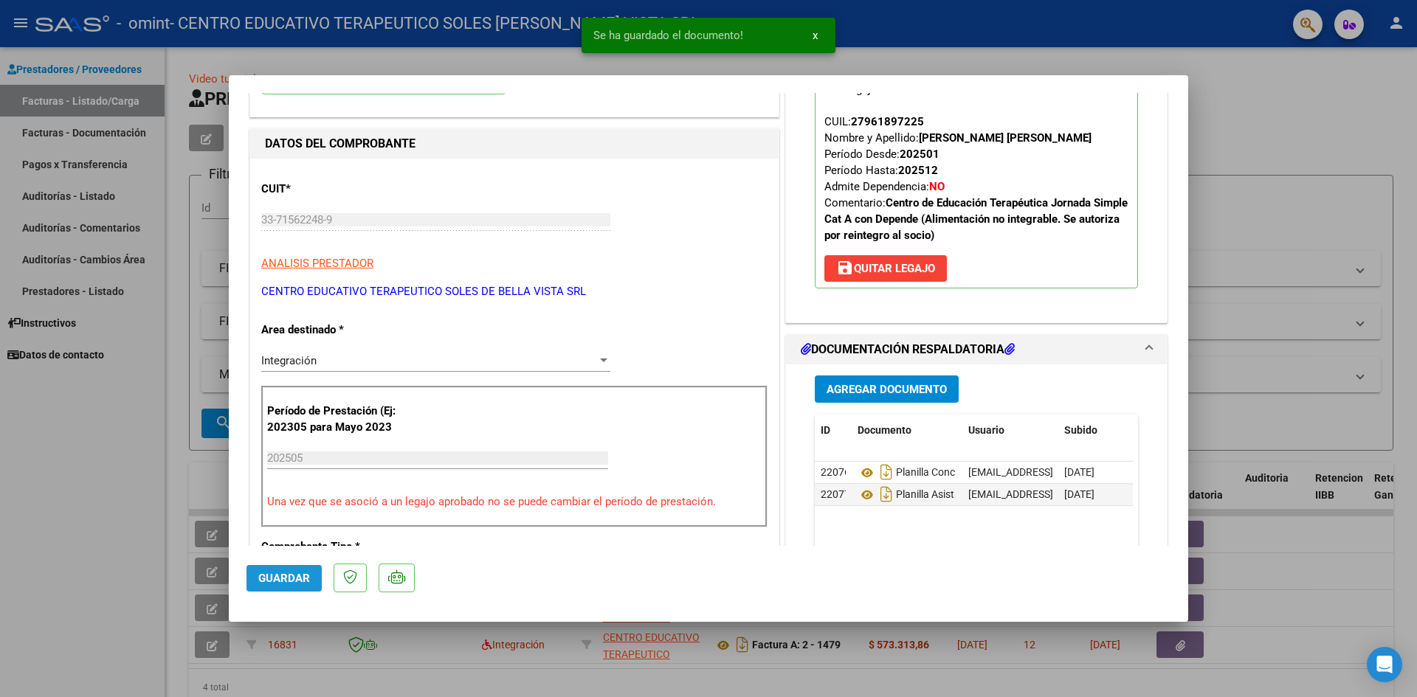
click at [293, 581] on span "Guardar" at bounding box center [284, 578] width 52 height 13
drag, startPoint x: 68, startPoint y: 550, endPoint x: 76, endPoint y: 548, distance: 8.6
click at [68, 550] on div at bounding box center [708, 348] width 1417 height 697
type input "$ 0,00"
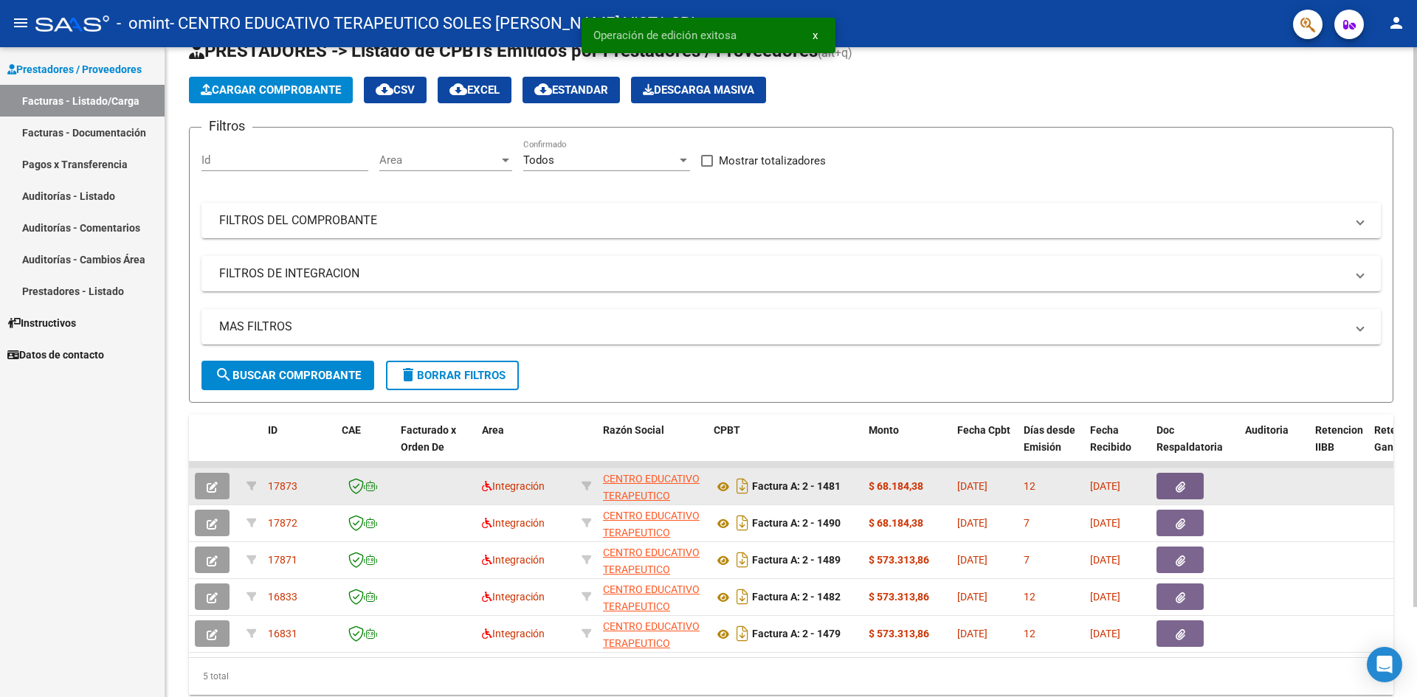
scroll to position [74, 0]
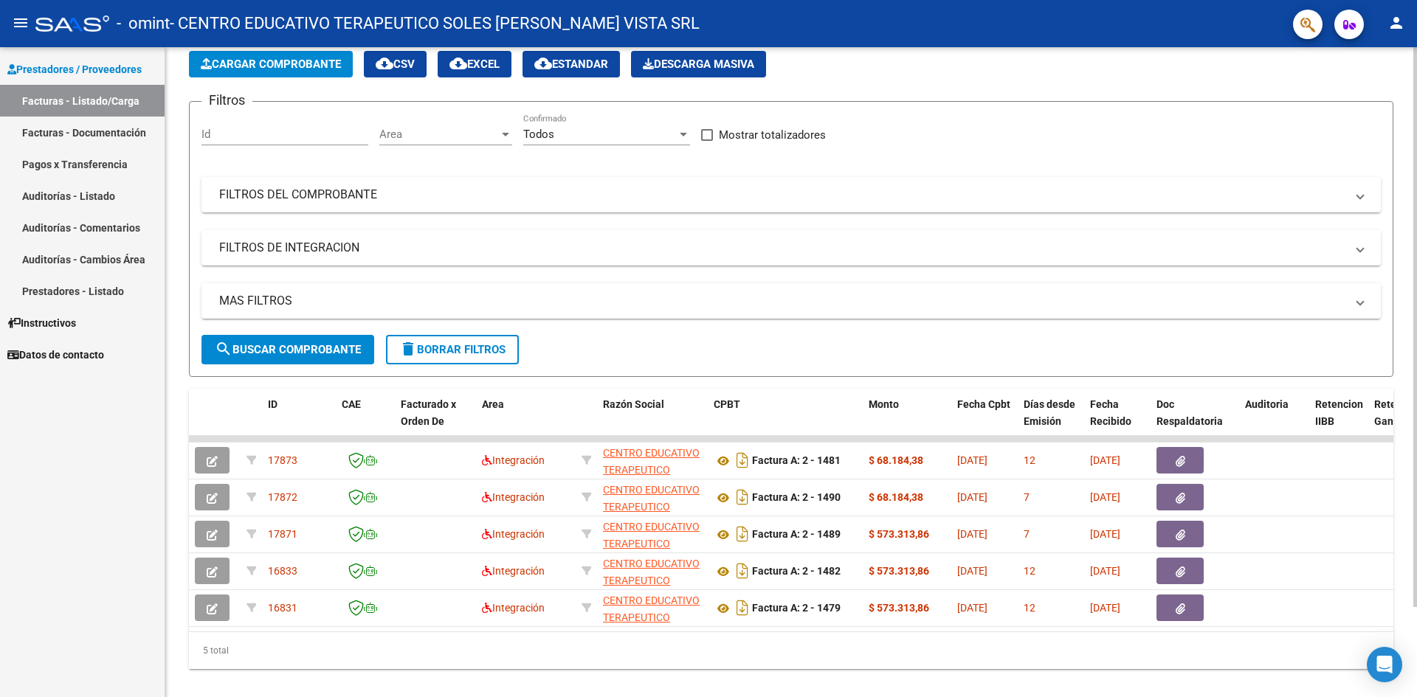
click at [268, 63] on span "Cargar Comprobante" at bounding box center [271, 64] width 140 height 13
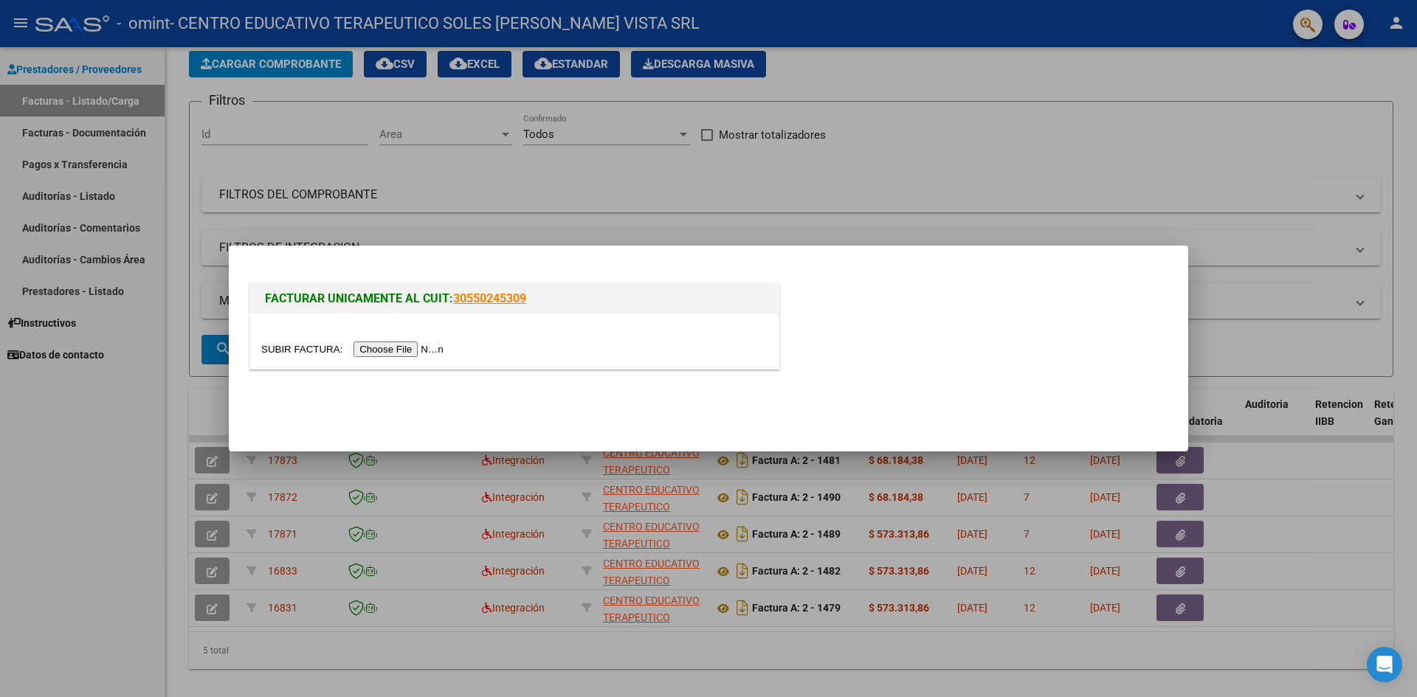
click at [420, 350] on input "file" at bounding box center [354, 349] width 187 height 15
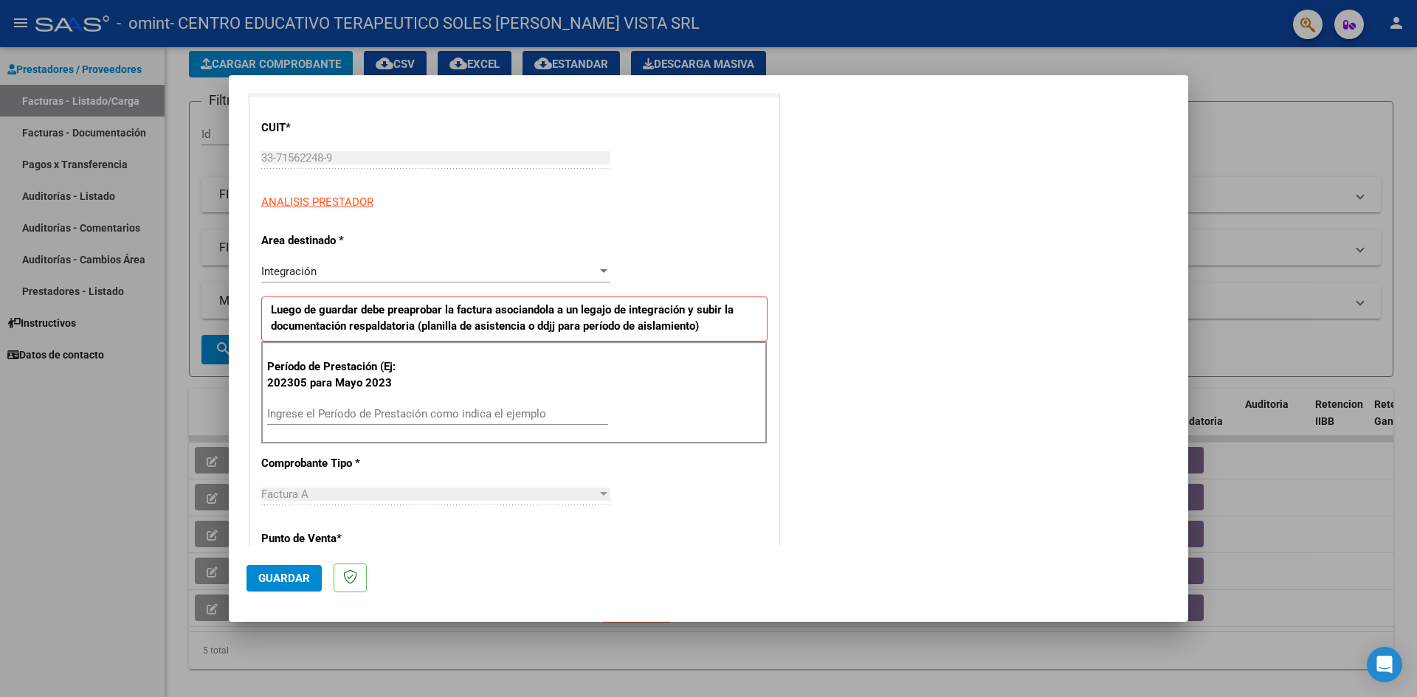
scroll to position [221, 0]
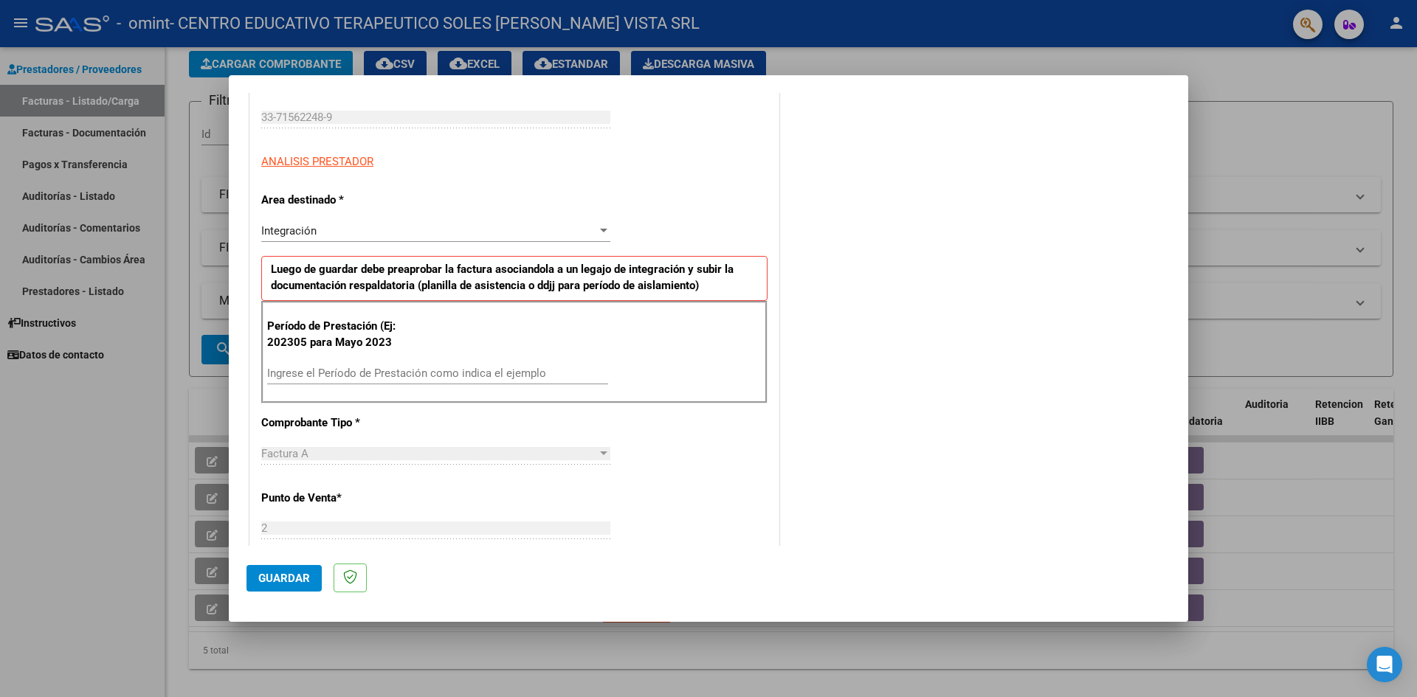
click at [371, 370] on input "Ingrese el Período de Prestación como indica el ejemplo" at bounding box center [437, 373] width 341 height 13
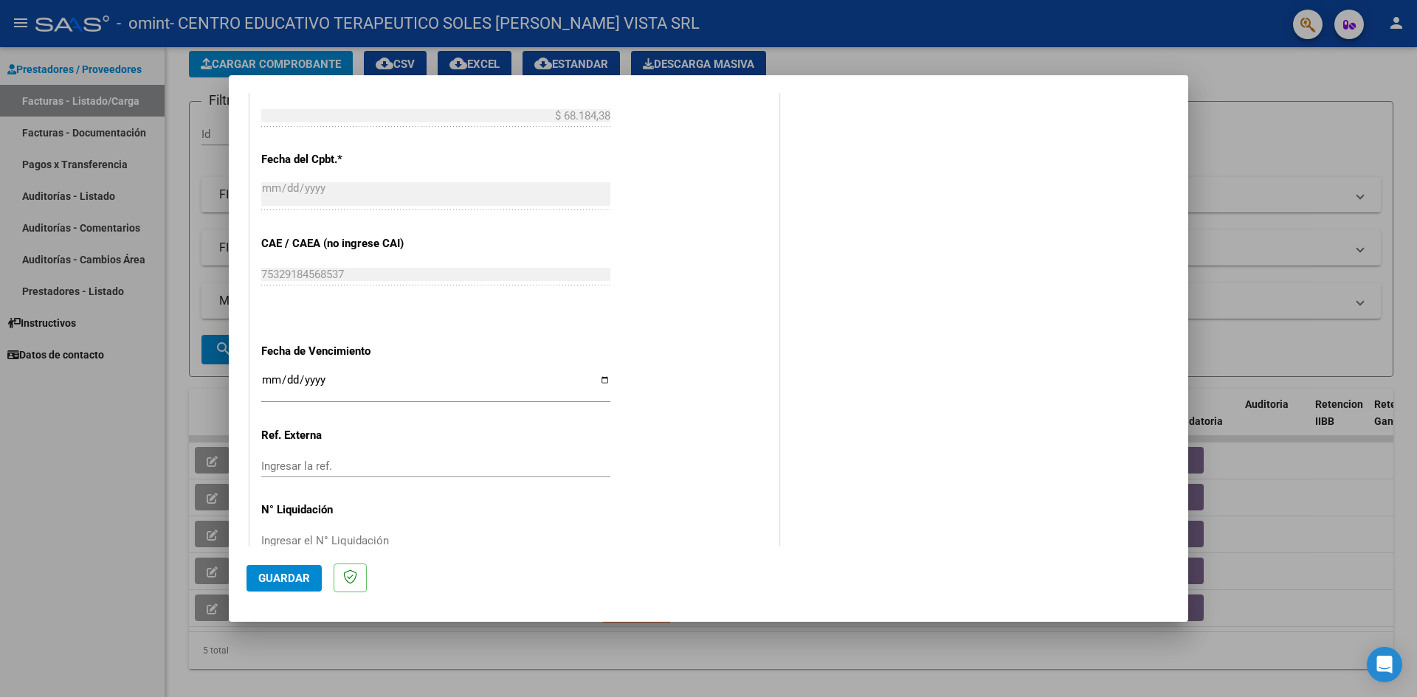
scroll to position [818, 0]
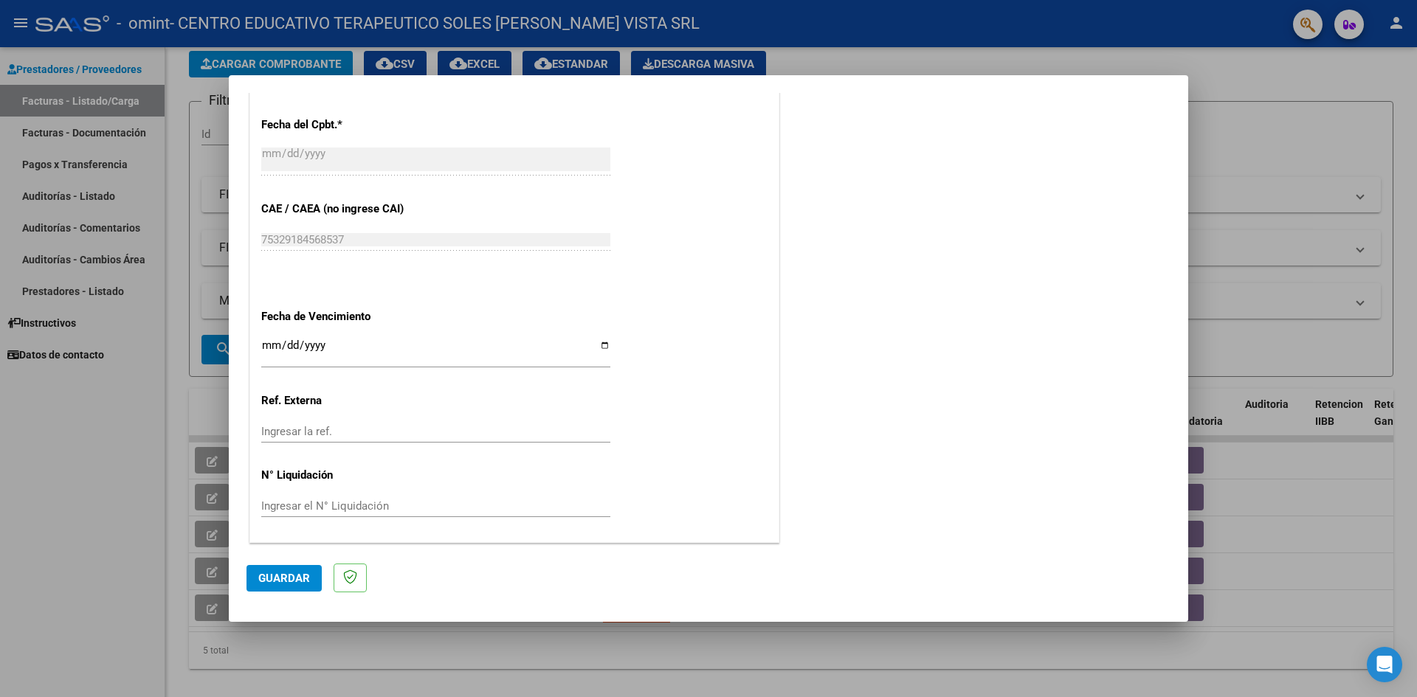
type input "202506"
click at [266, 344] on input "Ingresar la fecha" at bounding box center [435, 351] width 349 height 24
type input "[DATE]"
click at [286, 586] on button "Guardar" at bounding box center [283, 578] width 75 height 27
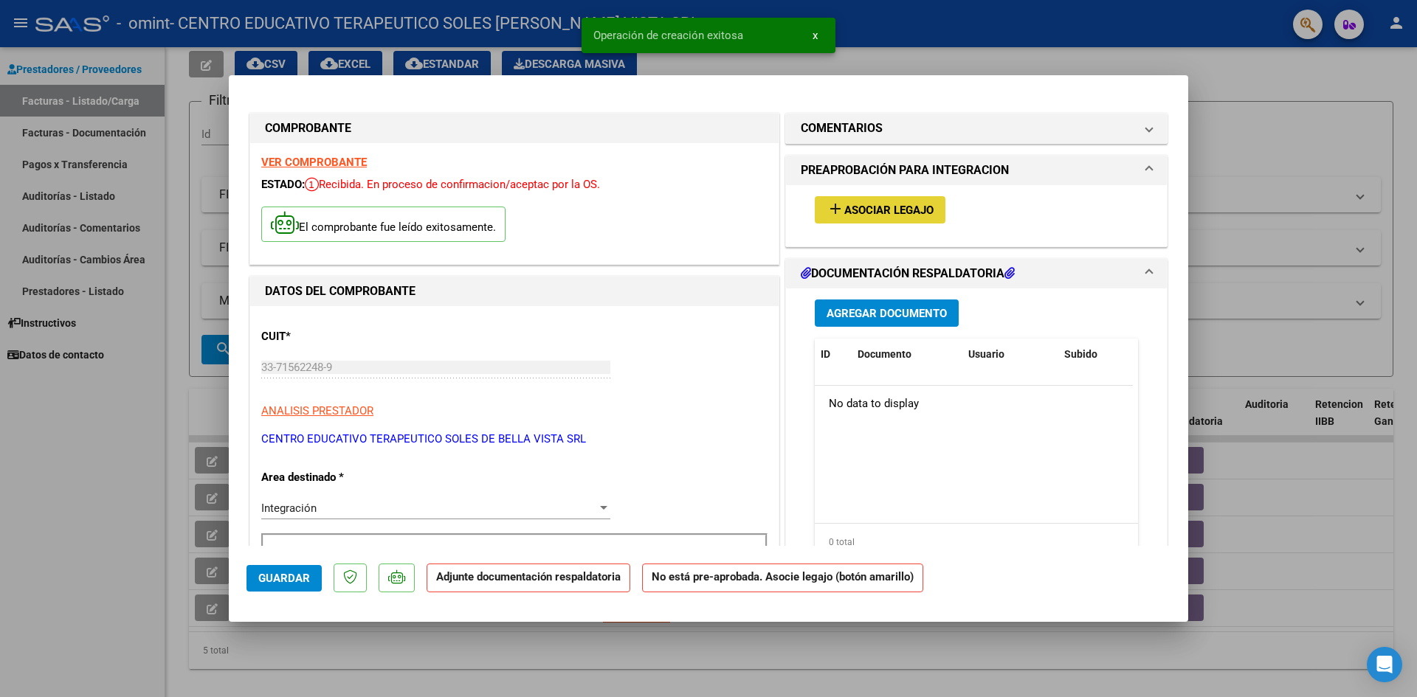
click at [826, 208] on mat-icon "add" at bounding box center [835, 209] width 18 height 18
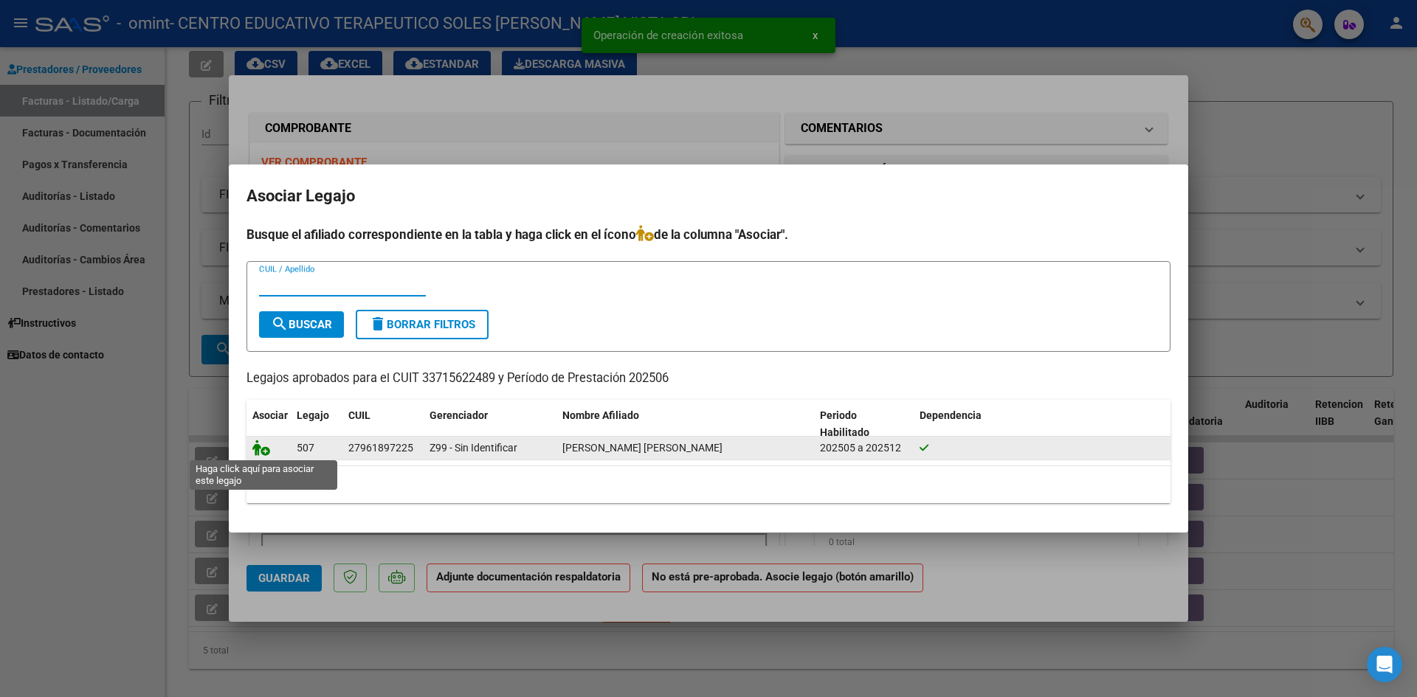
click at [261, 441] on icon at bounding box center [261, 448] width 18 height 16
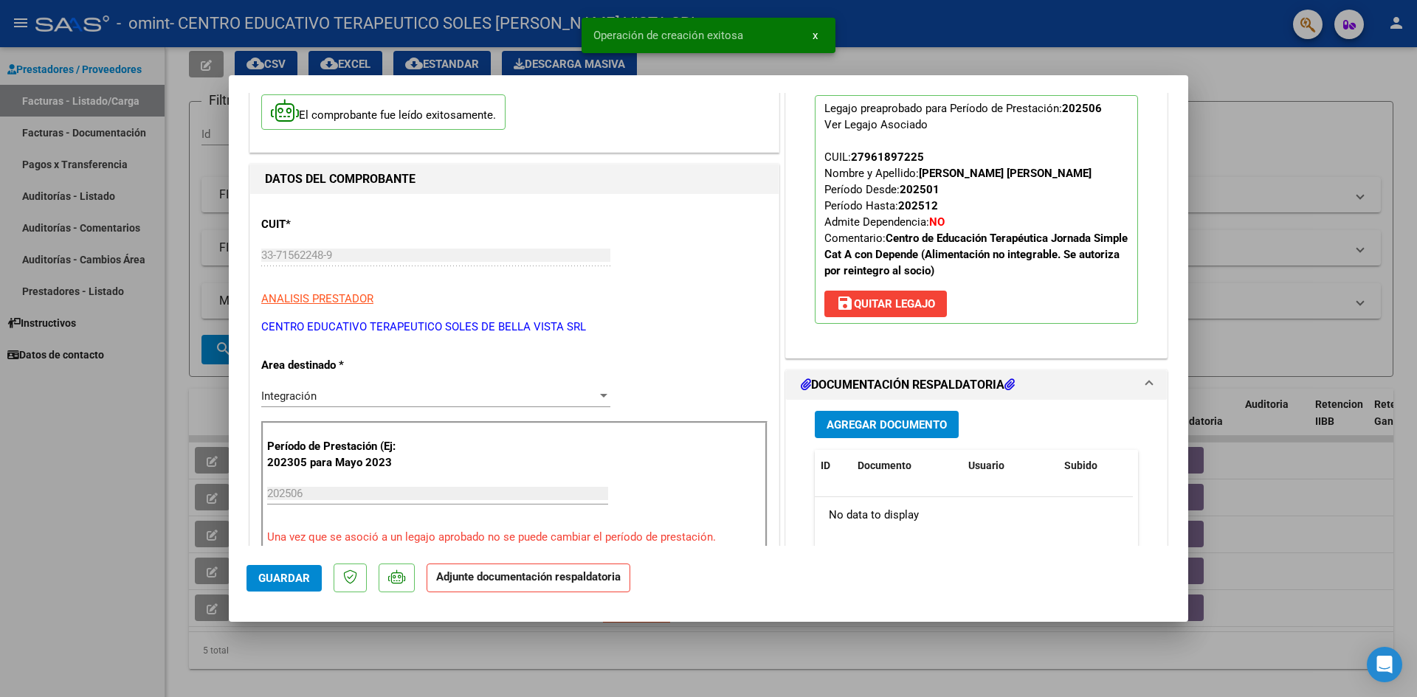
scroll to position [148, 0]
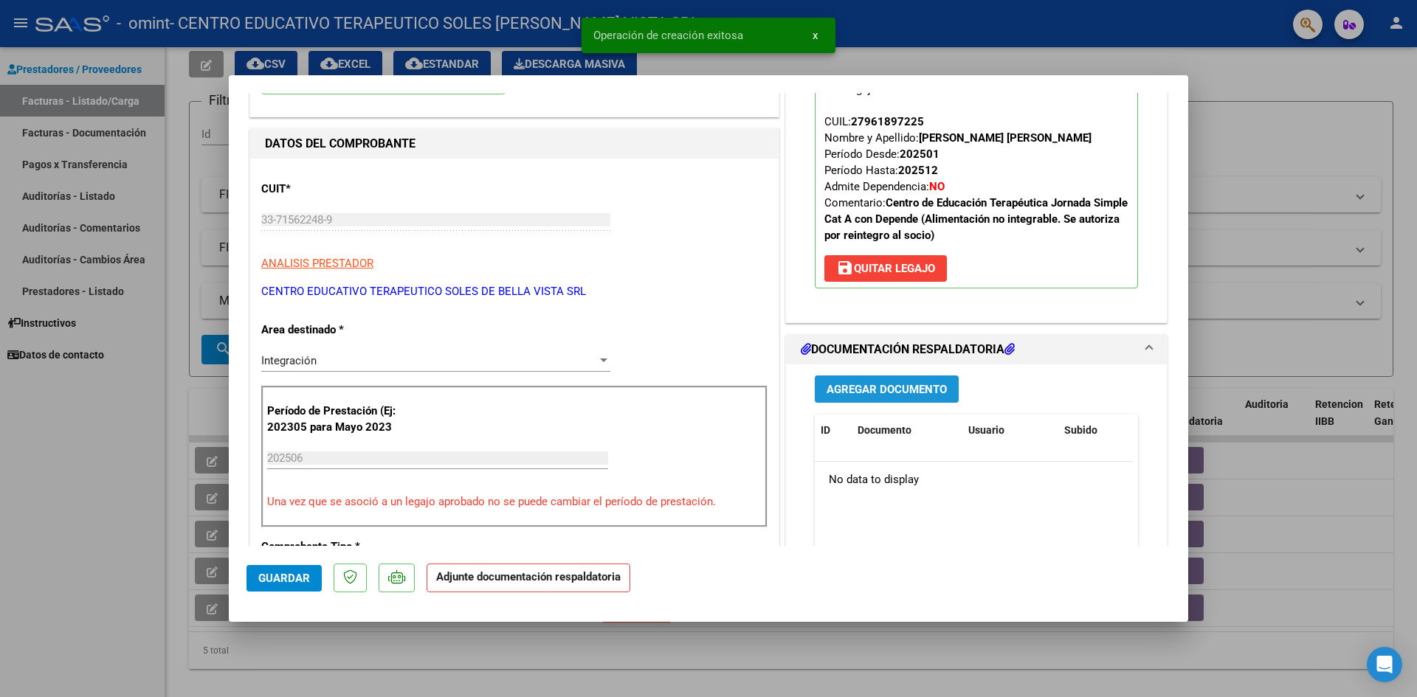
click at [916, 393] on span "Agregar Documento" at bounding box center [886, 389] width 120 height 13
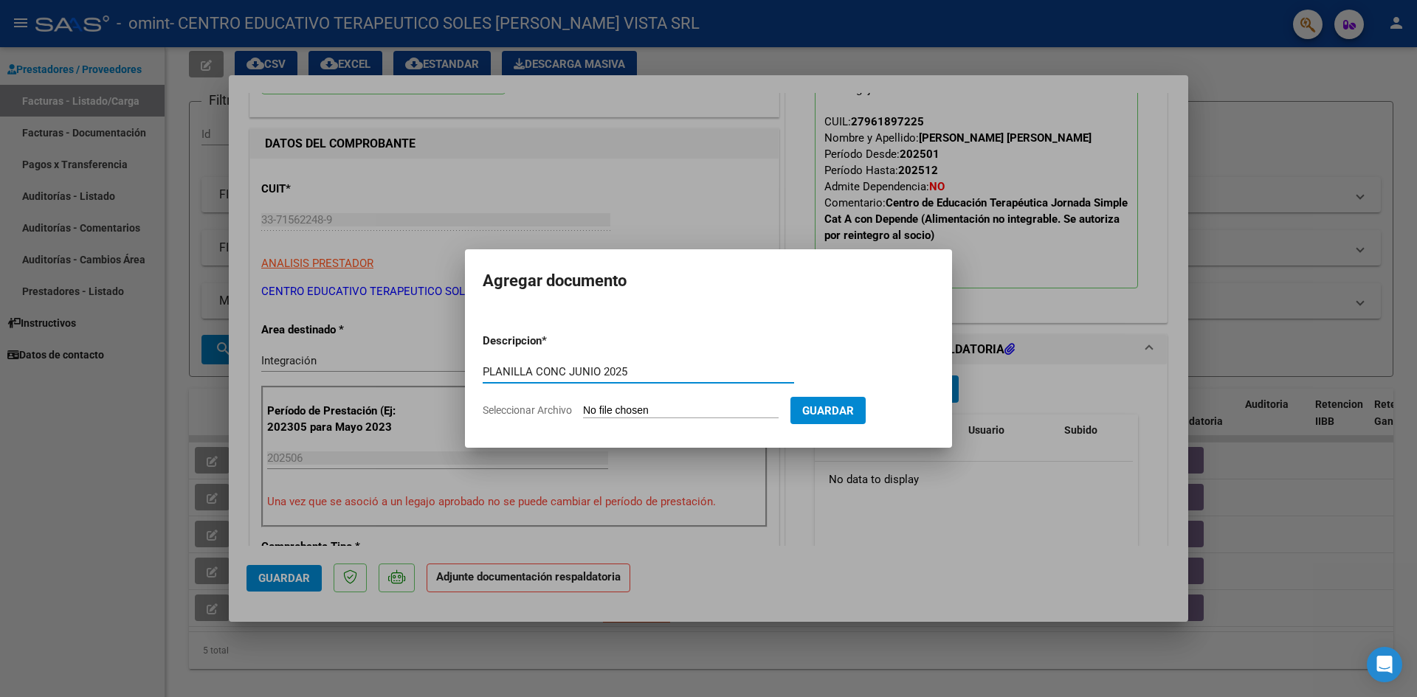
type input "PLANILLA CONC JUNIO 2025"
click at [685, 412] on input "Seleccionar Archivo" at bounding box center [681, 411] width 196 height 14
type input "C:\fakepath\PLANILLA CONC JUNIO 2025.pdf"
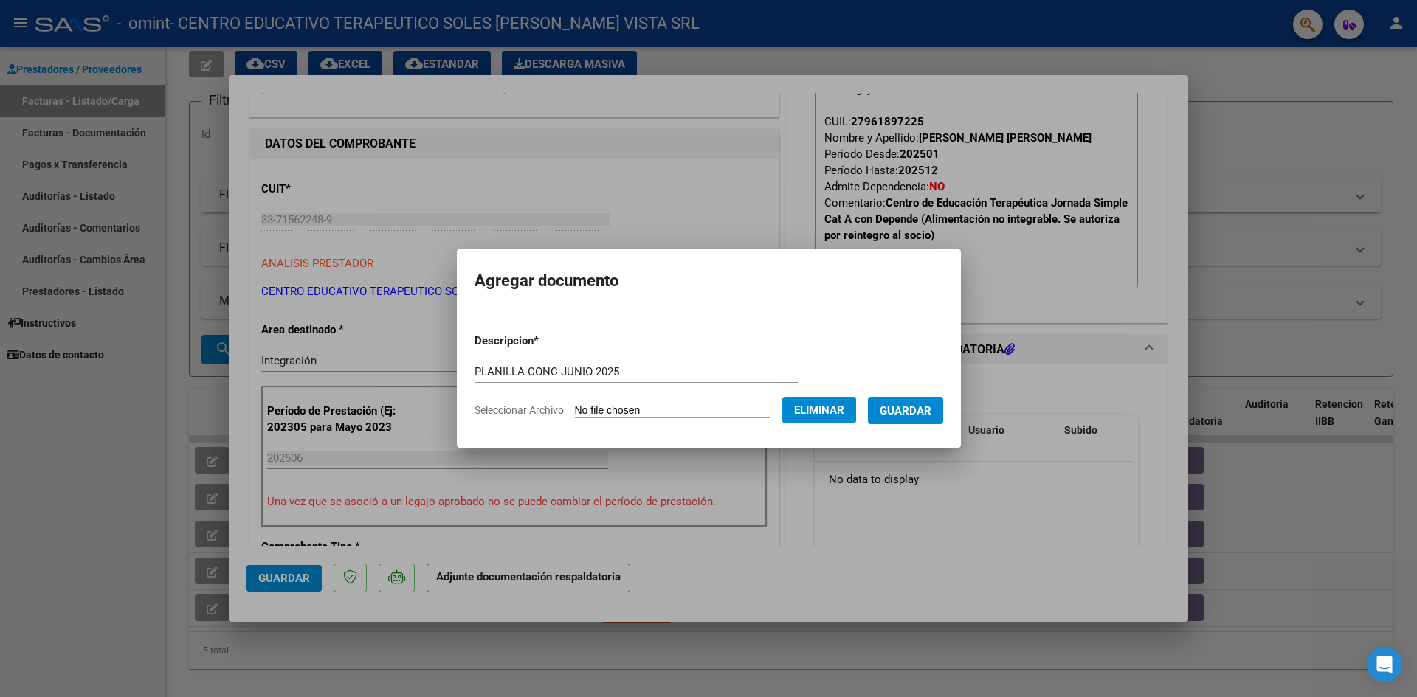
click at [935, 421] on button "Guardar" at bounding box center [905, 410] width 75 height 27
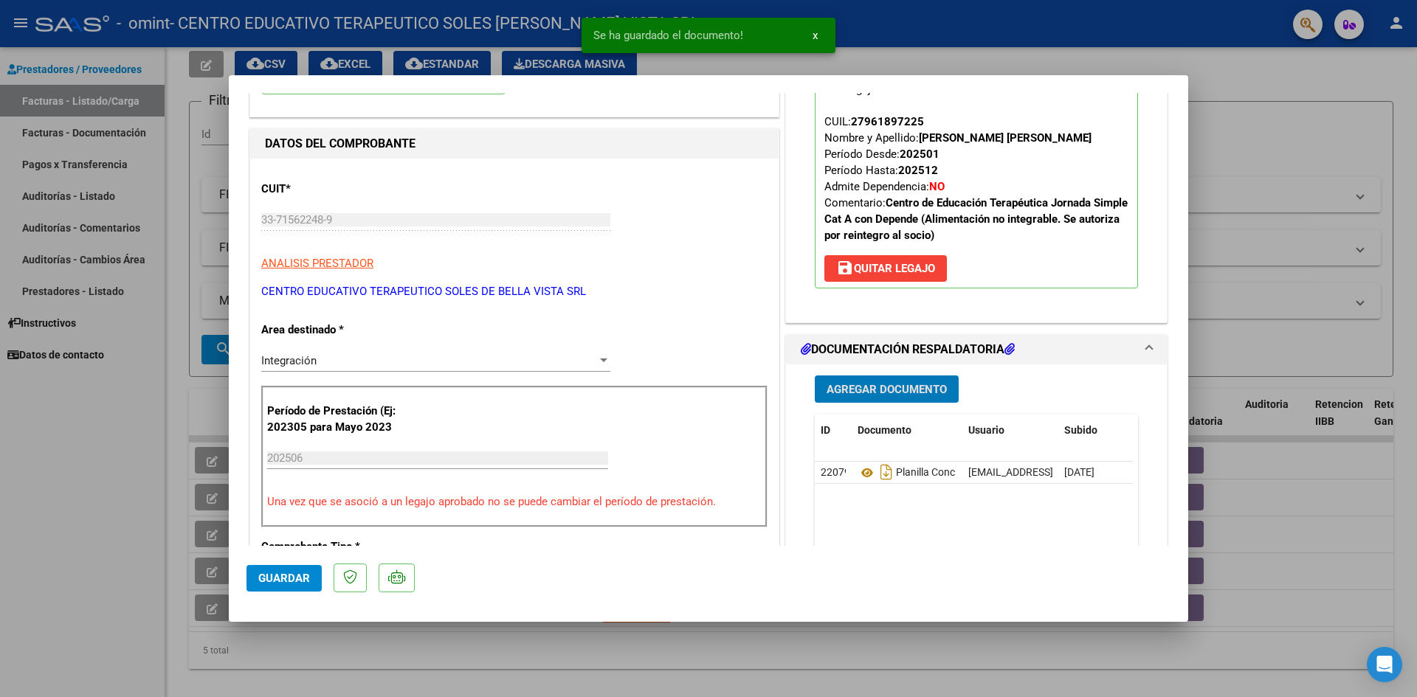
click at [919, 398] on button "Agregar Documento" at bounding box center [887, 389] width 144 height 27
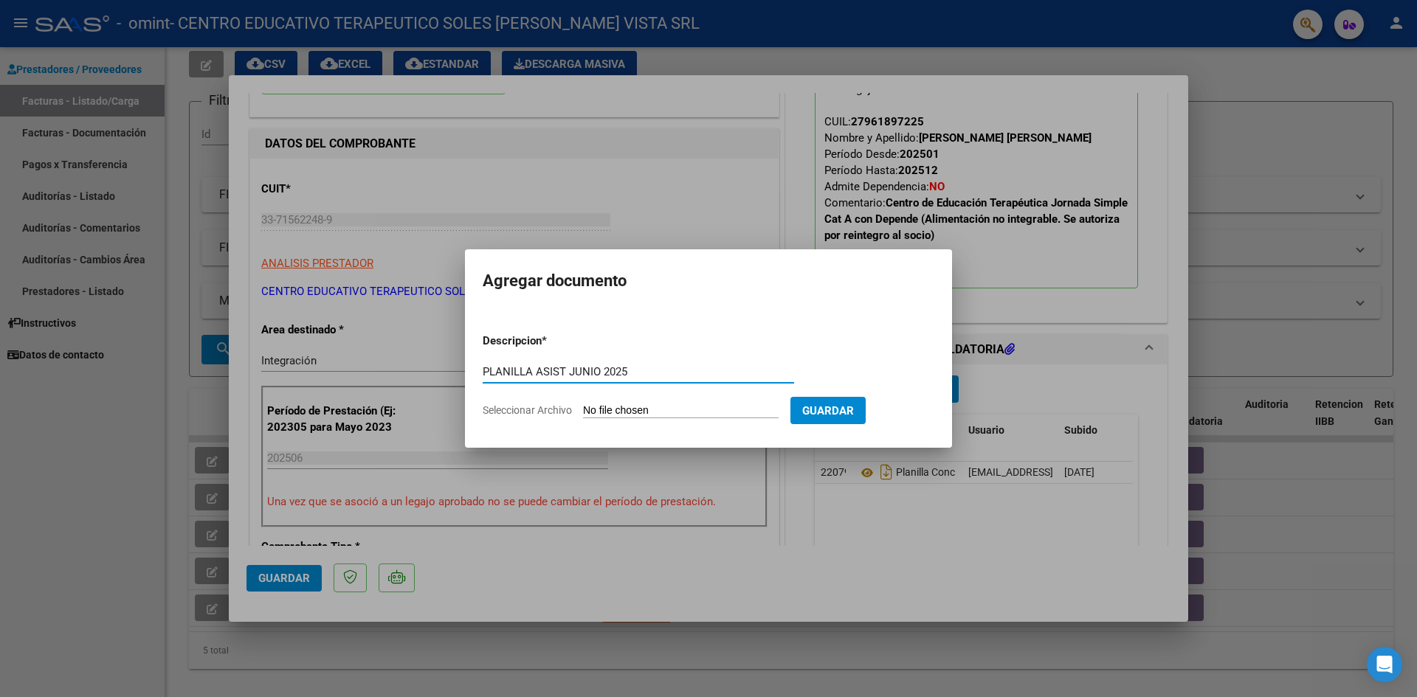
type input "PLANILLA ASIST JUNIO 2025"
click at [763, 417] on input "Seleccionar Archivo" at bounding box center [681, 411] width 196 height 14
type input "C:\fakepath\PLANILLA ASIST JUNIO 2025.pdf"
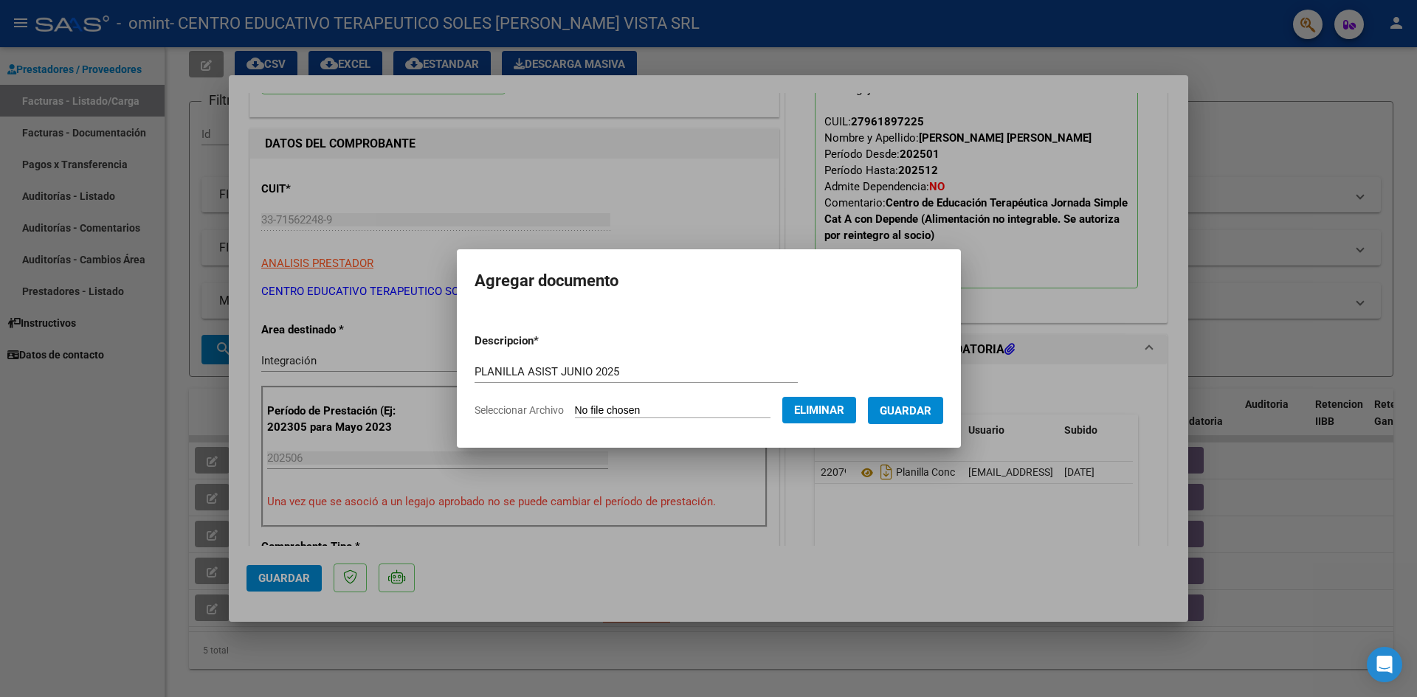
click at [933, 422] on button "Guardar" at bounding box center [905, 410] width 75 height 27
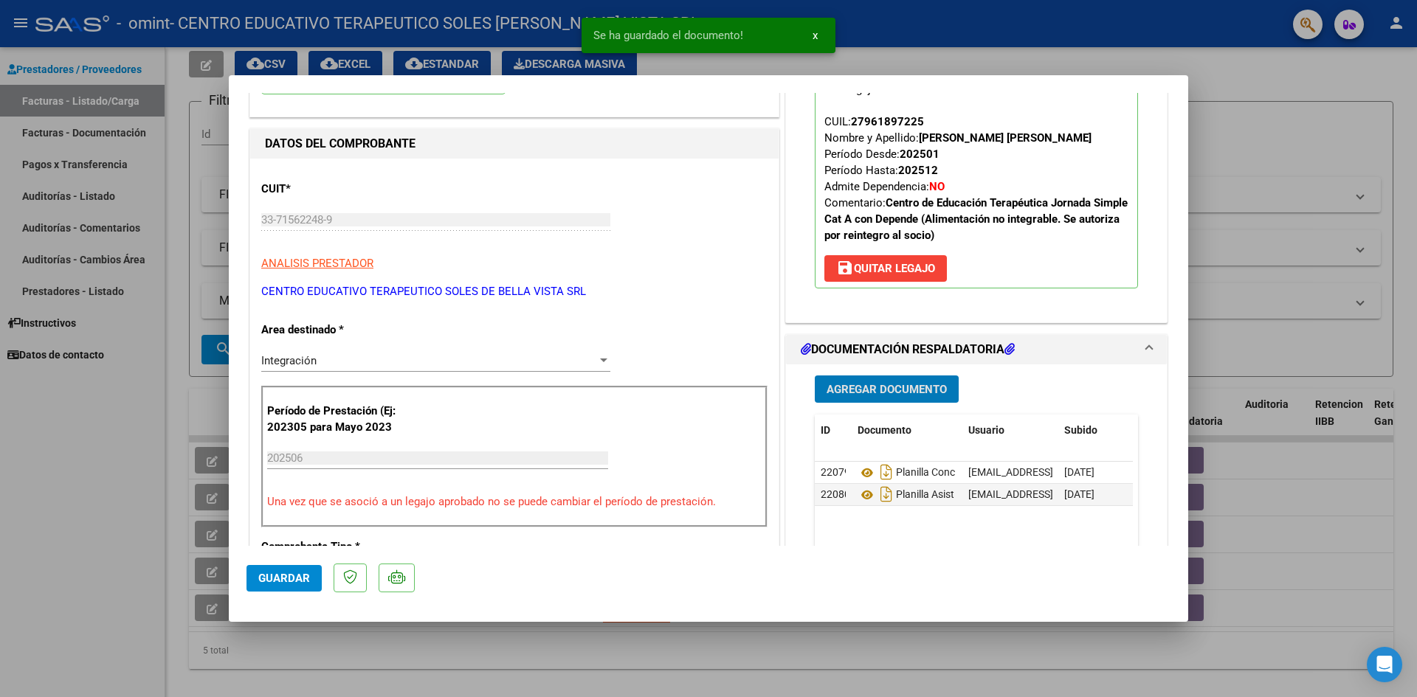
drag, startPoint x: 283, startPoint y: 582, endPoint x: 327, endPoint y: 632, distance: 65.9
click at [284, 582] on span "Guardar" at bounding box center [284, 578] width 52 height 13
click at [7, 612] on div at bounding box center [708, 348] width 1417 height 697
type input "$ 0,00"
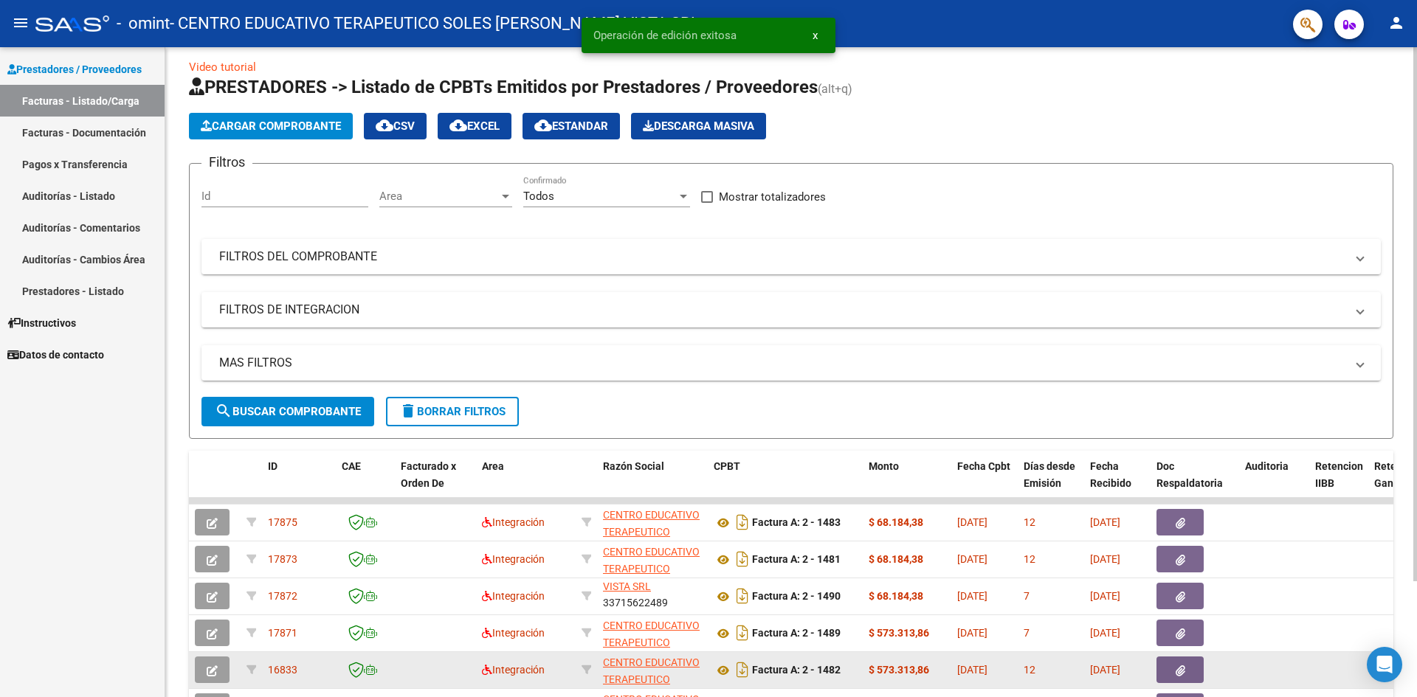
scroll to position [0, 0]
